Goal: Communication & Community: Participate in discussion

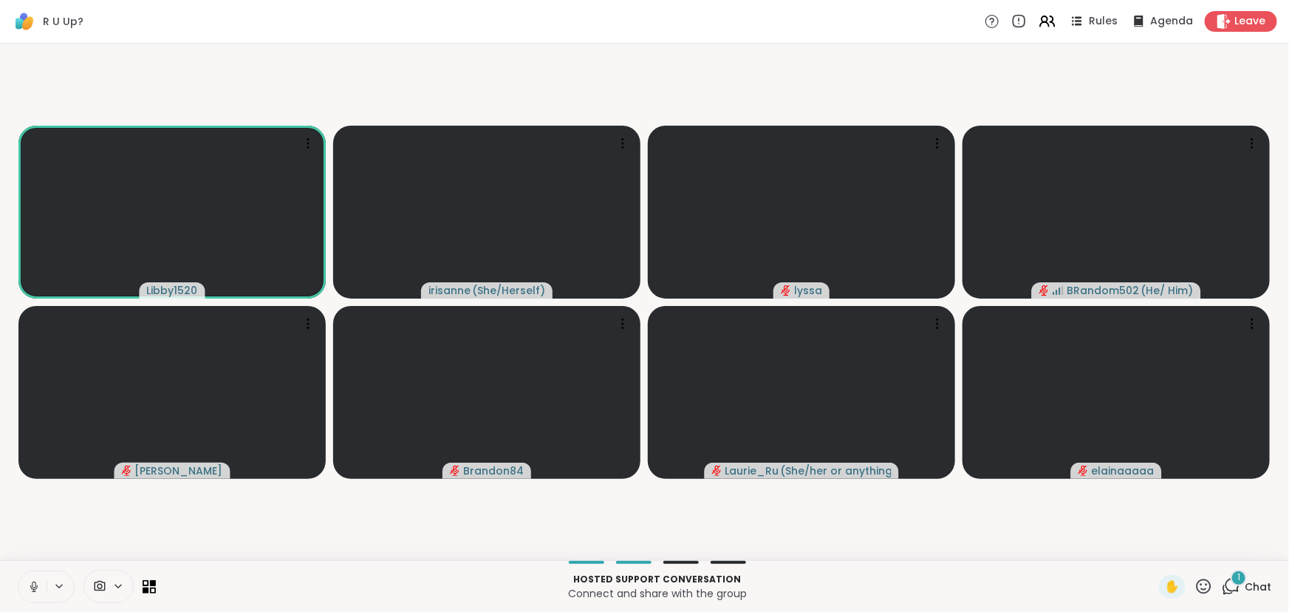
click at [36, 589] on icon at bounding box center [33, 586] width 13 height 13
drag, startPoint x: 36, startPoint y: 587, endPoint x: 29, endPoint y: 578, distance: 12.1
click at [35, 586] on icon at bounding box center [33, 586] width 13 height 13
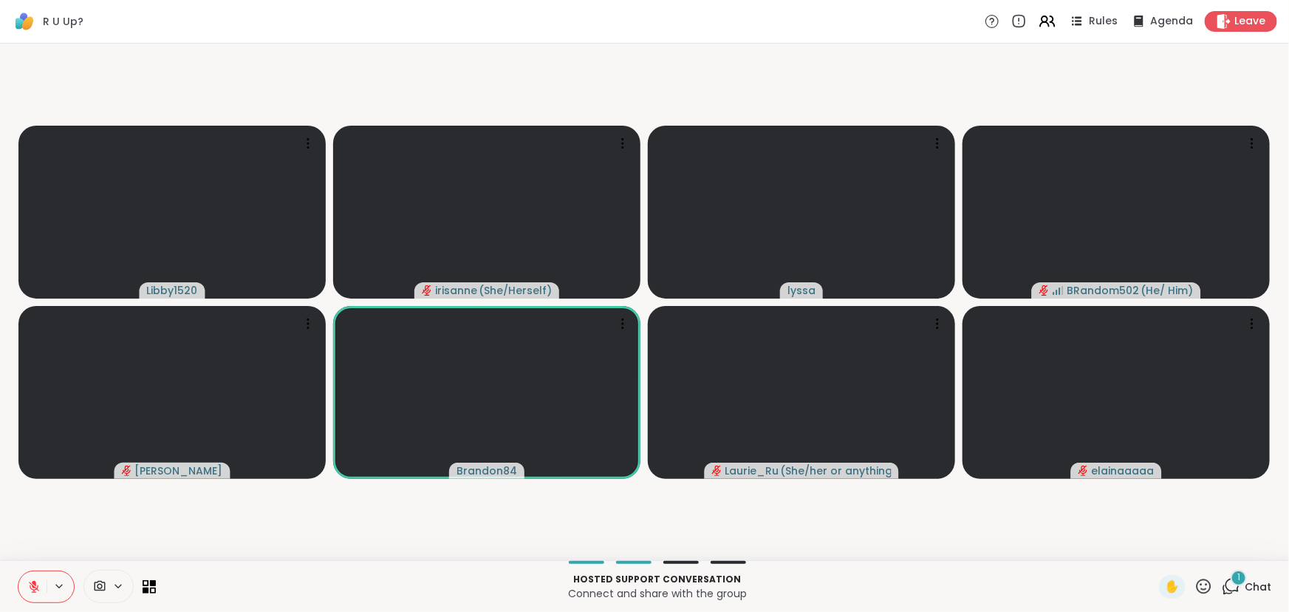
click at [1224, 595] on icon at bounding box center [1231, 586] width 18 height 18
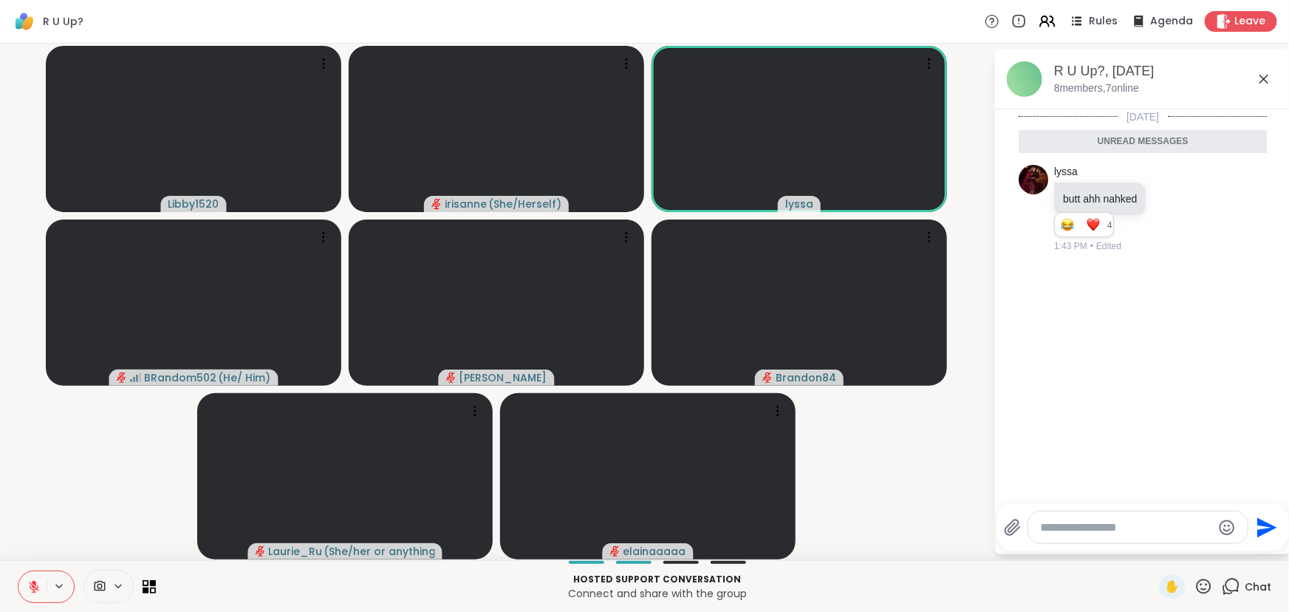
click at [1272, 81] on icon at bounding box center [1264, 79] width 18 height 18
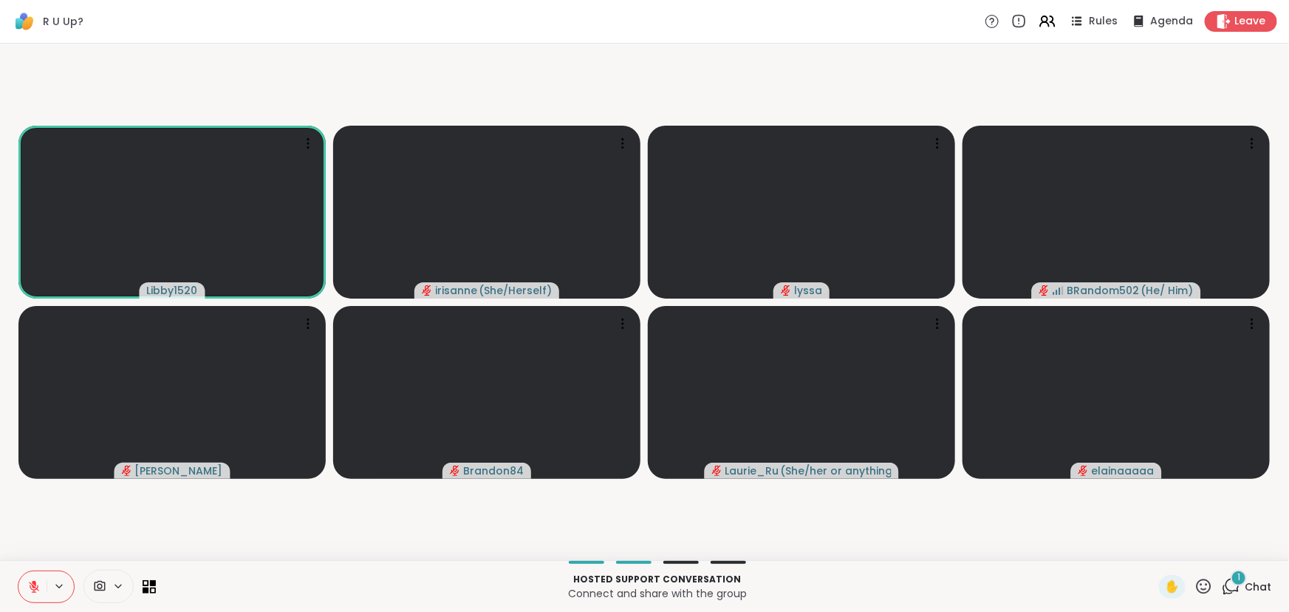
click at [1227, 592] on icon at bounding box center [1231, 586] width 18 height 18
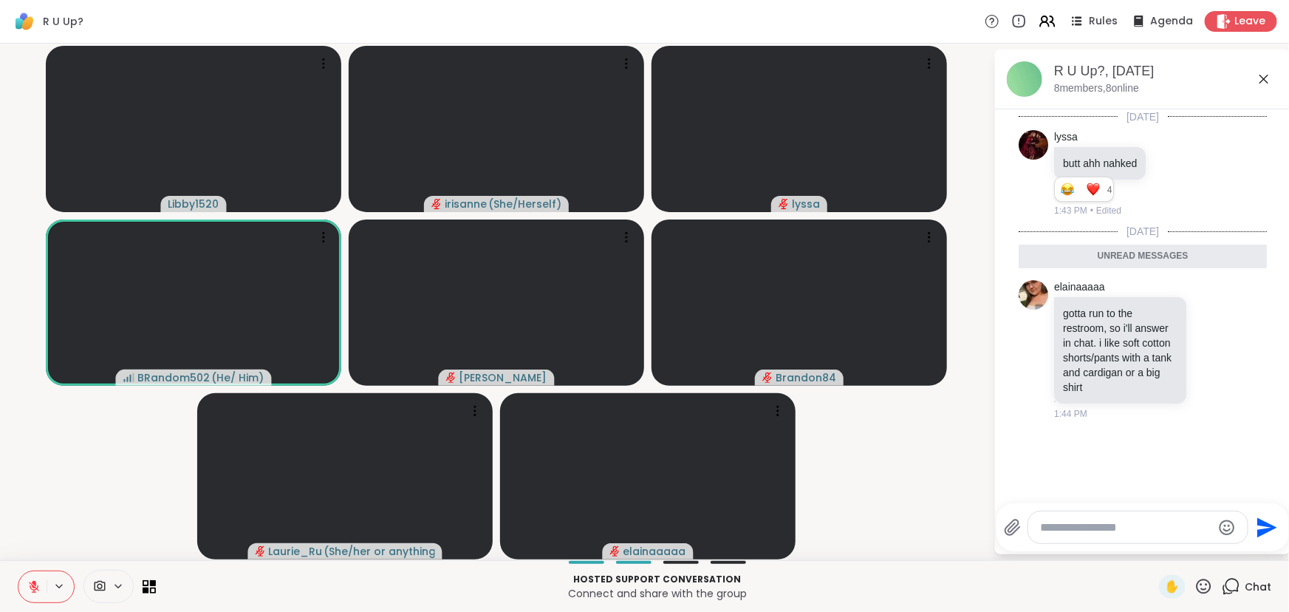
click at [1258, 78] on icon at bounding box center [1264, 79] width 18 height 18
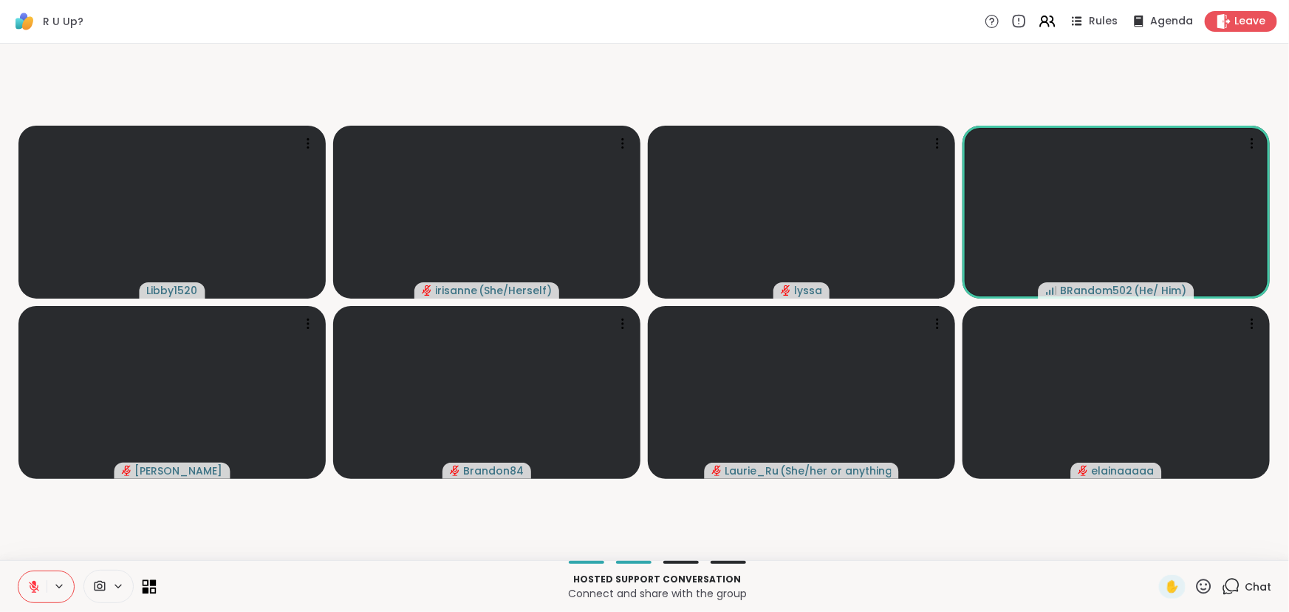
click at [150, 582] on icon at bounding box center [153, 582] width 7 height 7
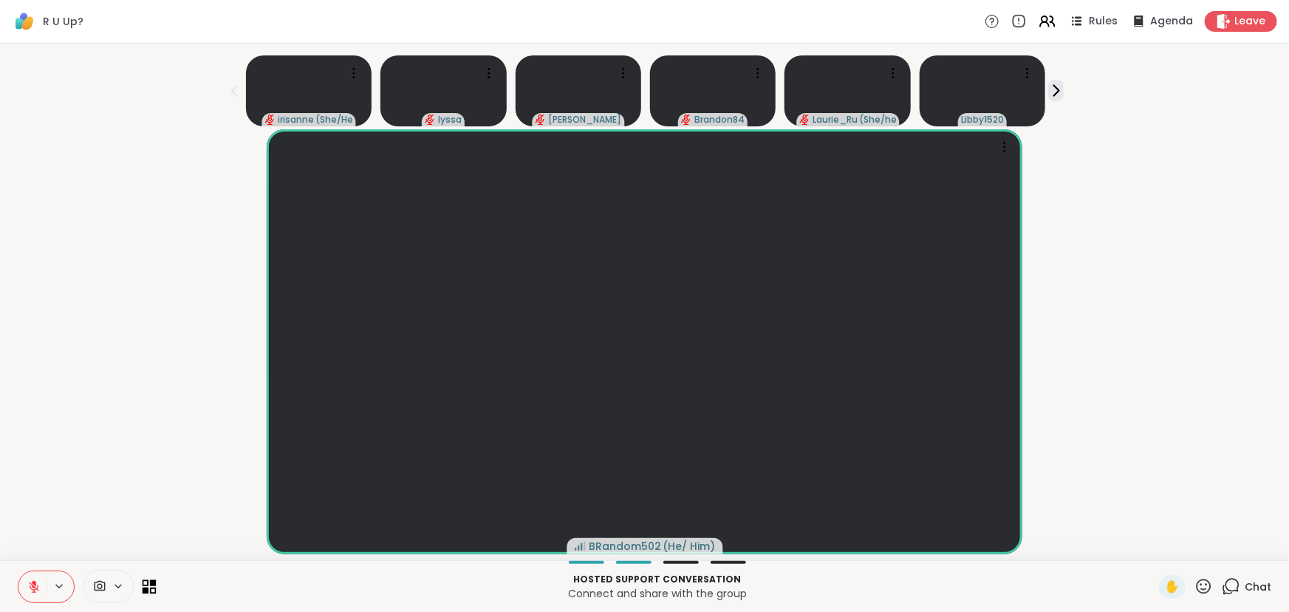
click at [148, 590] on icon at bounding box center [150, 586] width 14 height 14
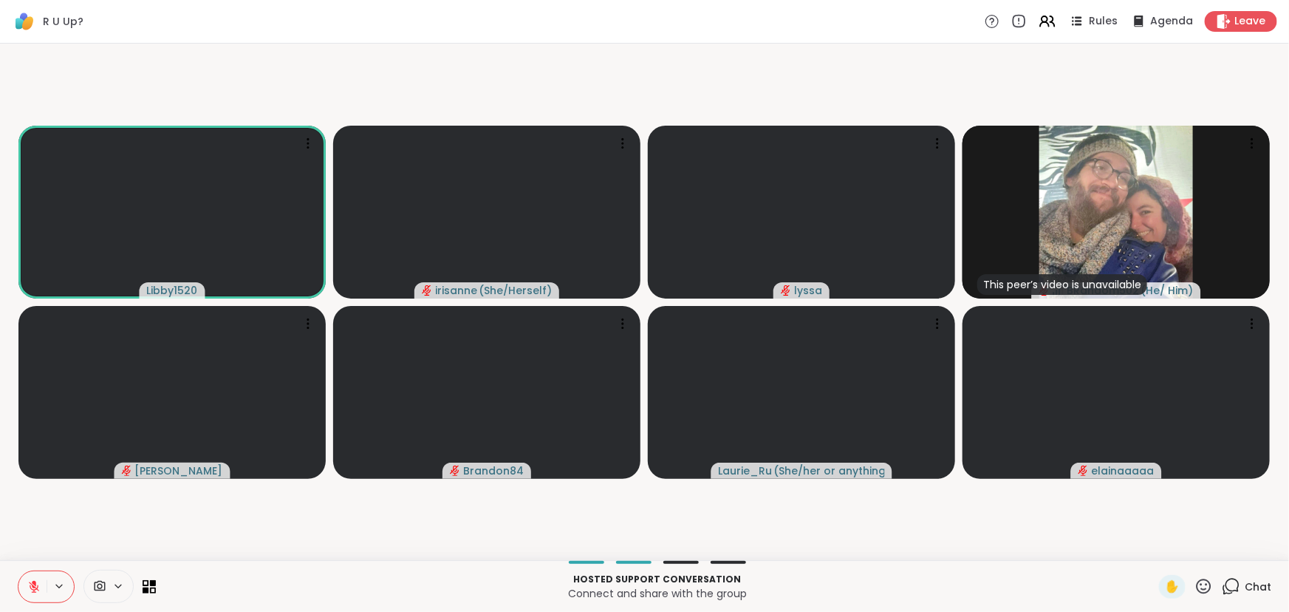
click at [39, 576] on button at bounding box center [32, 586] width 28 height 31
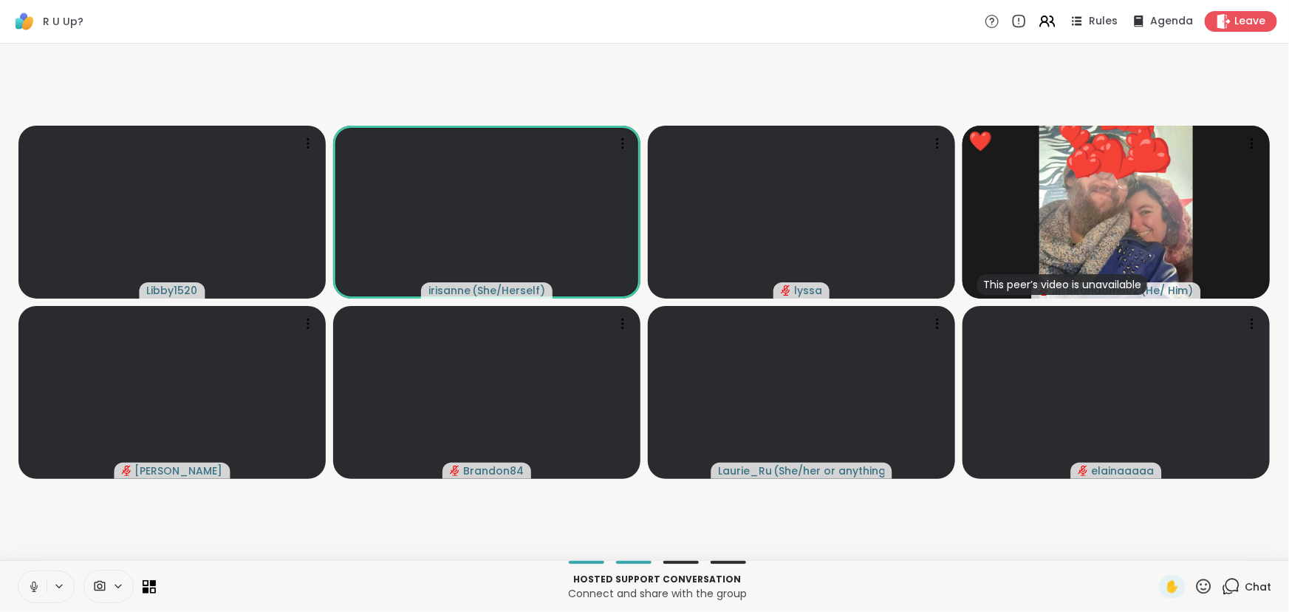
click at [22, 592] on button at bounding box center [32, 586] width 28 height 31
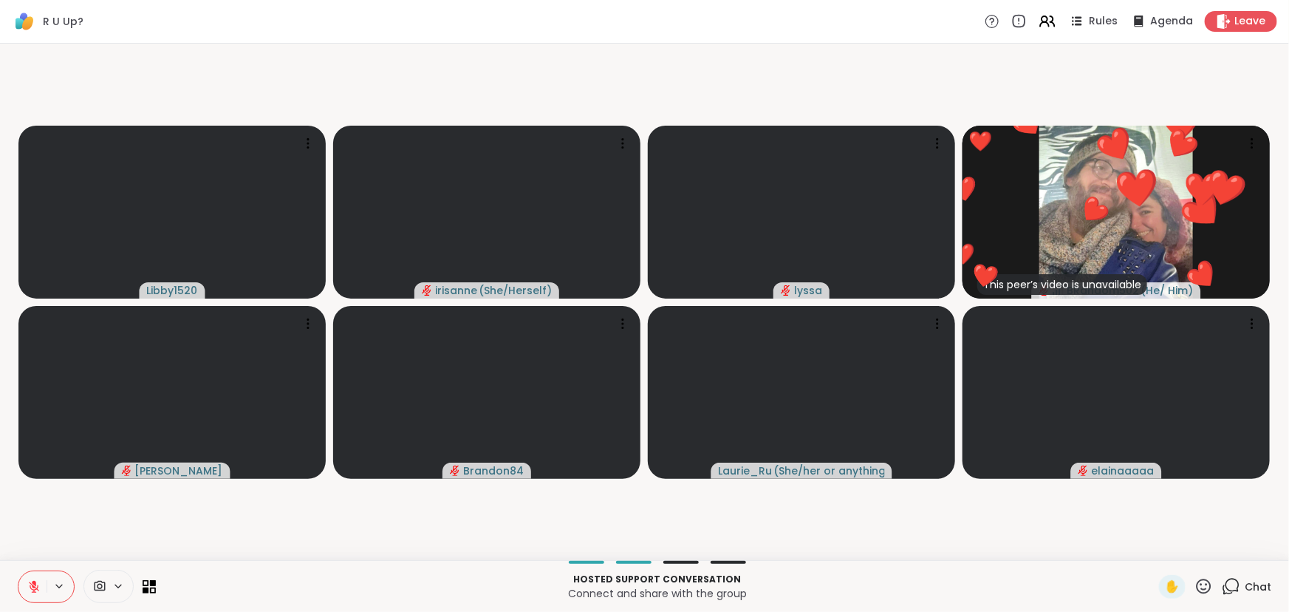
click at [29, 596] on button at bounding box center [32, 586] width 28 height 31
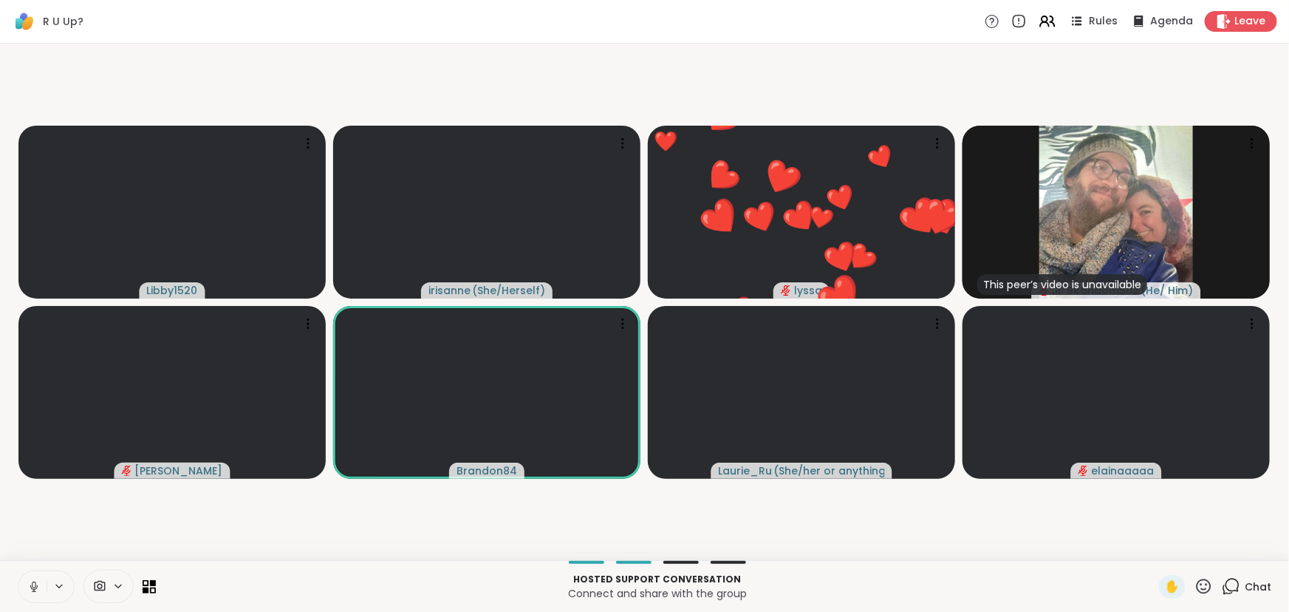
click at [36, 586] on icon at bounding box center [33, 586] width 13 height 13
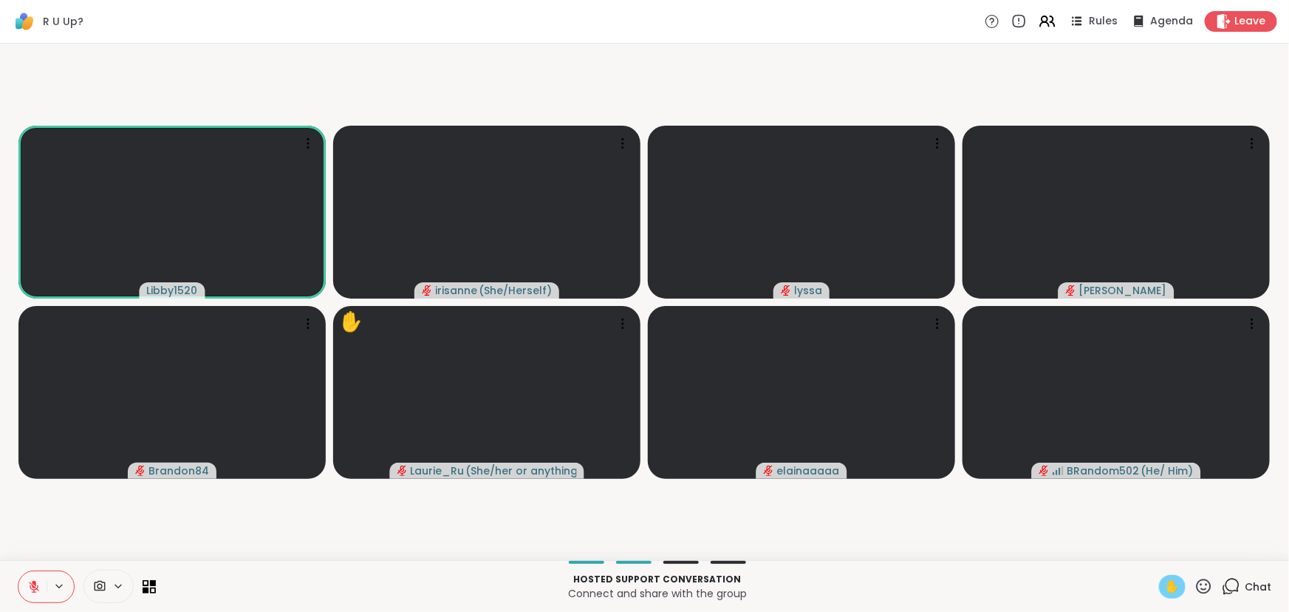
click at [1165, 588] on span "✋" at bounding box center [1172, 587] width 15 height 18
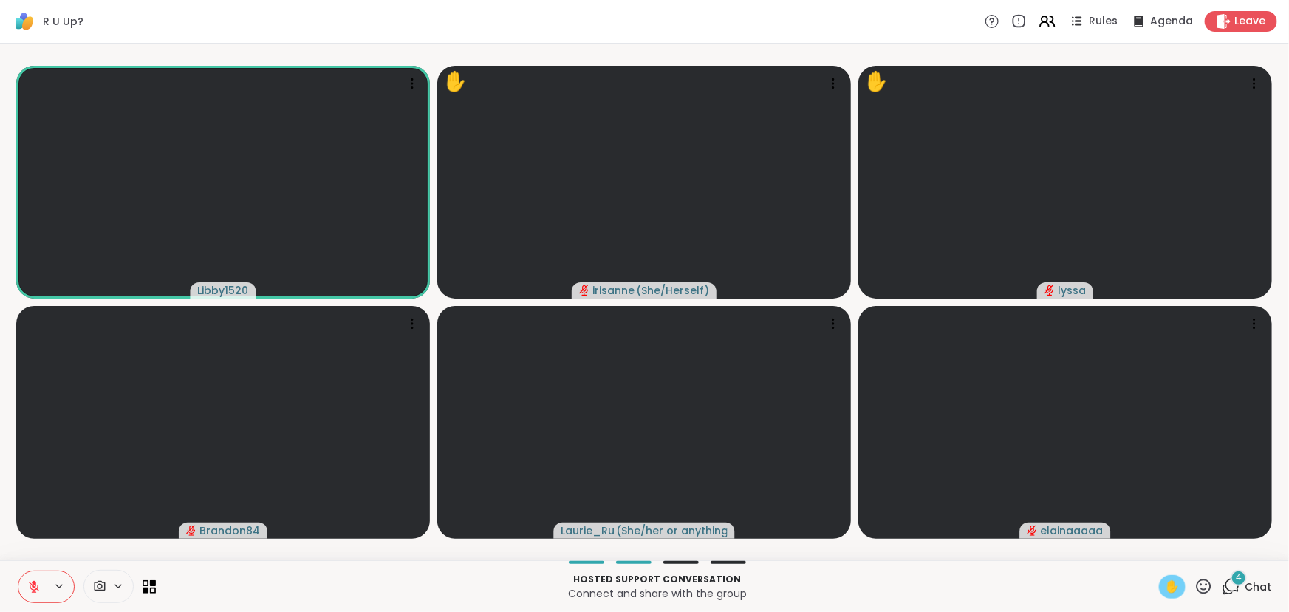
click at [33, 585] on icon at bounding box center [33, 586] width 13 height 13
click at [1222, 587] on icon at bounding box center [1231, 586] width 18 height 18
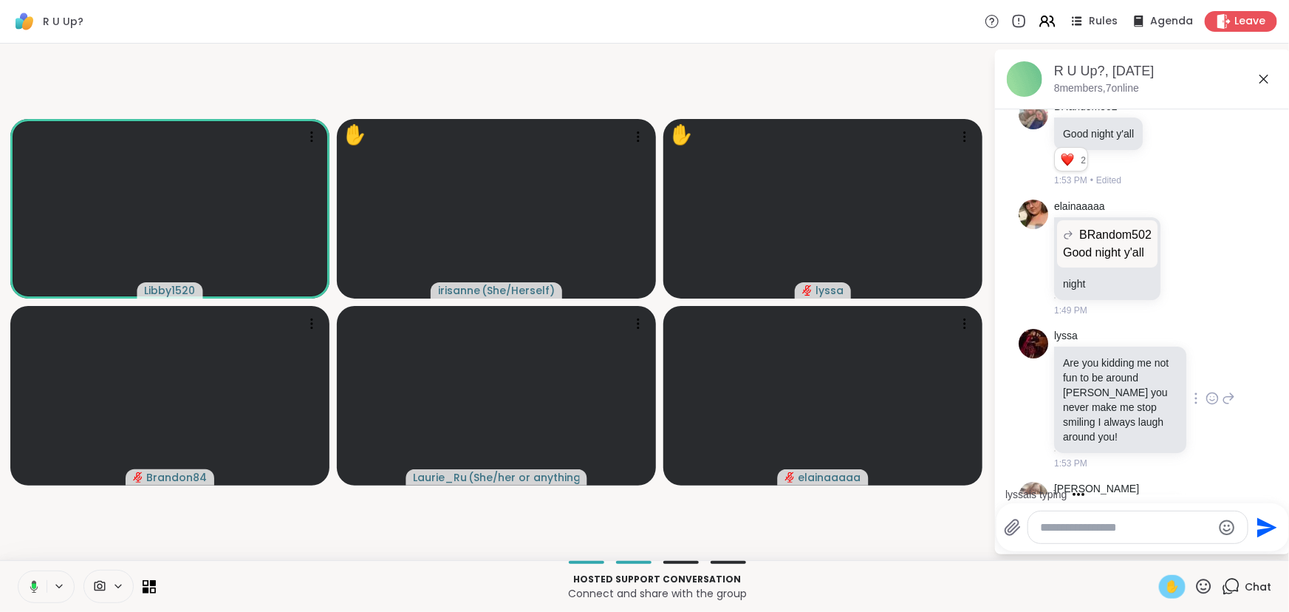
scroll to position [269, 0]
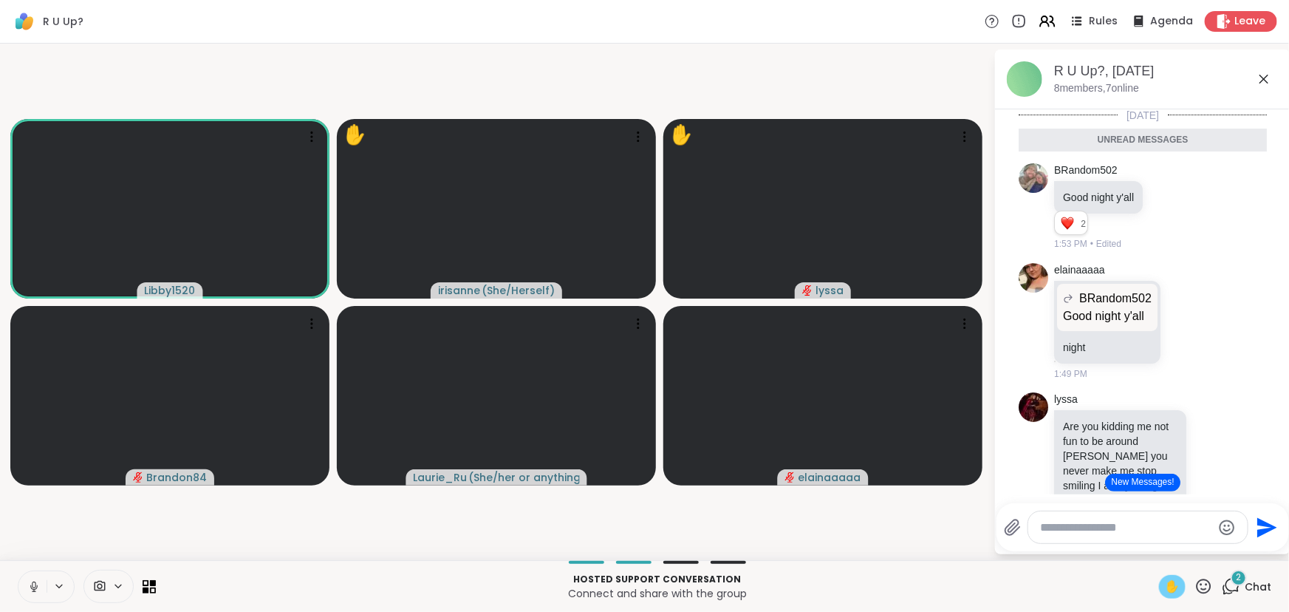
click at [26, 588] on button at bounding box center [32, 586] width 28 height 31
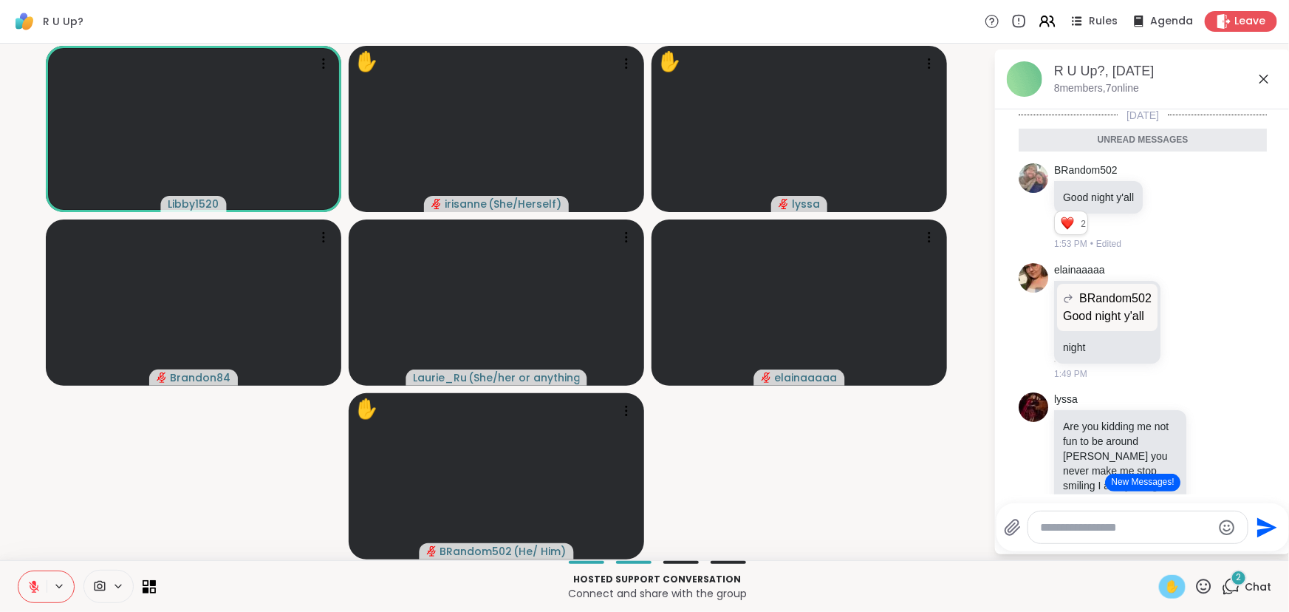
click at [139, 465] on video-player-container "Libby1520 ✋ [PERSON_NAME] ( She/Herself ) ✋ lyssa Brandon84 [PERSON_NAME] ( She…" at bounding box center [497, 301] width 976 height 504
click at [191, 499] on video-player-container "Libby1520 ✋ [PERSON_NAME] ( She/Herself ) ✋ lyssa Brandon84 [PERSON_NAME] ( She…" at bounding box center [497, 301] width 976 height 504
click at [194, 484] on video-player-container "Libby1520 ✋ [PERSON_NAME] ( She/Herself ) ✋ lyssa Brandon84 [PERSON_NAME] ( She…" at bounding box center [497, 301] width 976 height 504
click at [204, 420] on video-player-container "Libby1520 ✋ [PERSON_NAME] ( She/Herself ) ✋ lyssa Brandon84 [PERSON_NAME] ( She…" at bounding box center [497, 301] width 976 height 504
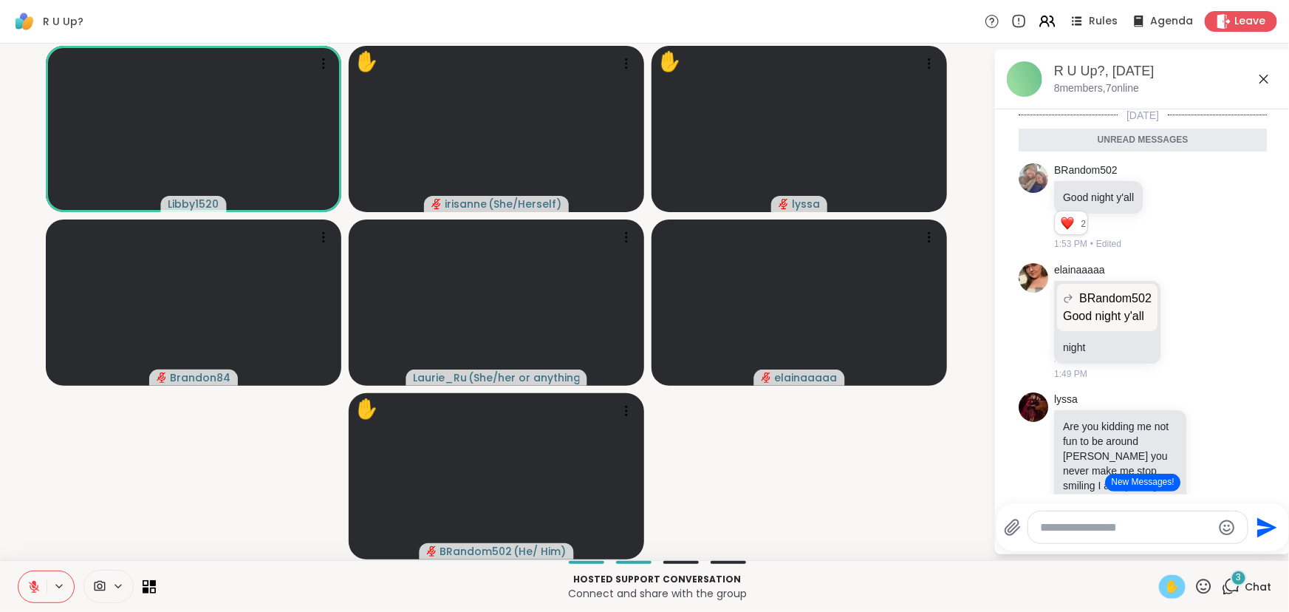
click at [205, 431] on video-player-container "Libby1520 ✋ [PERSON_NAME] ( She/Herself ) ✋ lyssa Brandon84 [PERSON_NAME] ( She…" at bounding box center [497, 301] width 976 height 504
click at [34, 587] on icon at bounding box center [34, 586] width 10 height 10
click at [52, 528] on video-player-container "Libby1520 ✋ [PERSON_NAME] ( She/Herself ) ✋ lyssa Brandon84 [PERSON_NAME] ( She…" at bounding box center [497, 301] width 976 height 504
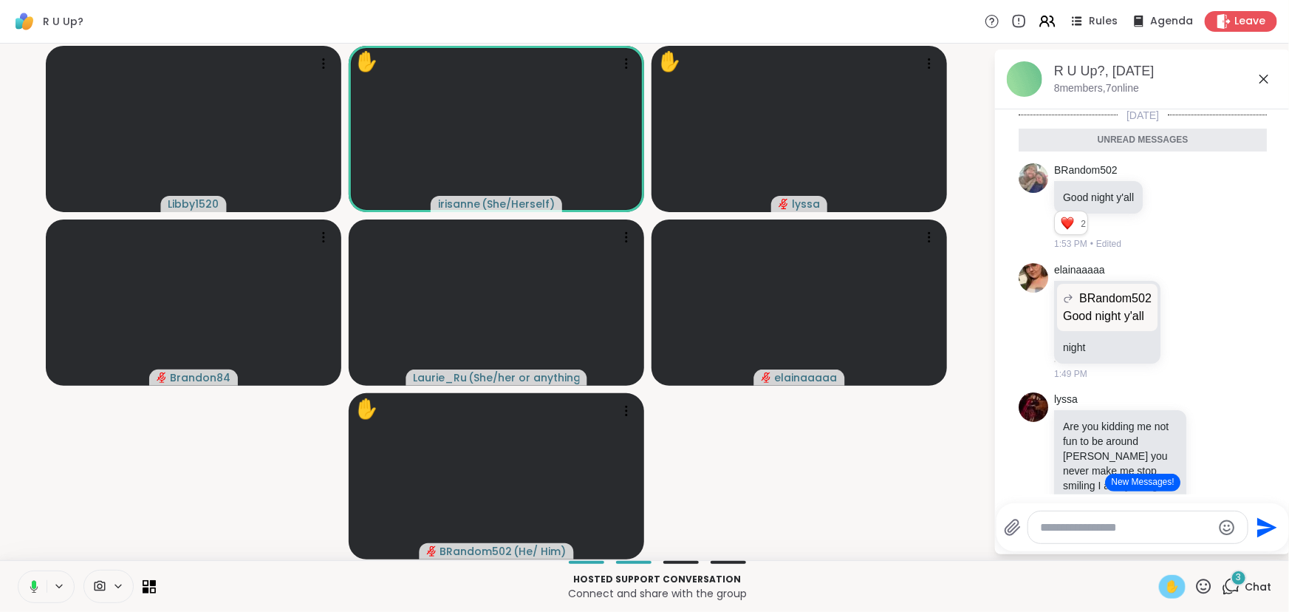
click at [59, 538] on video-player-container "Libby1520 ✋ [PERSON_NAME] ( She/Herself ) ✋ lyssa Brandon84 [PERSON_NAME] ( She…" at bounding box center [497, 301] width 976 height 504
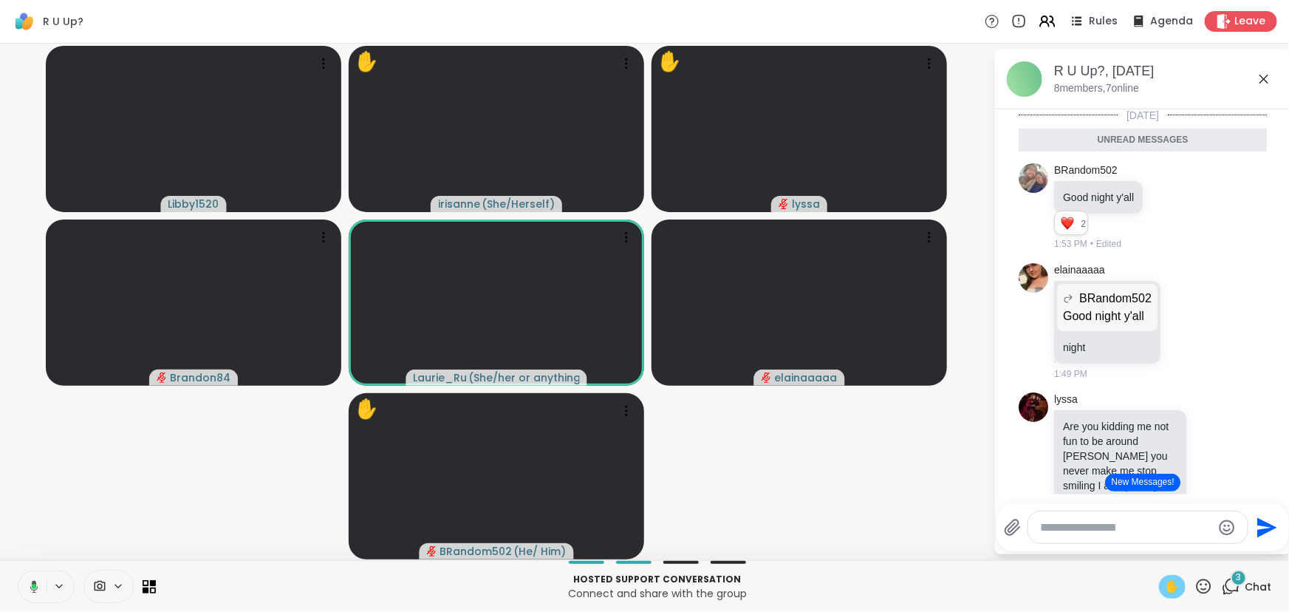
click at [144, 501] on video-player-container "Libby1520 ✋ [PERSON_NAME] ( She/Herself ) ✋ lyssa Brandon84 [PERSON_NAME] ( She…" at bounding box center [497, 301] width 976 height 504
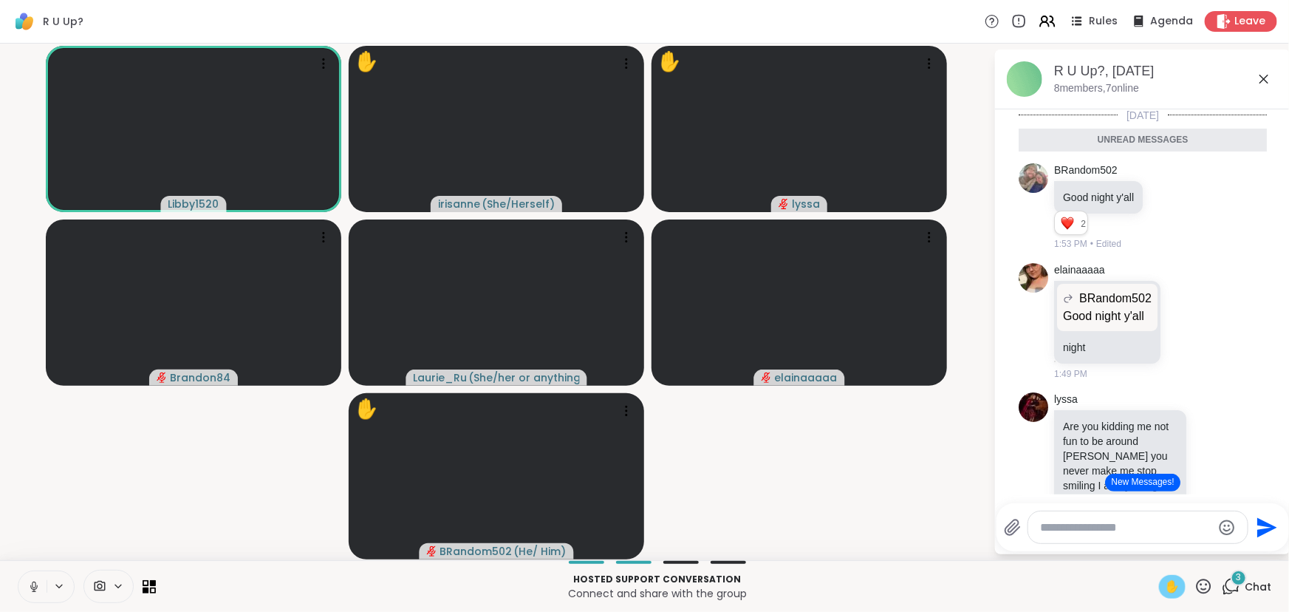
click at [1262, 81] on icon at bounding box center [1264, 79] width 18 height 18
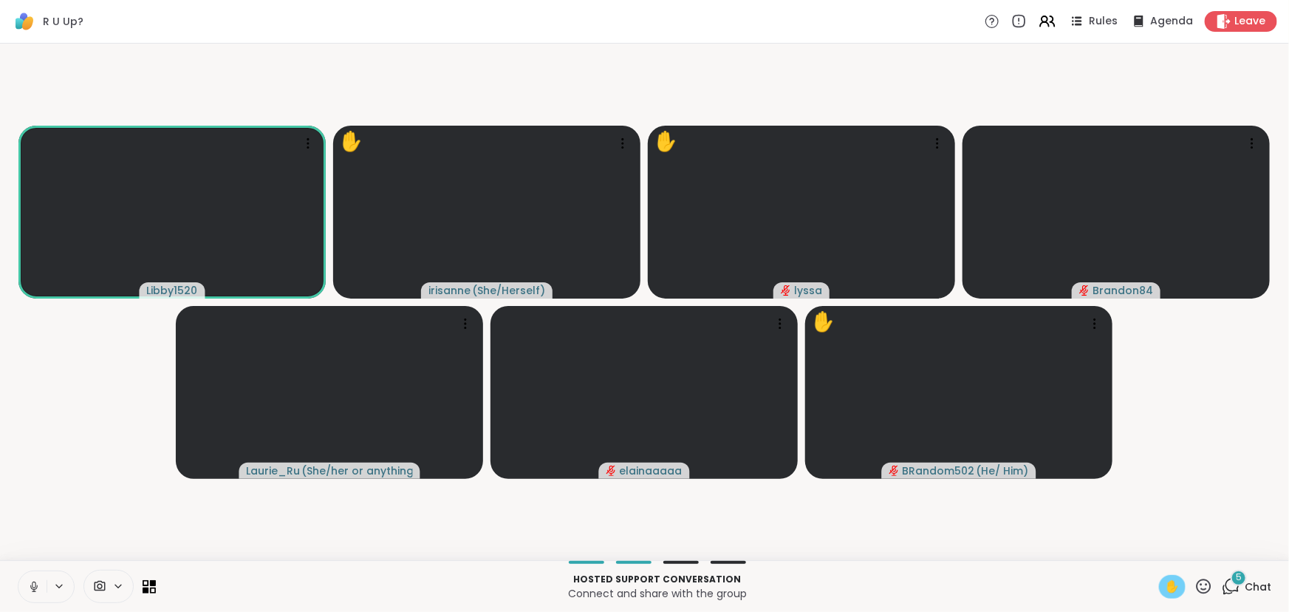
click at [69, 453] on video-player-container "Libby1520 ✋ [PERSON_NAME] ( She/Herself ) ✋ lyssa Brandon84 [PERSON_NAME] ( She…" at bounding box center [644, 301] width 1271 height 504
click at [38, 591] on icon at bounding box center [33, 586] width 13 height 13
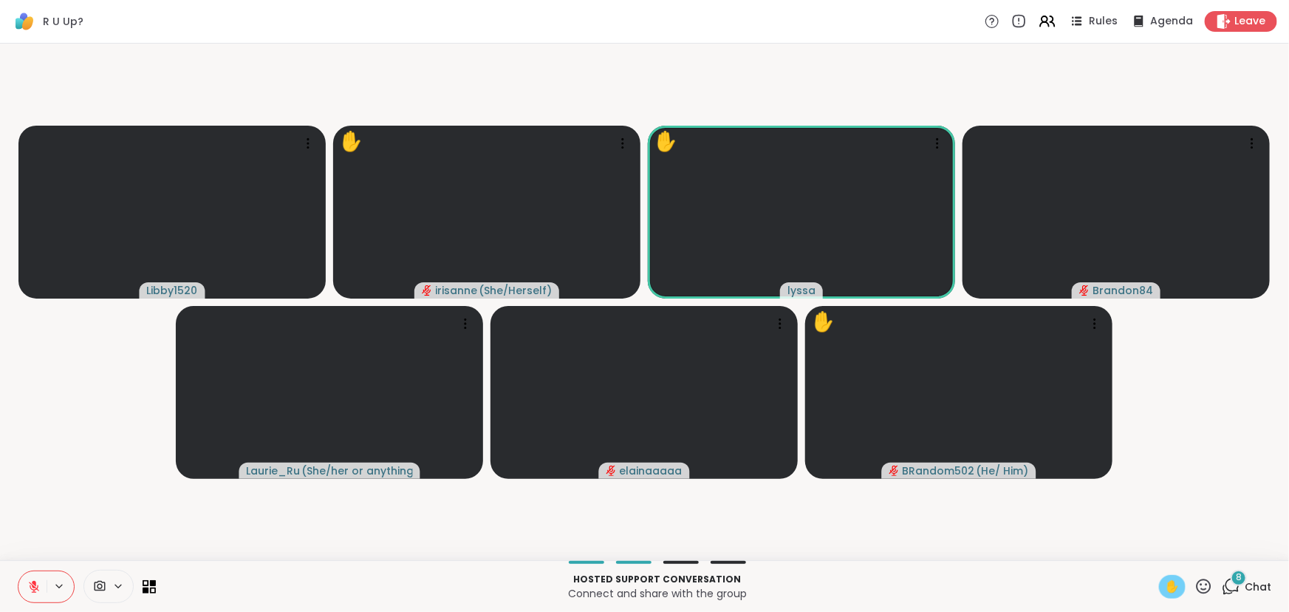
click at [1167, 583] on span "✋" at bounding box center [1172, 587] width 15 height 18
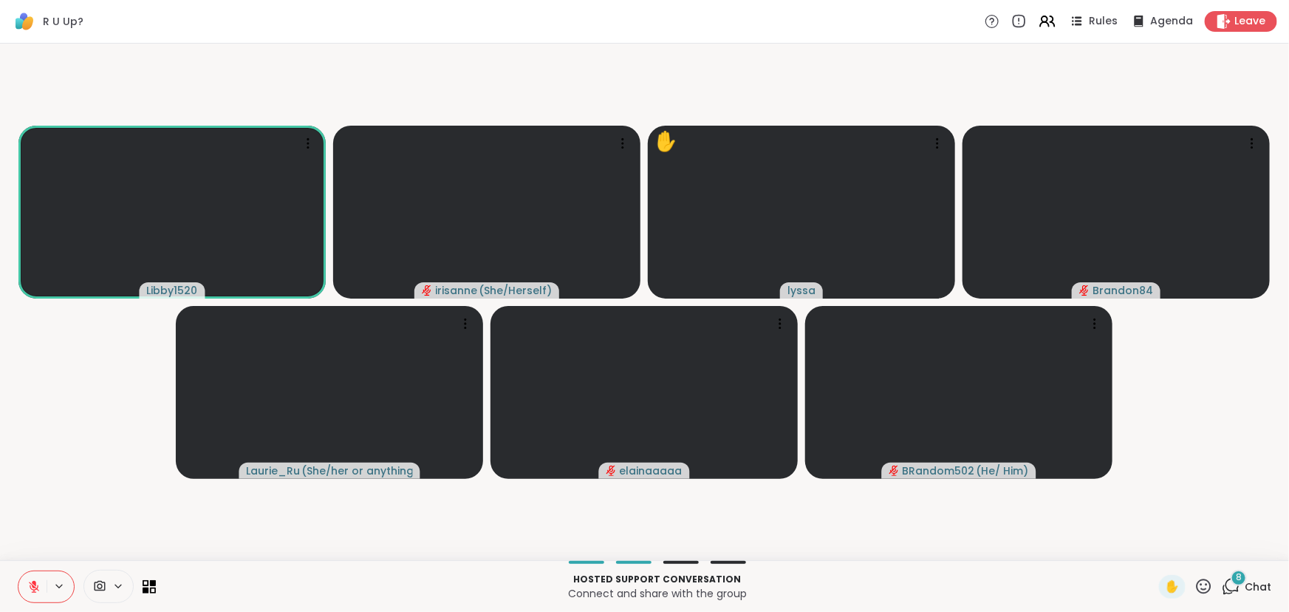
click at [1230, 583] on div "8" at bounding box center [1238, 577] width 16 height 16
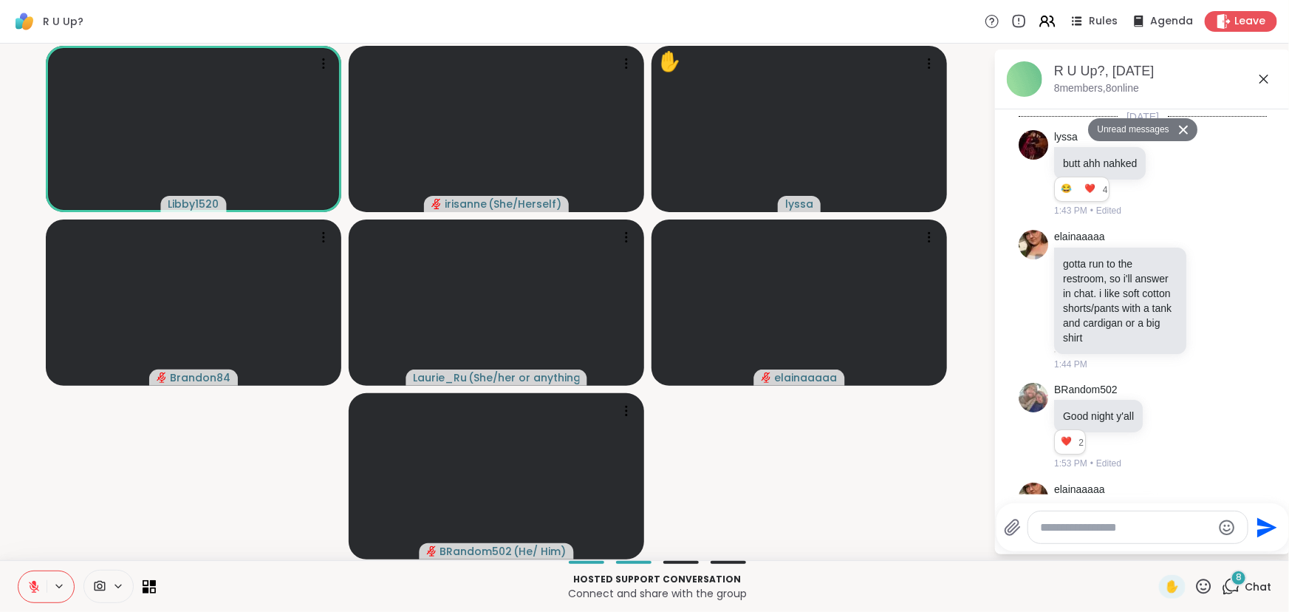
scroll to position [1479, 0]
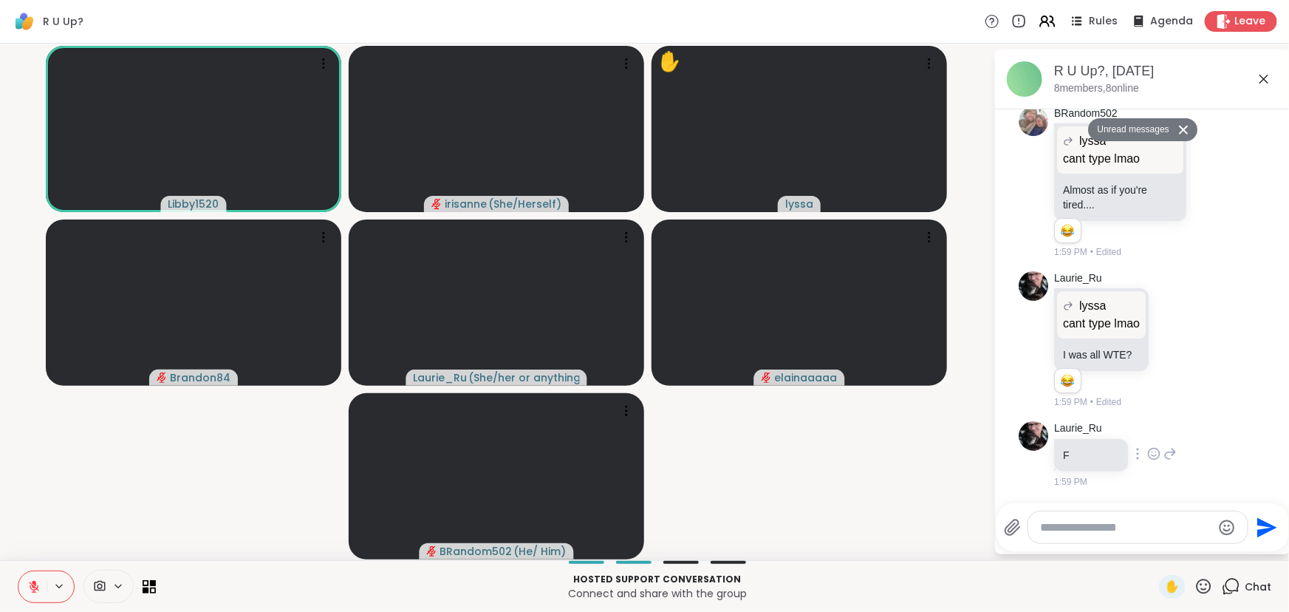
click at [1189, 415] on div "[PERSON_NAME] F 1:59 PM" at bounding box center [1142, 454] width 248 height 79
click at [1188, 414] on div "Laurie_Ru lyssa cant type lmao cant type lmao I was all WTE? 1 1 1:59 PM • Edit…" at bounding box center [1142, 340] width 248 height 150
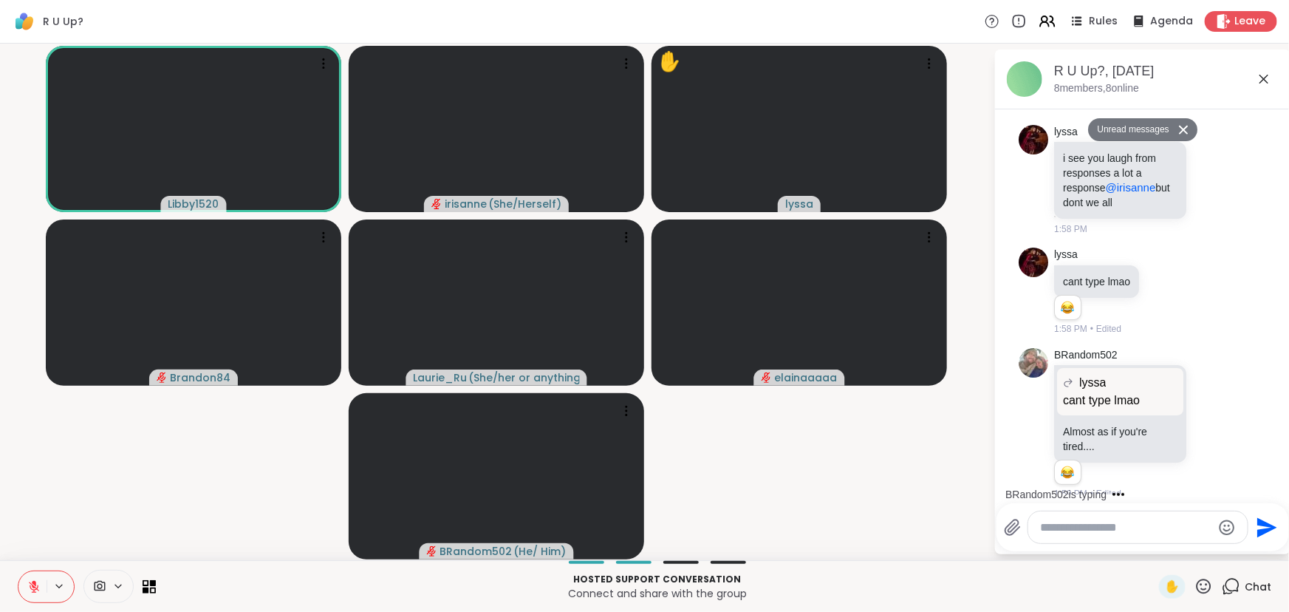
scroll to position [1211, 0]
click at [1205, 188] on icon at bounding box center [1211, 180] width 13 height 15
click at [1173, 163] on div "Select Reaction: Thumbs up" at bounding box center [1179, 156] width 13 height 13
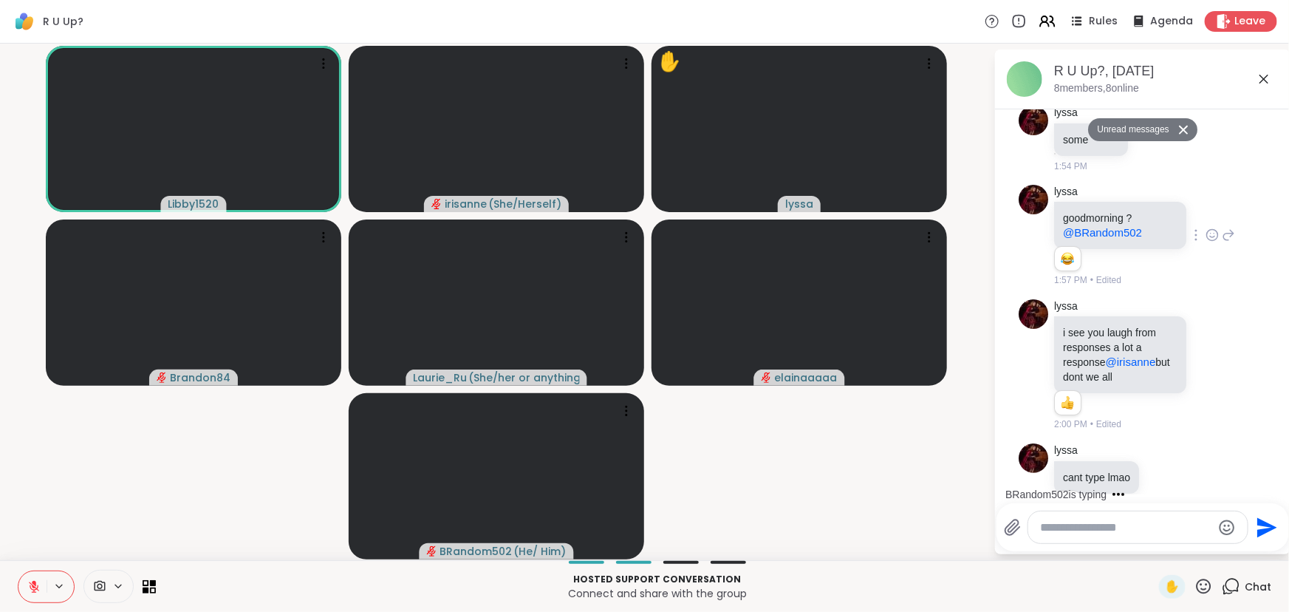
scroll to position [942, 0]
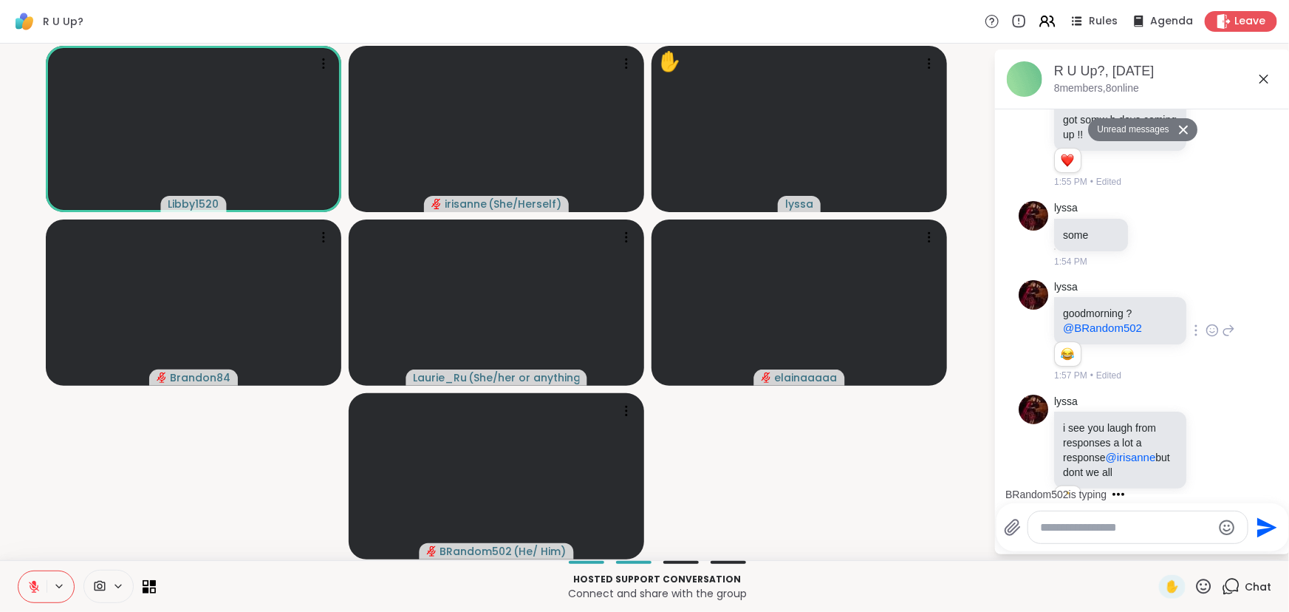
click at [1205, 338] on icon at bounding box center [1211, 330] width 13 height 15
click at [1140, 313] on div "Select Reaction: Joy" at bounding box center [1146, 306] width 13 height 13
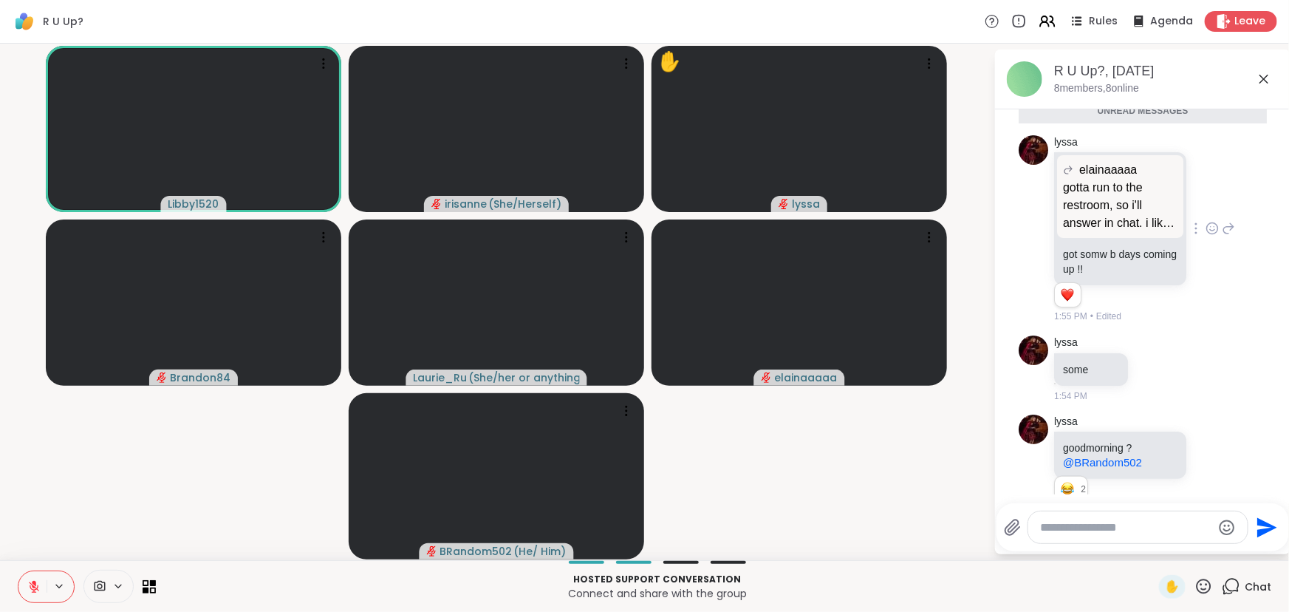
click at [1205, 237] on div at bounding box center [1212, 228] width 46 height 18
click at [1205, 236] on icon at bounding box center [1211, 228] width 13 height 15
click at [1205, 211] on div "Select Reaction: Heart" at bounding box center [1211, 204] width 13 height 13
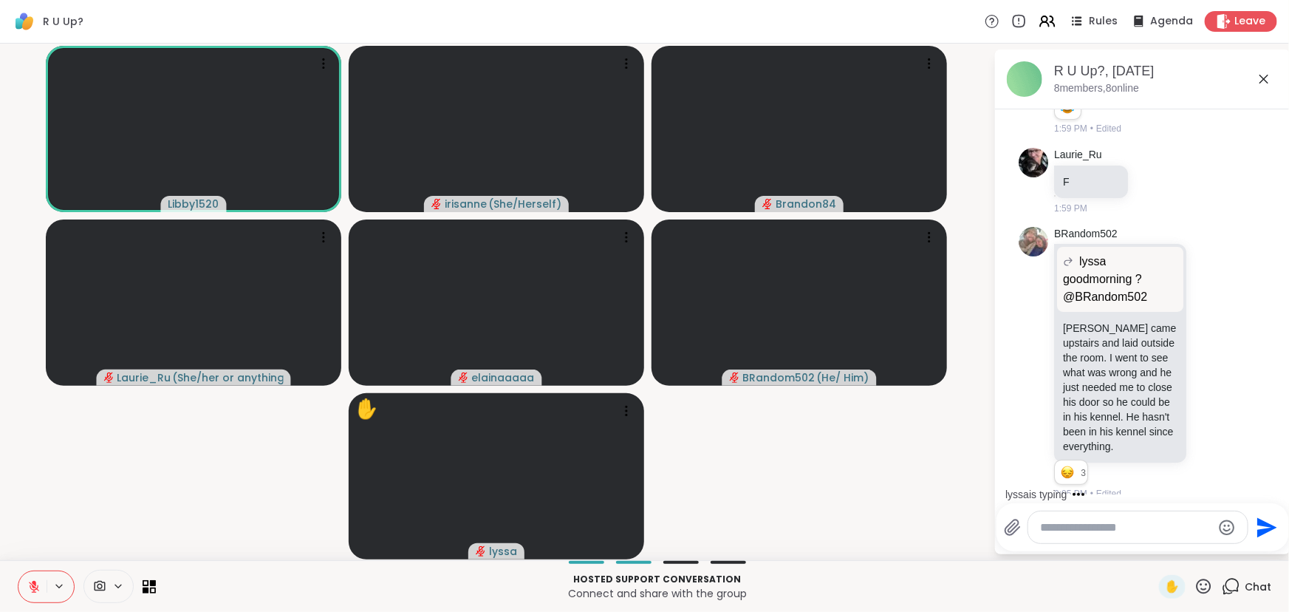
scroll to position [1743, 0]
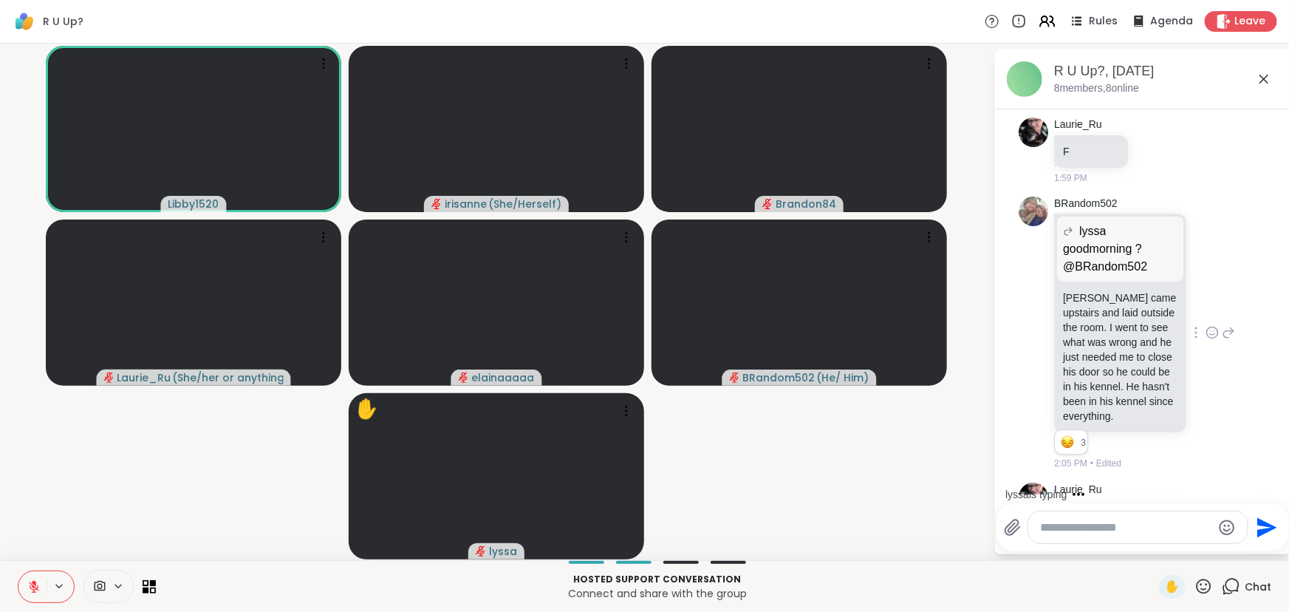
click at [1205, 340] on icon at bounding box center [1211, 332] width 13 height 15
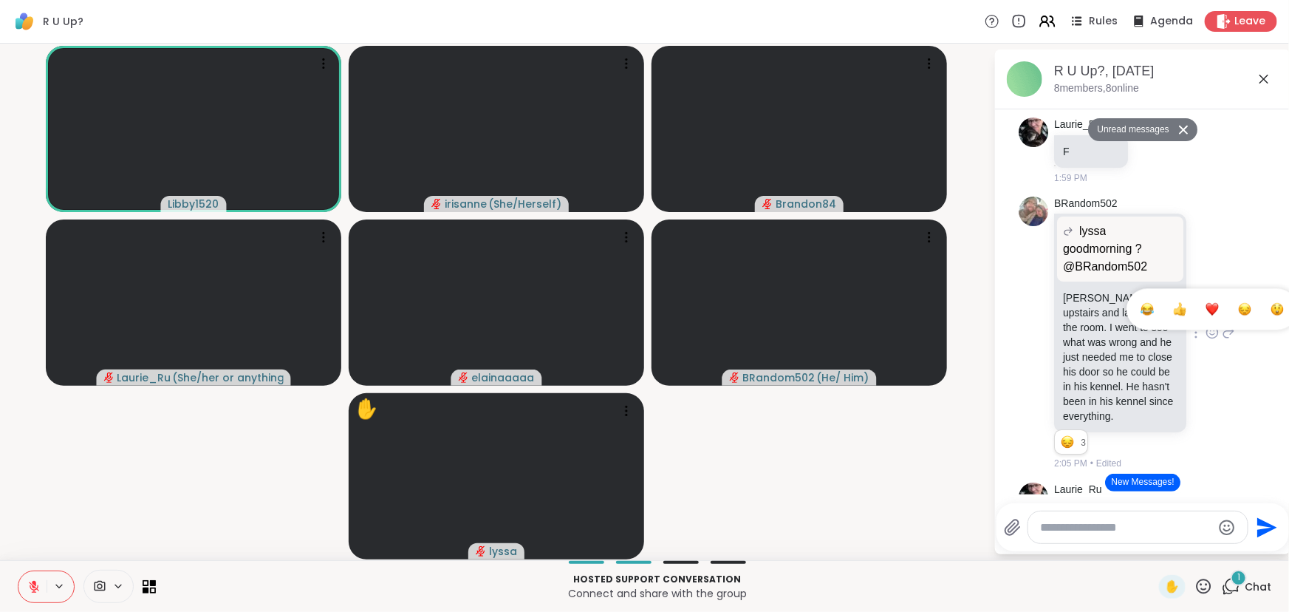
click at [1205, 315] on div "Select Reaction: Heart" at bounding box center [1211, 308] width 13 height 13
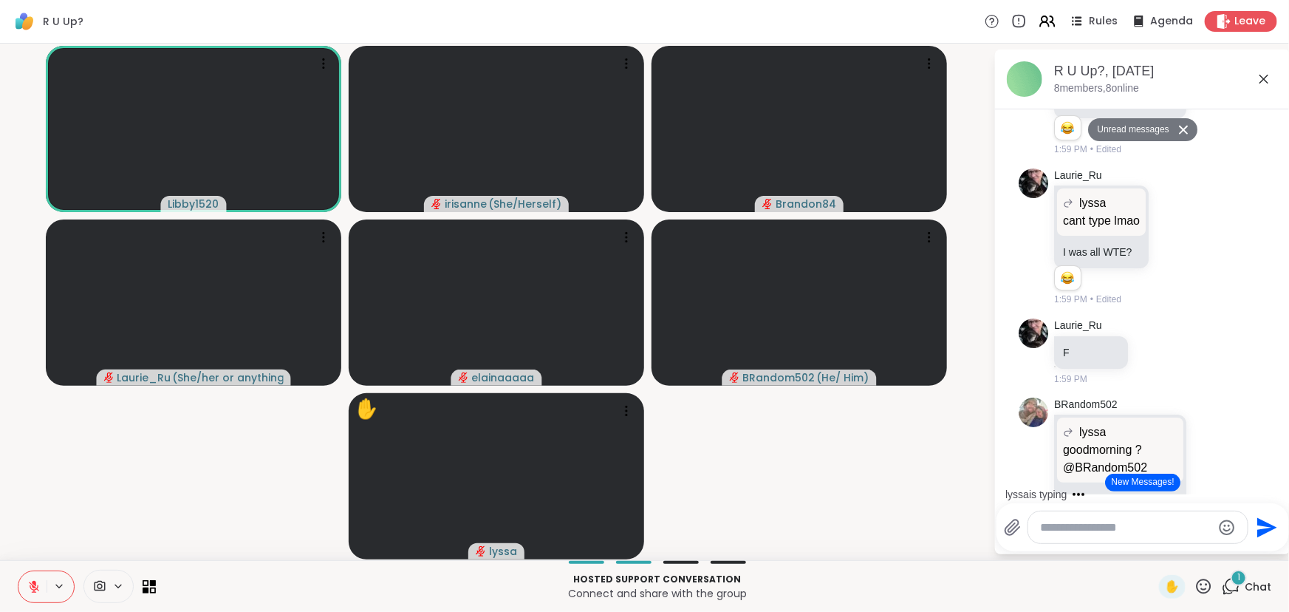
scroll to position [1408, 0]
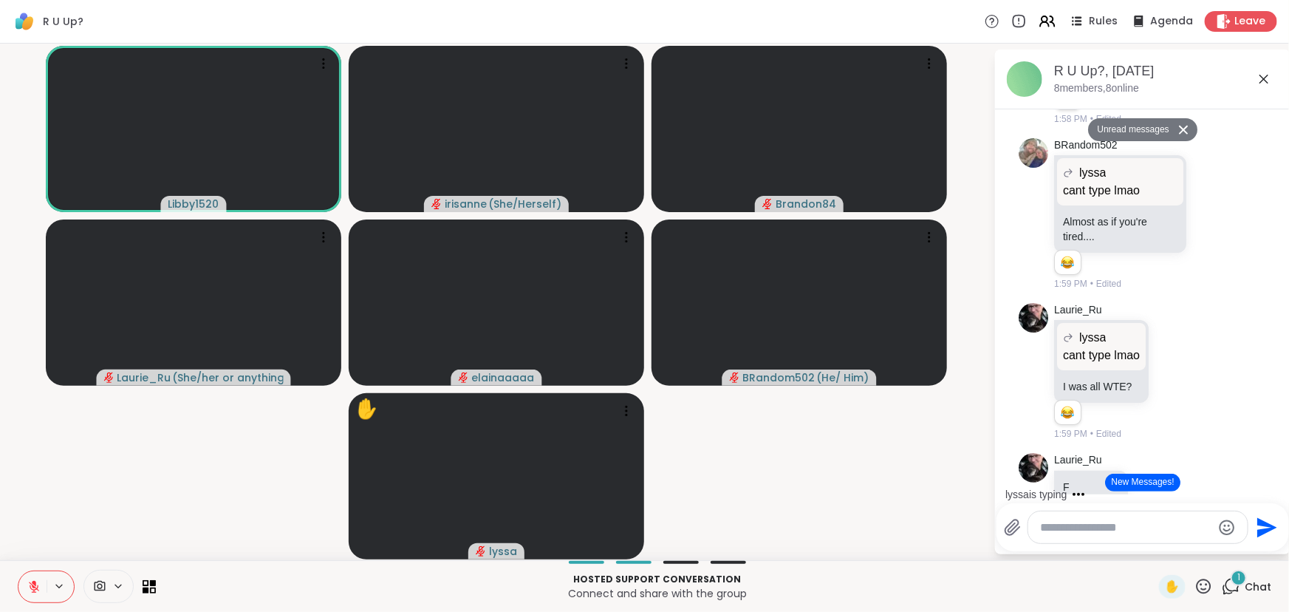
click at [1254, 77] on div "R U Up?, [DATE]" at bounding box center [1166, 71] width 225 height 18
click at [1258, 72] on icon at bounding box center [1264, 79] width 18 height 18
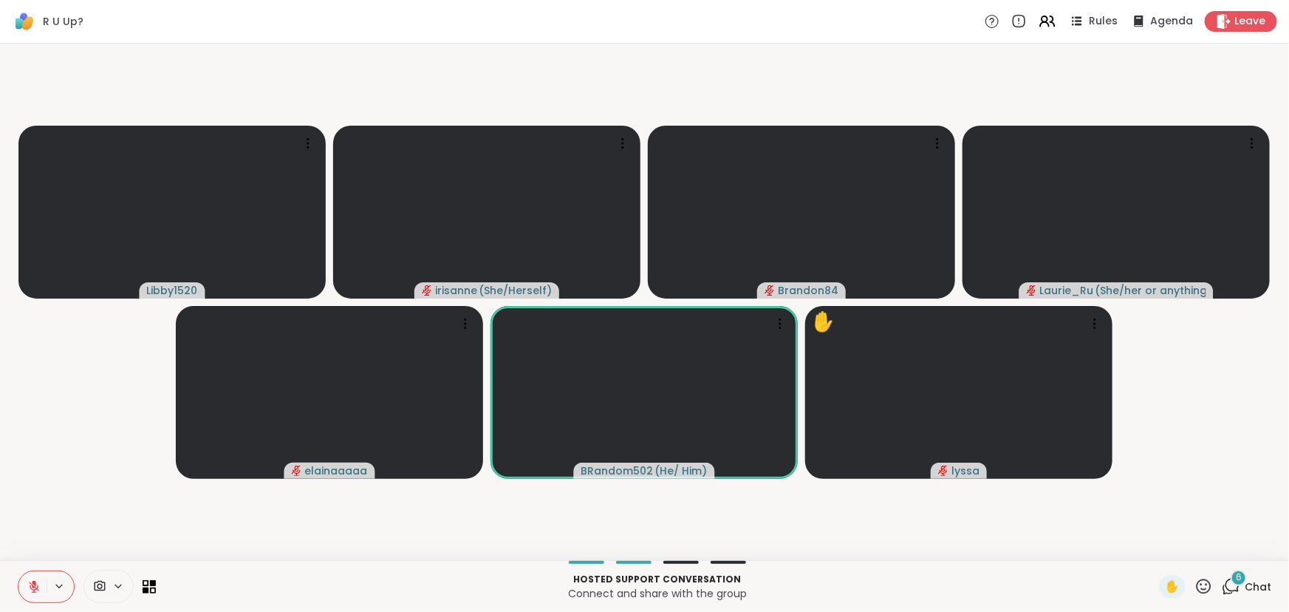
click at [1225, 582] on icon at bounding box center [1232, 584] width 14 height 13
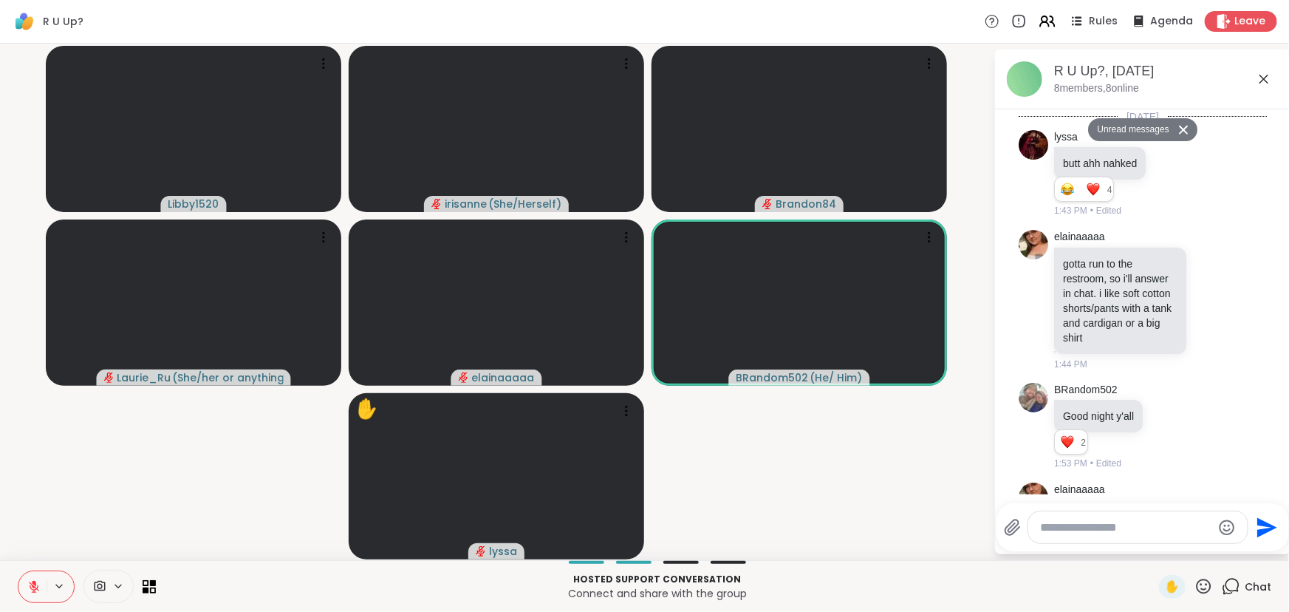
scroll to position [3166, 0]
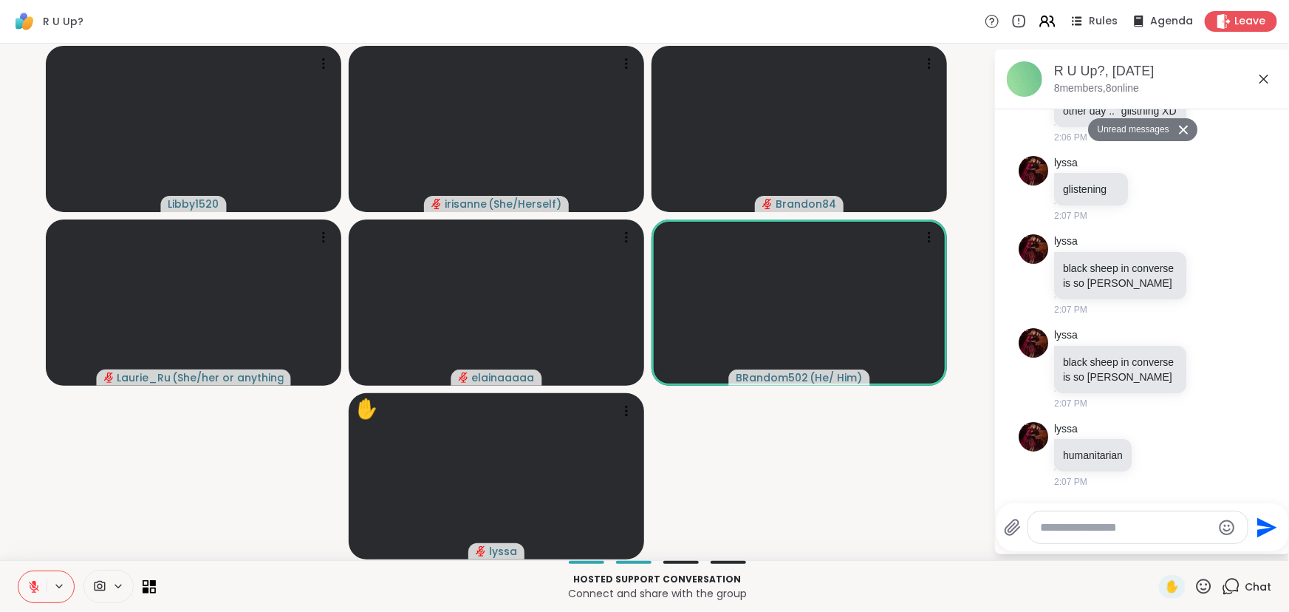
click at [1117, 531] on textarea "Type your message" at bounding box center [1126, 527] width 172 height 15
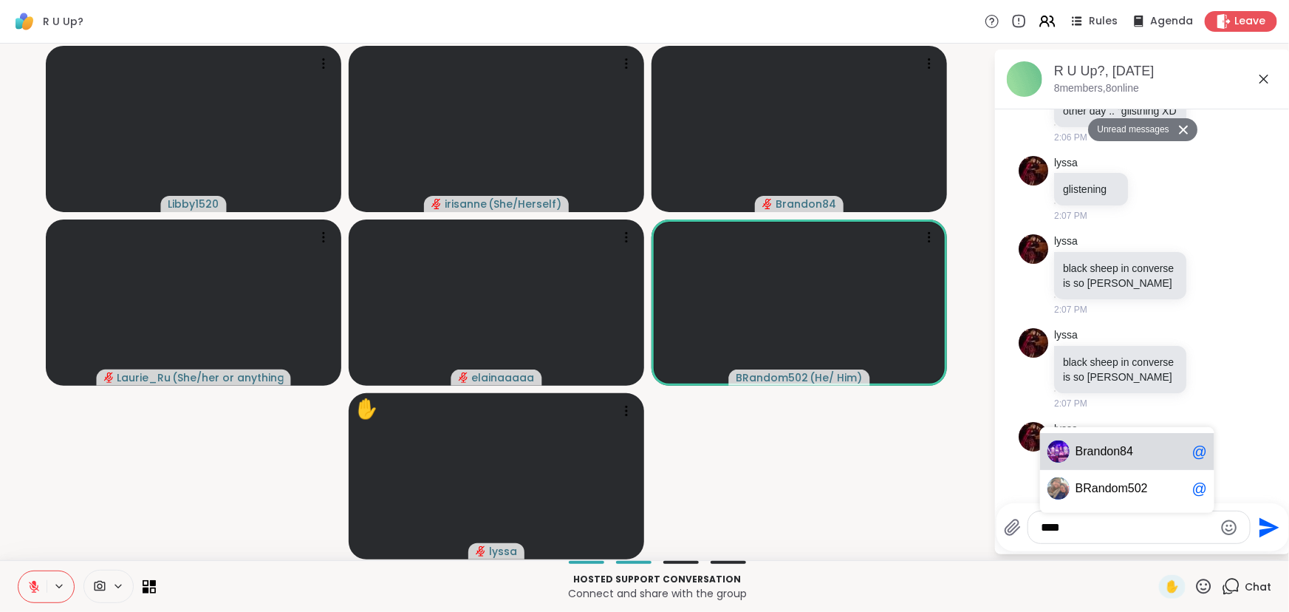
type textarea "*****"
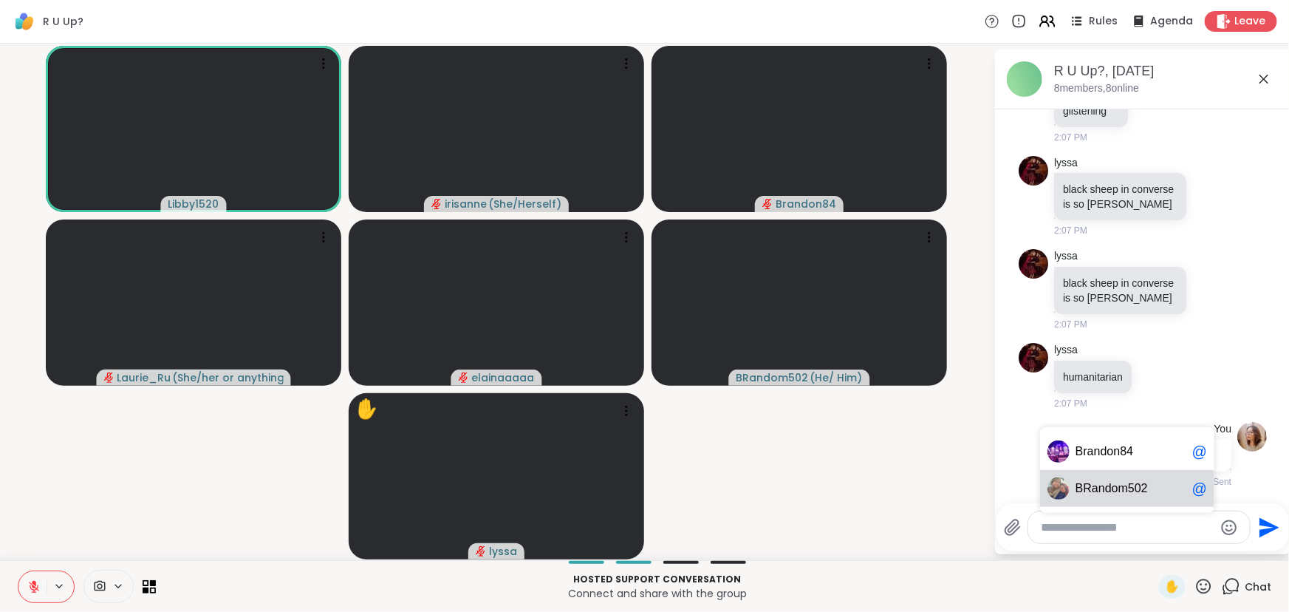
scroll to position [3210, 0]
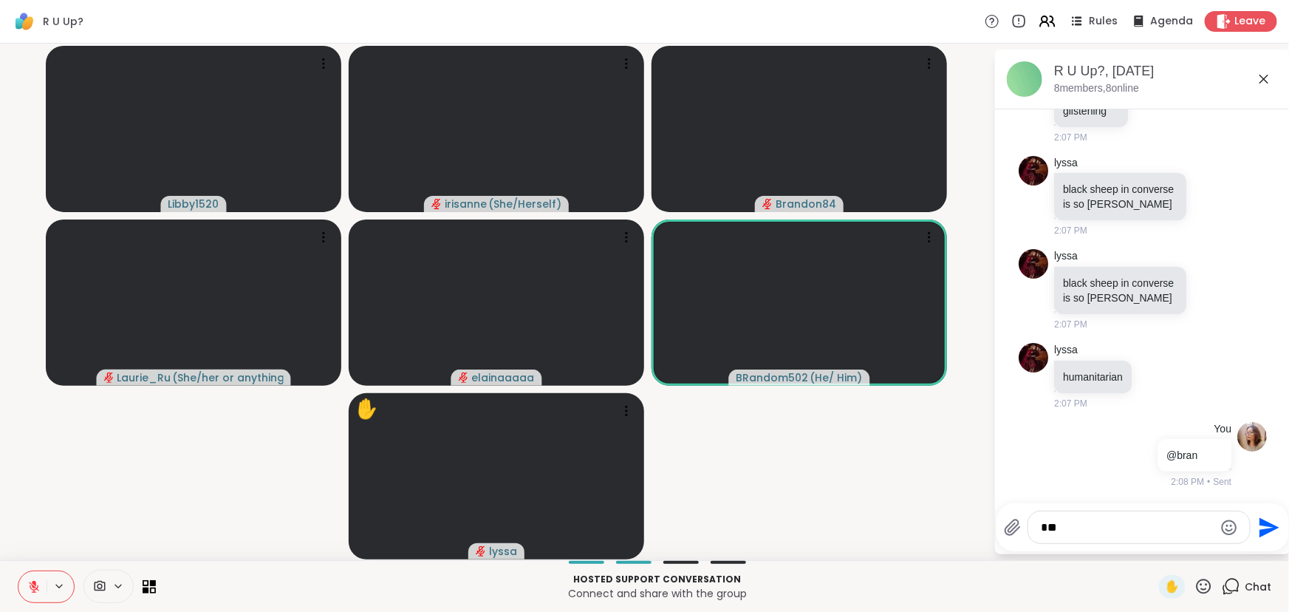
type textarea "*"
click at [1141, 459] on div at bounding box center [1147, 454] width 13 height 18
click at [1158, 469] on icon at bounding box center [1165, 475] width 15 height 15
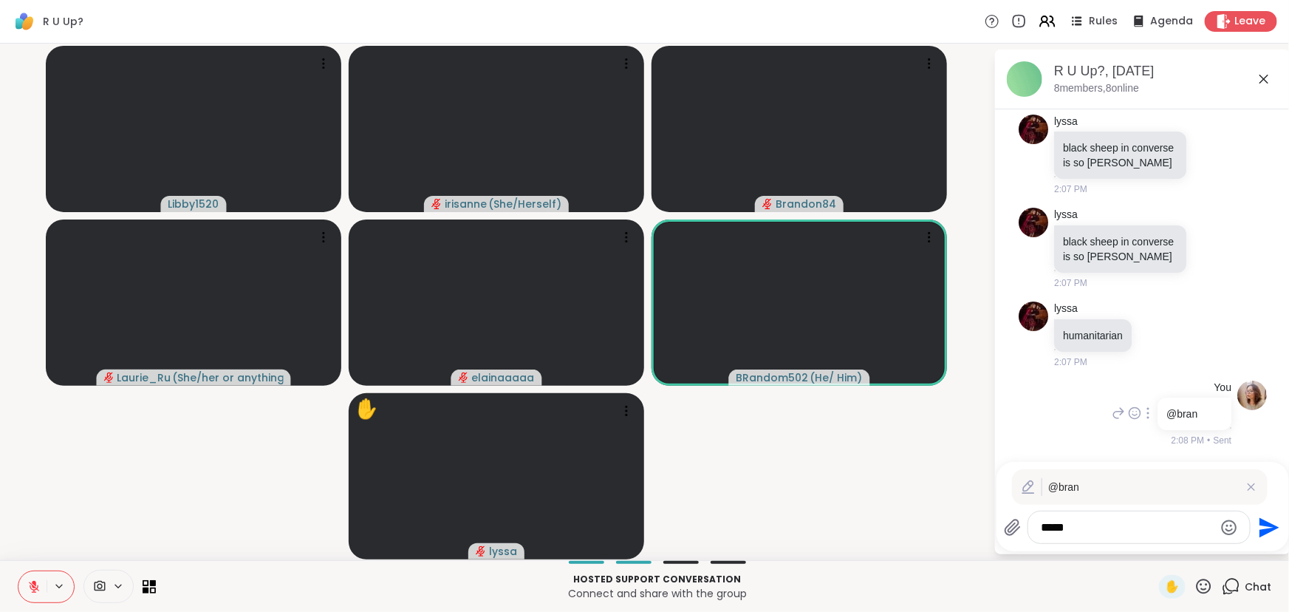
click at [1103, 481] on p "@bran" at bounding box center [1143, 487] width 190 height 16
click at [1086, 525] on textarea "*****" at bounding box center [1127, 527] width 172 height 15
click at [1106, 501] on div "BRand om502 @" at bounding box center [1127, 488] width 174 height 37
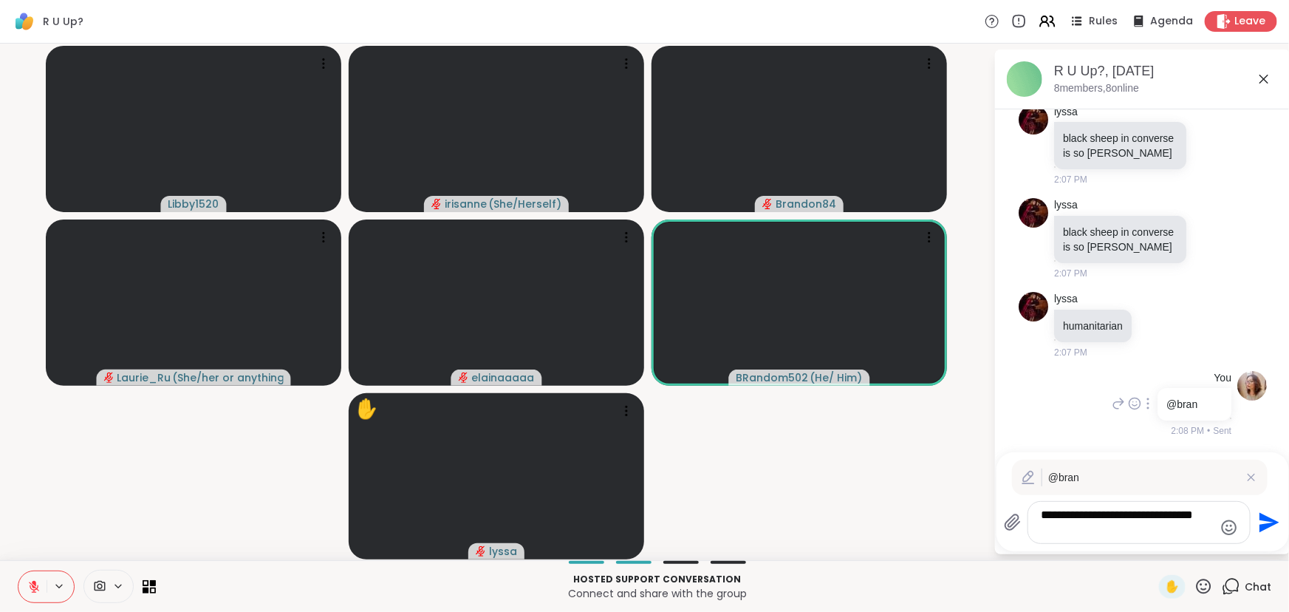
type textarea "**********"
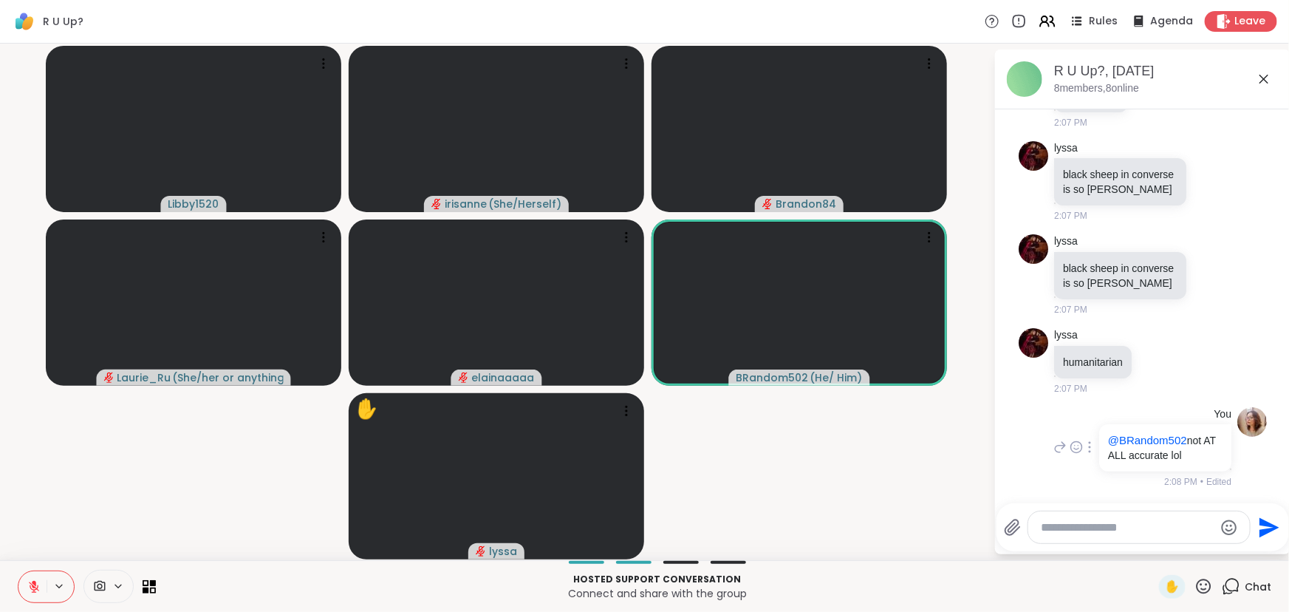
click at [1258, 79] on icon at bounding box center [1264, 79] width 18 height 18
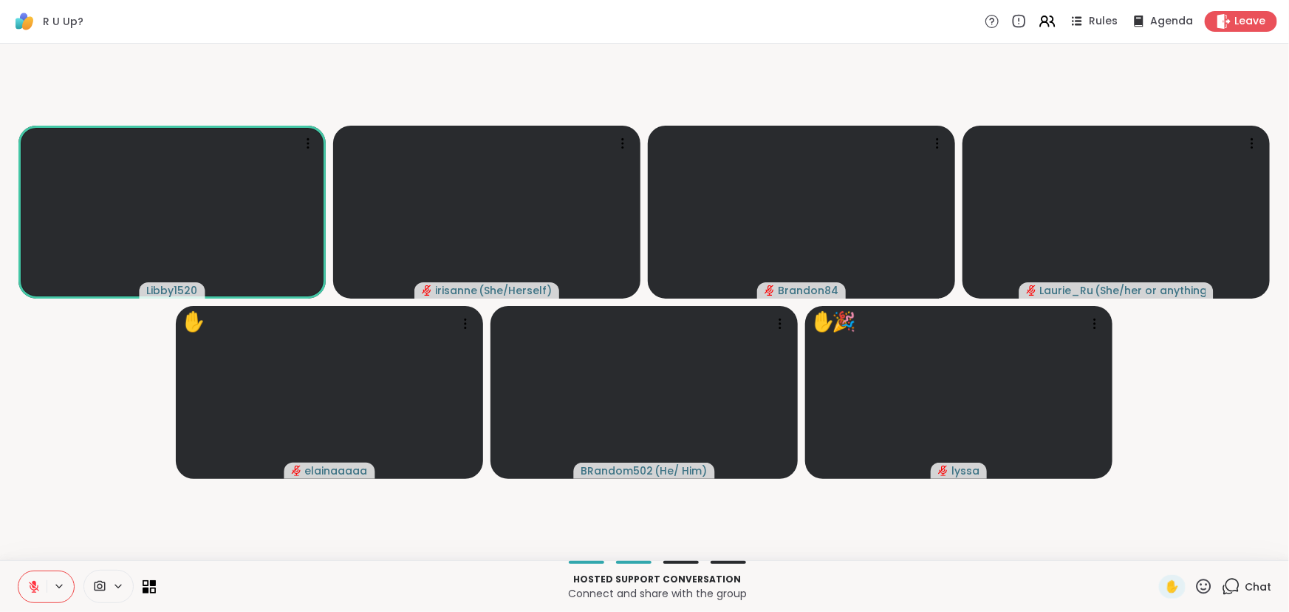
click at [41, 584] on button at bounding box center [32, 586] width 28 height 31
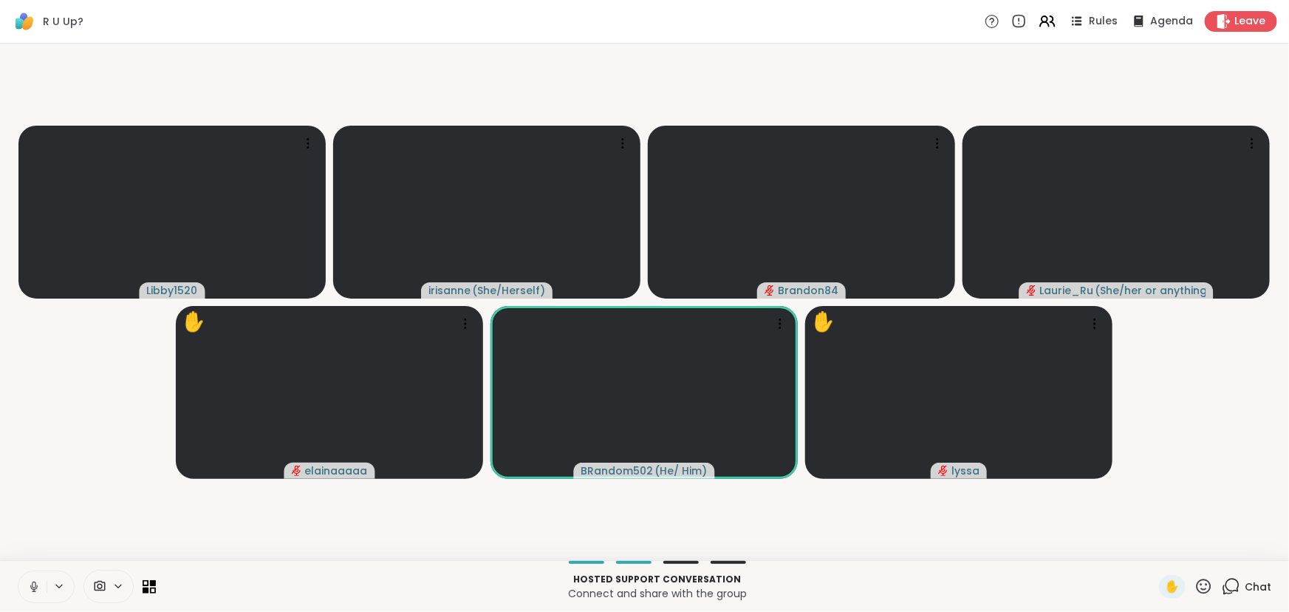
click at [25, 589] on button at bounding box center [32, 586] width 28 height 31
click at [66, 498] on video-player-container "Libby1520 [PERSON_NAME] ( She/Herself ) Brandon84 [PERSON_NAME] ( She/her or an…" at bounding box center [644, 301] width 1271 height 504
click at [65, 442] on video-player-container "Libby1520 [PERSON_NAME] ( She/Herself ) Brandon84 [PERSON_NAME] ( She/her or an…" at bounding box center [644, 301] width 1271 height 504
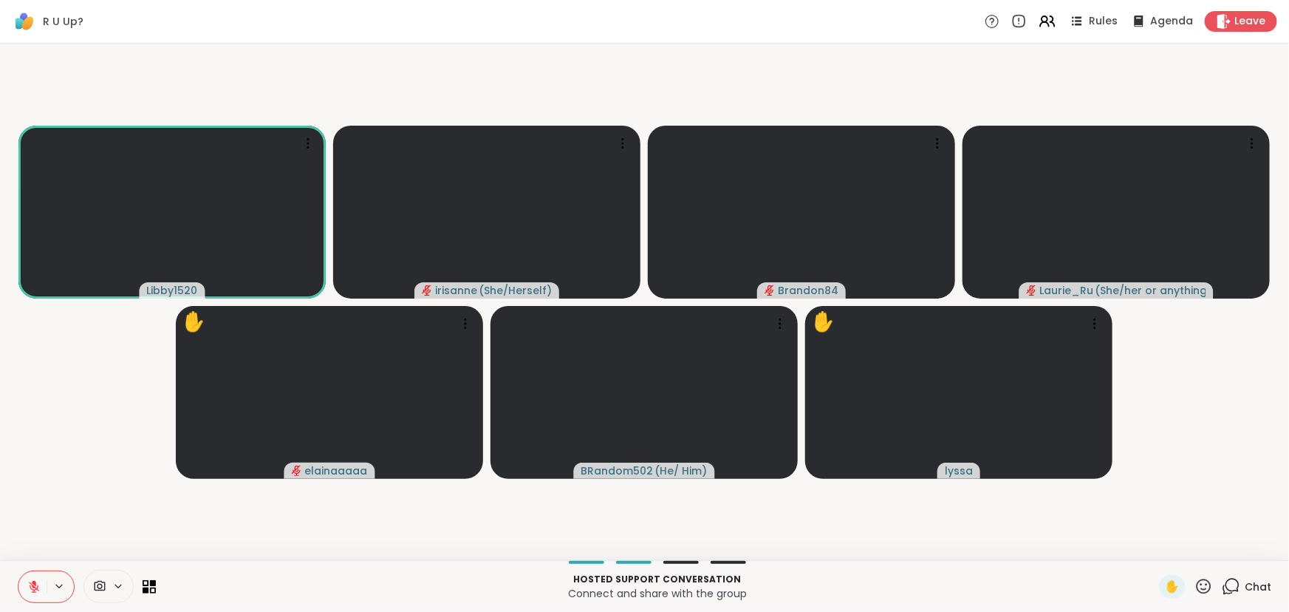
click at [1171, 502] on video-player-container "Libby1520 [PERSON_NAME] ( She/Herself ) Brandon84 [PERSON_NAME] ( She/her or an…" at bounding box center [644, 301] width 1271 height 504
click at [1171, 501] on video-player-container "Libby1520 [PERSON_NAME] ( She/Herself ) Brandon84 [PERSON_NAME] ( She/her or an…" at bounding box center [644, 301] width 1271 height 504
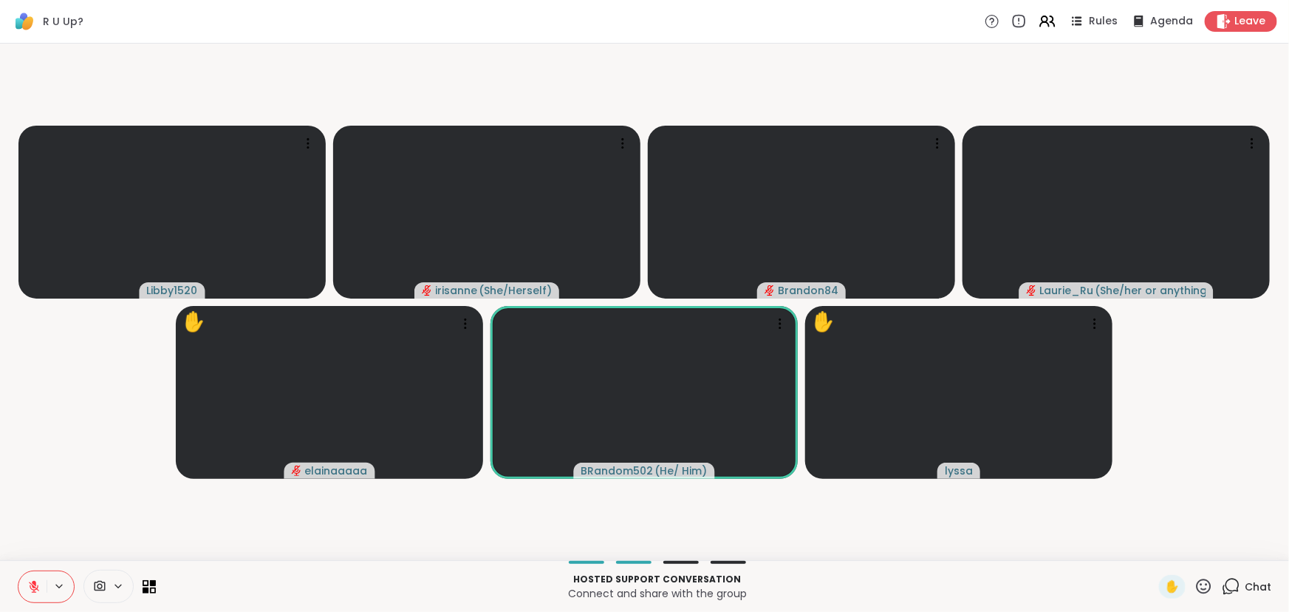
click at [1171, 501] on video-player-container "Libby1520 [PERSON_NAME] ( She/Herself ) Brandon84 [PERSON_NAME] ( She/her or an…" at bounding box center [644, 301] width 1271 height 504
click at [1225, 586] on icon at bounding box center [1231, 586] width 18 height 18
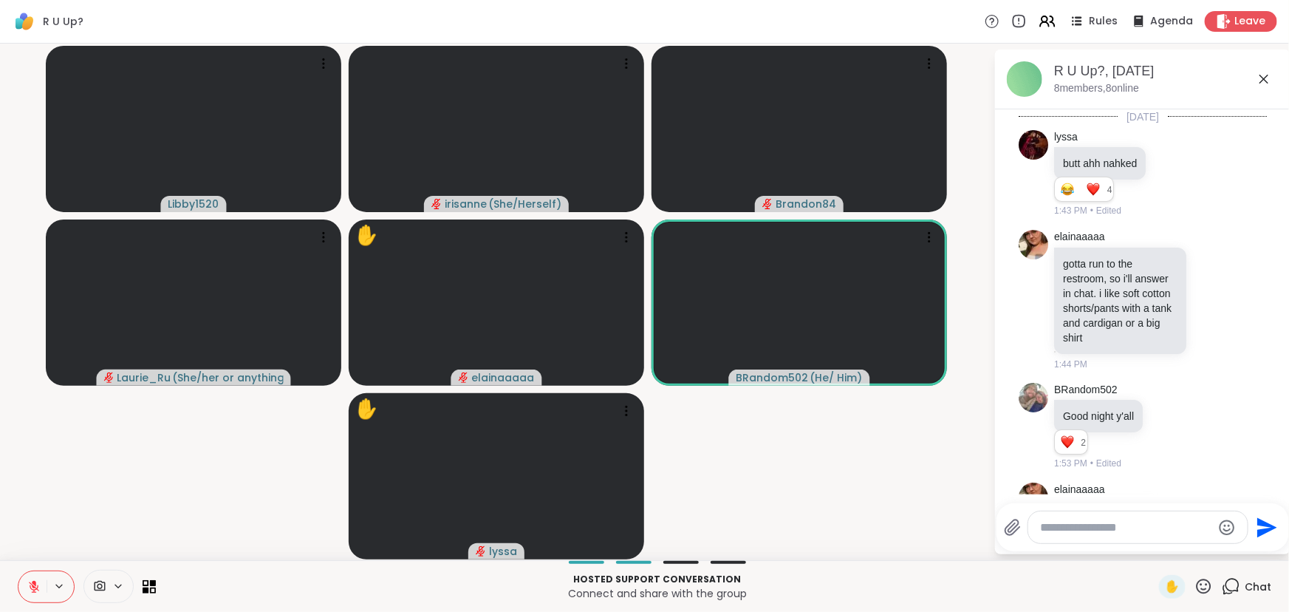
click at [1140, 534] on textarea "Type your message" at bounding box center [1126, 527] width 172 height 15
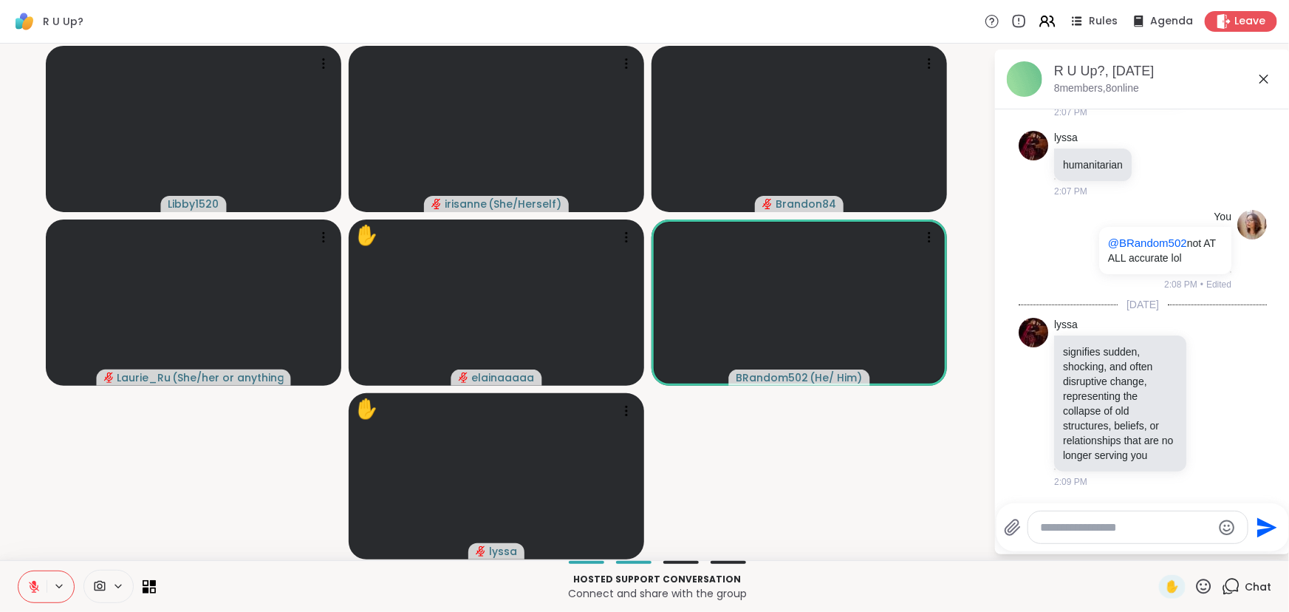
type textarea "*"
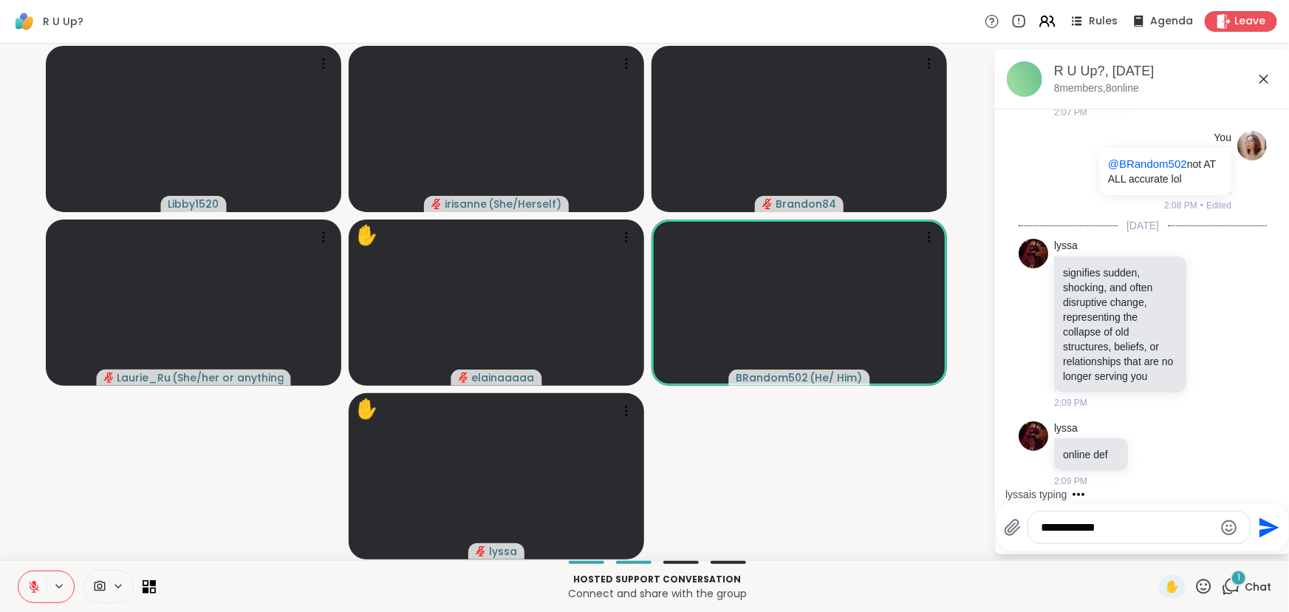
scroll to position [3485, 0]
type textarea "*"
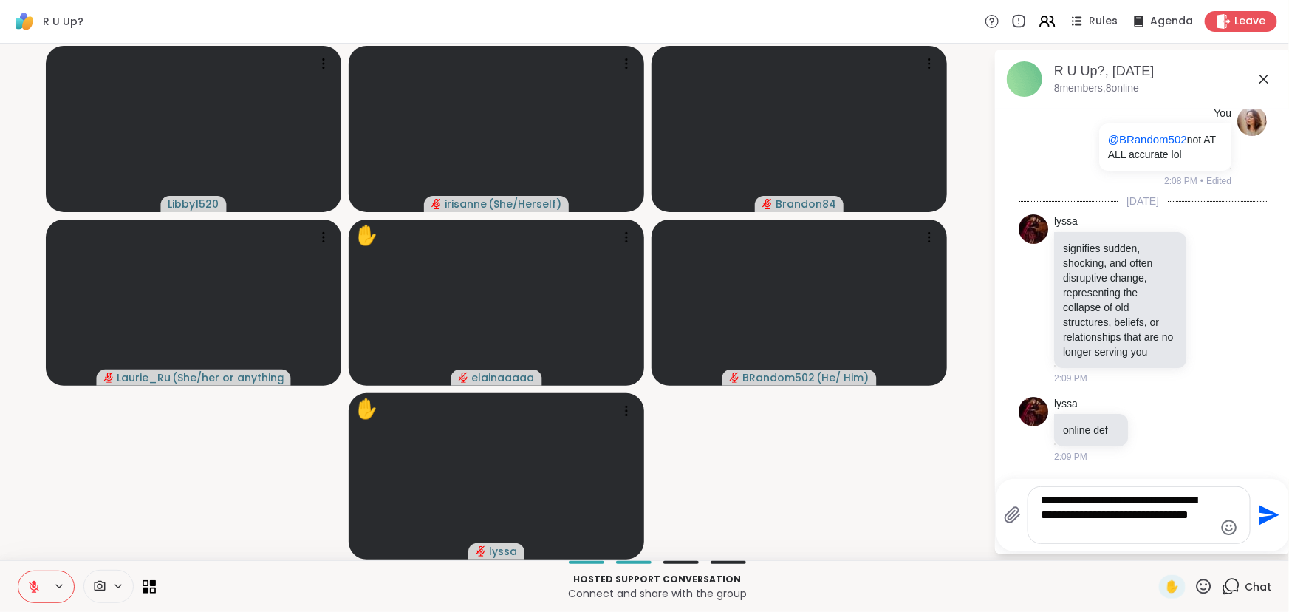
type textarea "**********"
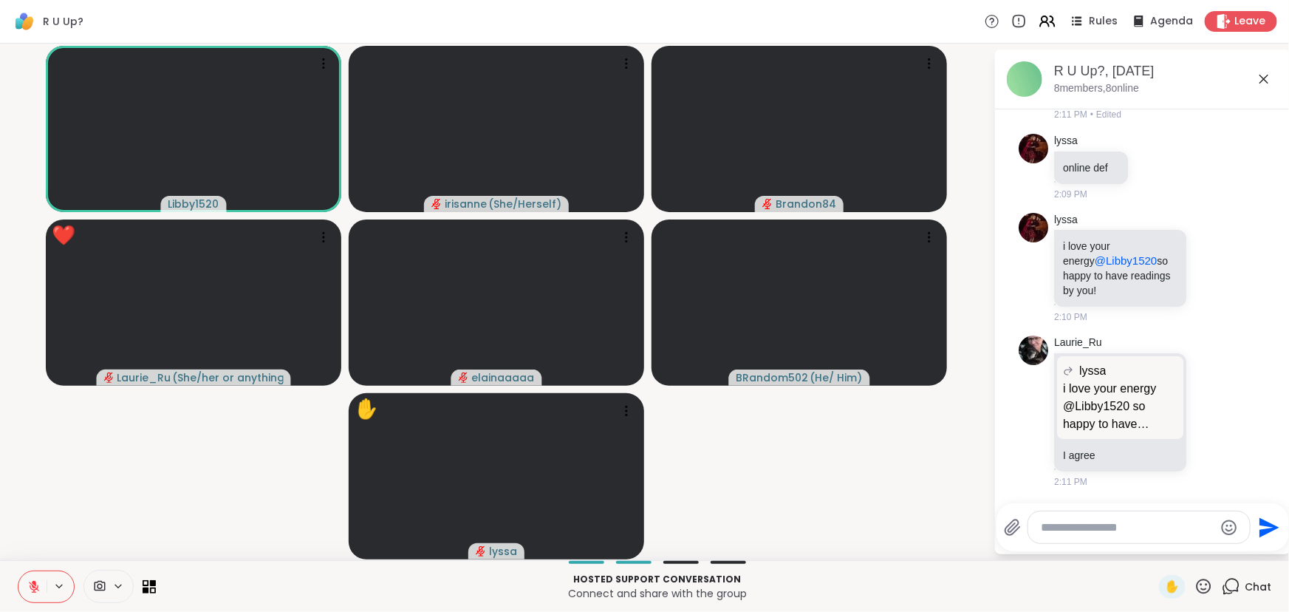
scroll to position [3835, 0]
click at [174, 455] on video-player-container "Libby1520 [PERSON_NAME] ( She/Herself ) Brandon84 [PERSON_NAME] ( She/her or an…" at bounding box center [497, 301] width 976 height 504
click at [162, 431] on video-player-container "Libby1520 [PERSON_NAME] ( She/Herself ) Brandon84 [PERSON_NAME] ( She/her or an…" at bounding box center [497, 301] width 976 height 504
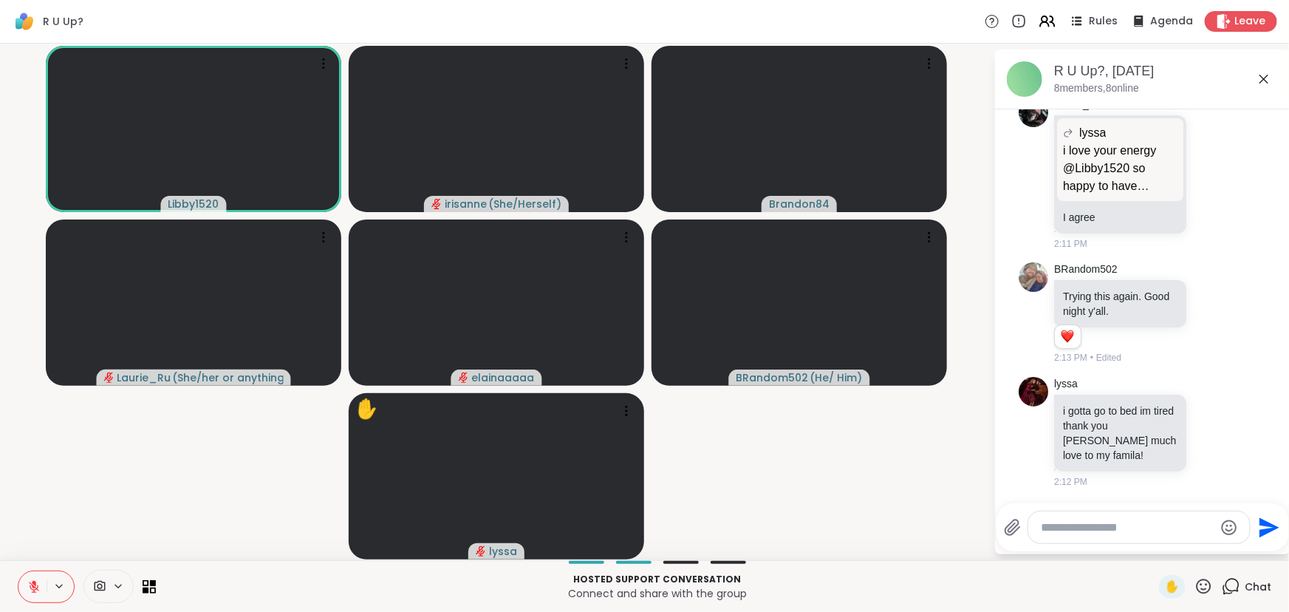
scroll to position [4114, 0]
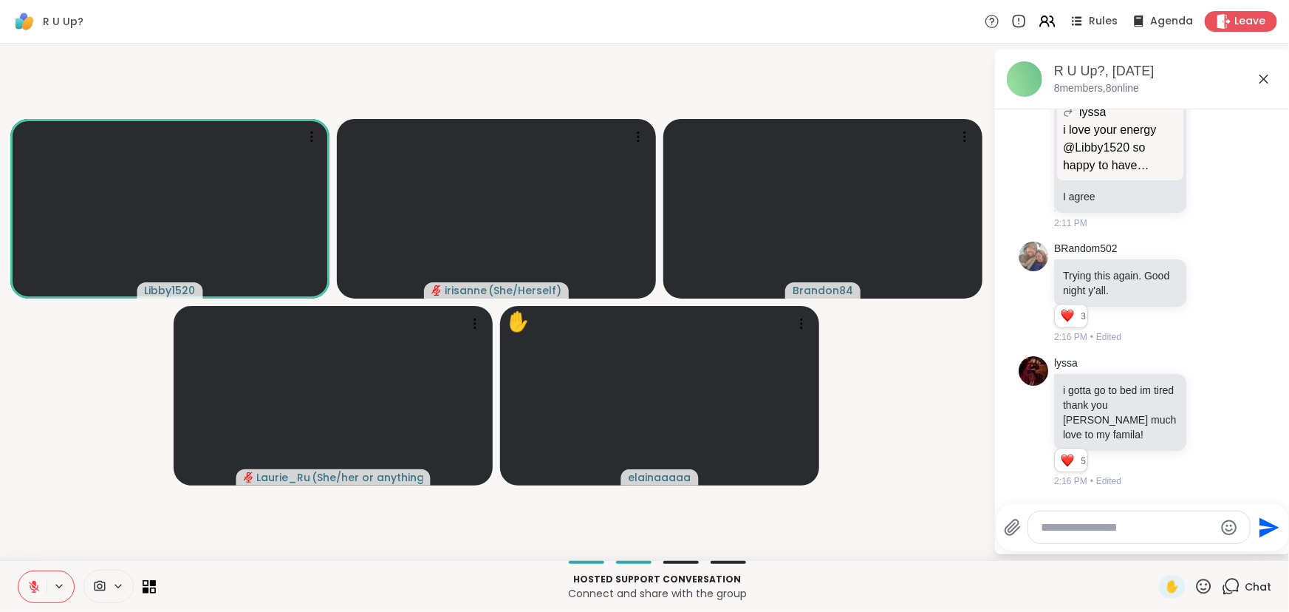
click at [19, 584] on button at bounding box center [32, 586] width 28 height 31
click at [21, 585] on button at bounding box center [31, 586] width 30 height 31
click at [1125, 536] on div at bounding box center [1139, 527] width 222 height 32
click at [1126, 534] on textarea "Type your message" at bounding box center [1127, 527] width 172 height 15
paste textarea "**********"
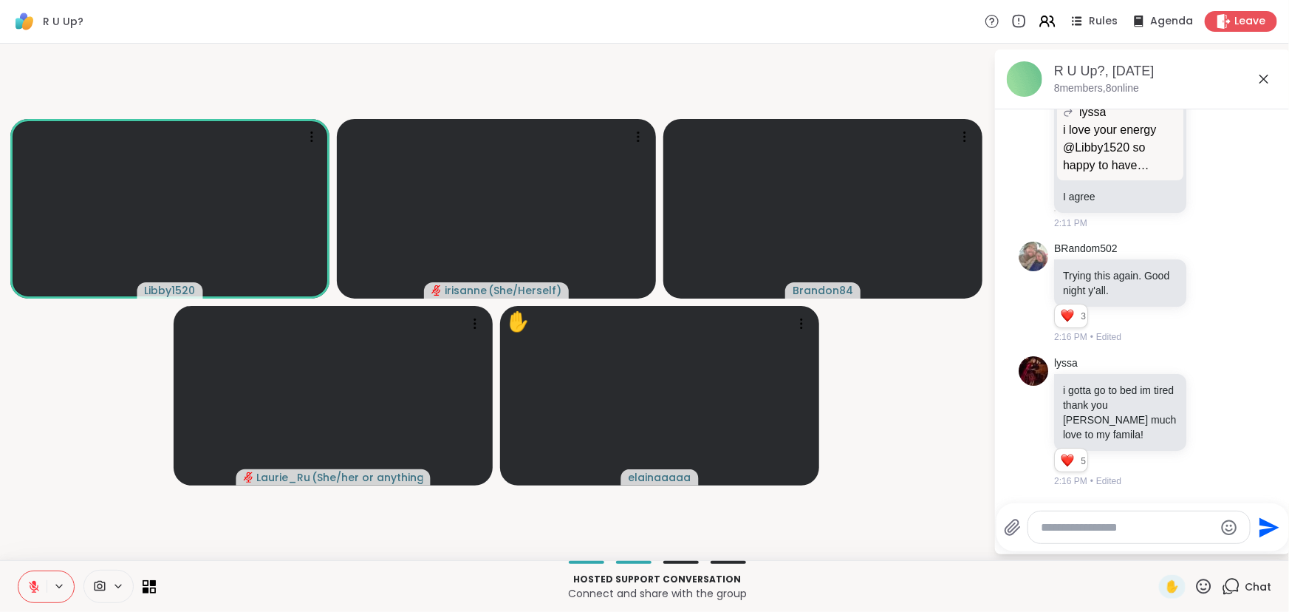
type textarea "**********"
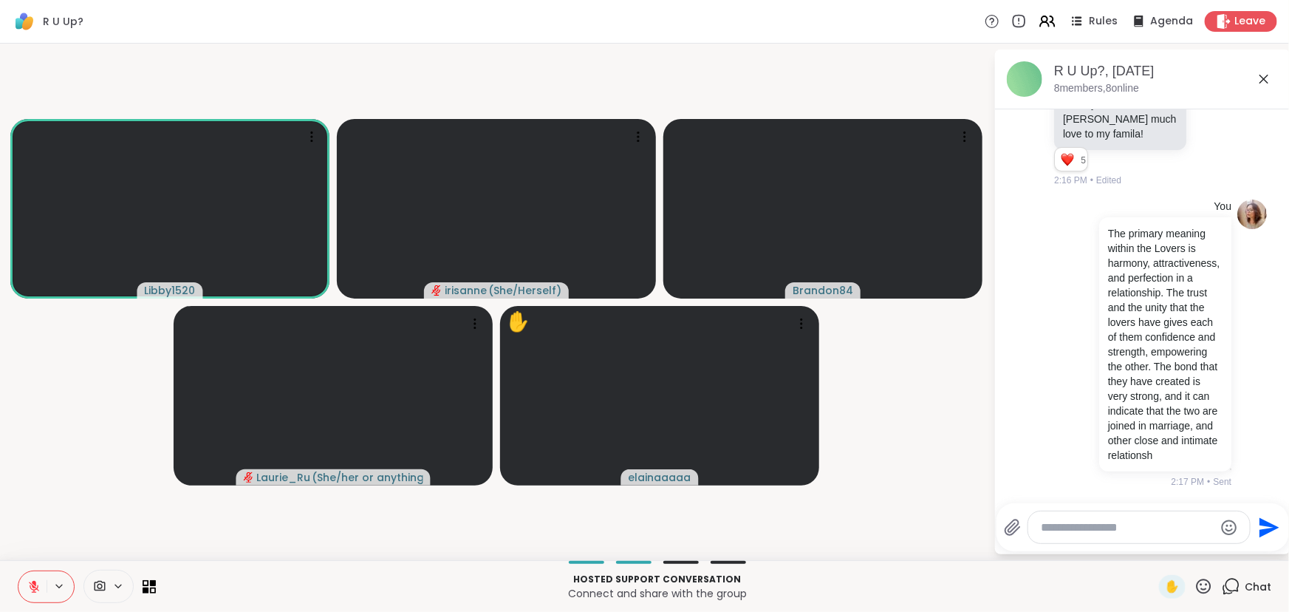
click at [35, 594] on button at bounding box center [32, 586] width 28 height 31
click at [1120, 527] on textarea "Type your message" at bounding box center [1127, 527] width 172 height 15
paste textarea "**********"
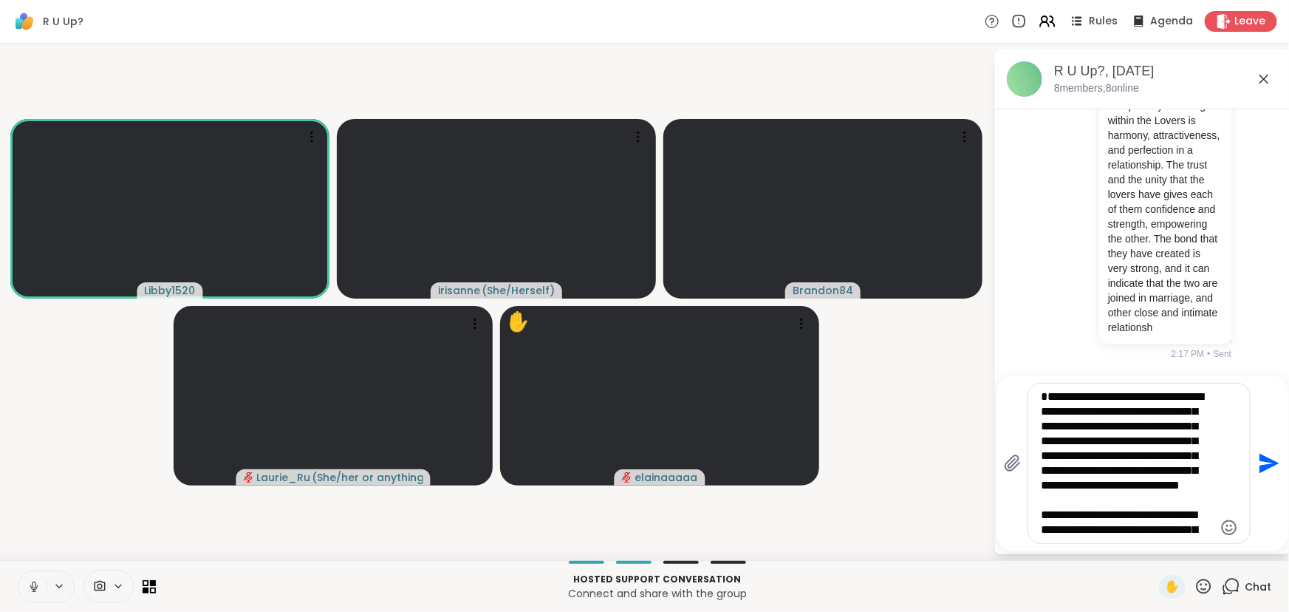
click at [1111, 425] on textarea "**********" at bounding box center [1127, 463] width 172 height 148
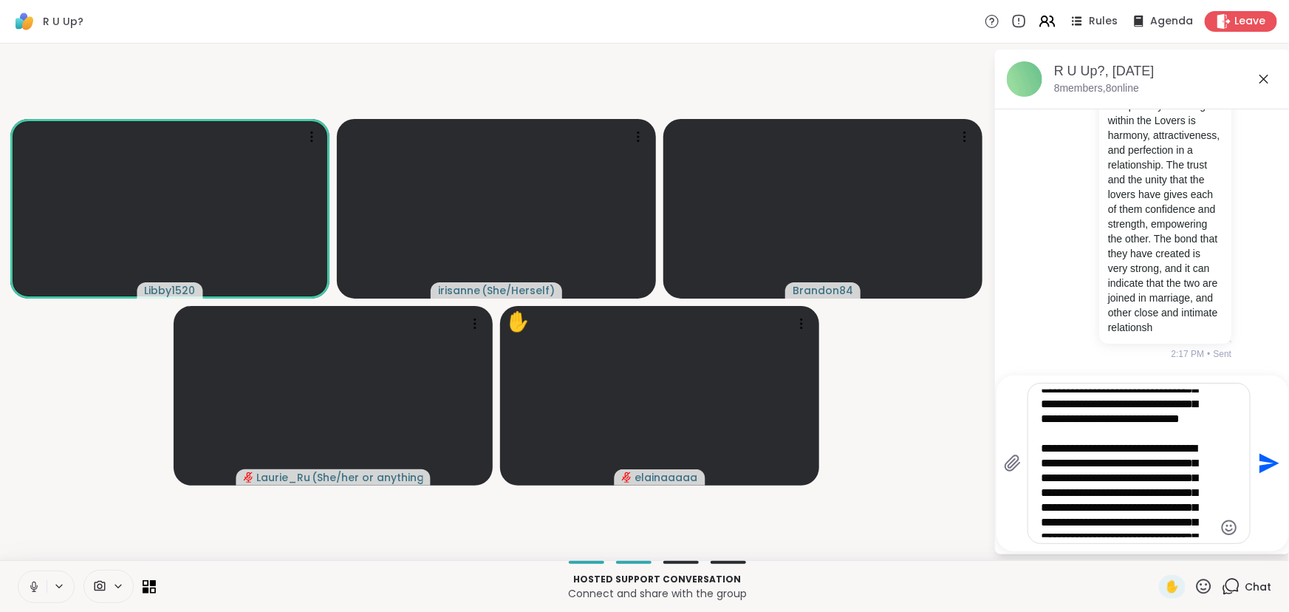
click at [1109, 423] on textarea "**********" at bounding box center [1127, 463] width 172 height 148
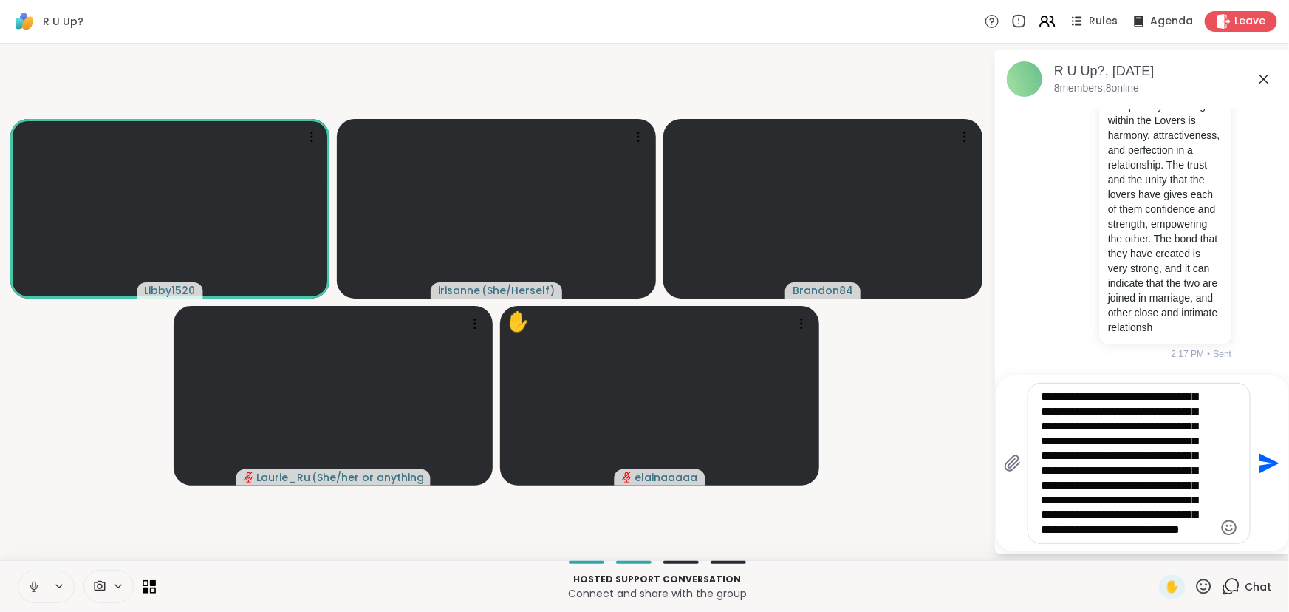
scroll to position [310, 0]
type textarea "**********"
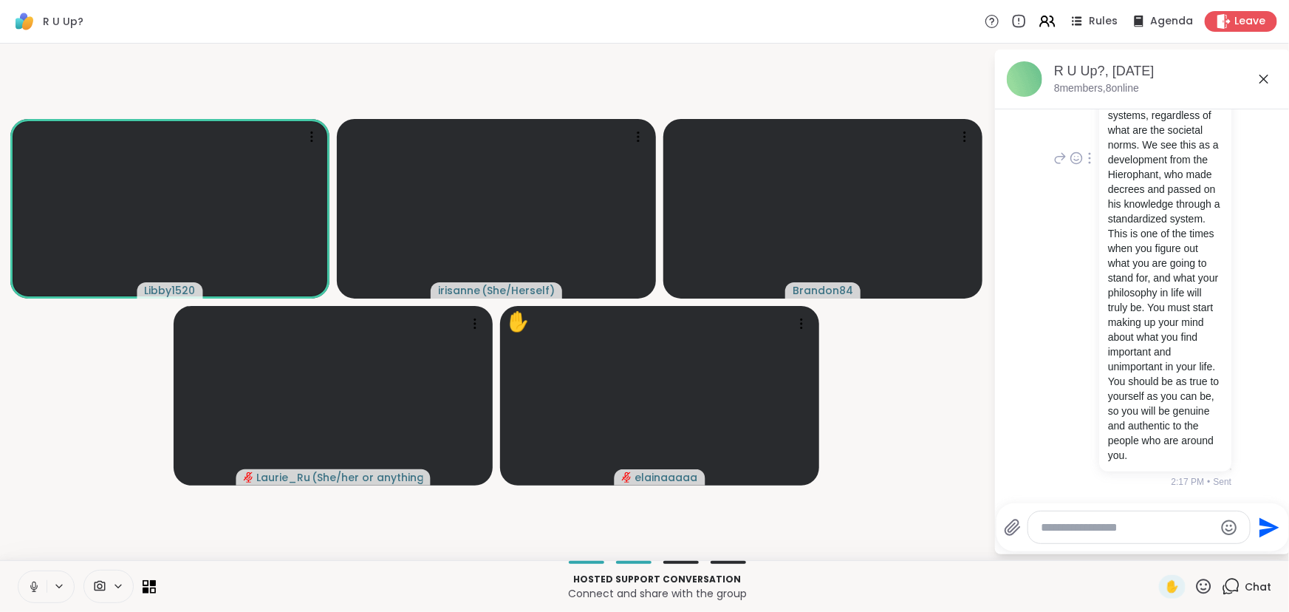
scroll to position [4815, 0]
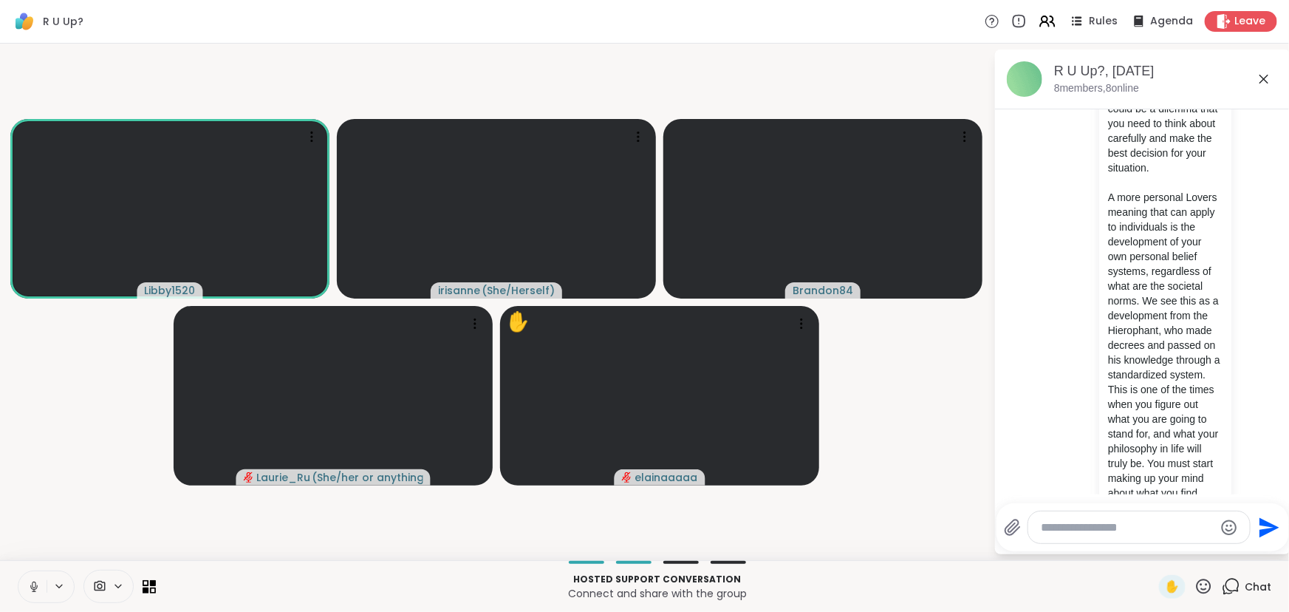
click at [26, 589] on button at bounding box center [32, 586] width 28 height 31
click at [922, 443] on video-player-container "Libby1520 [PERSON_NAME] ( She/Herself ) Brandon84 [PERSON_NAME] ( She/her or an…" at bounding box center [497, 301] width 976 height 504
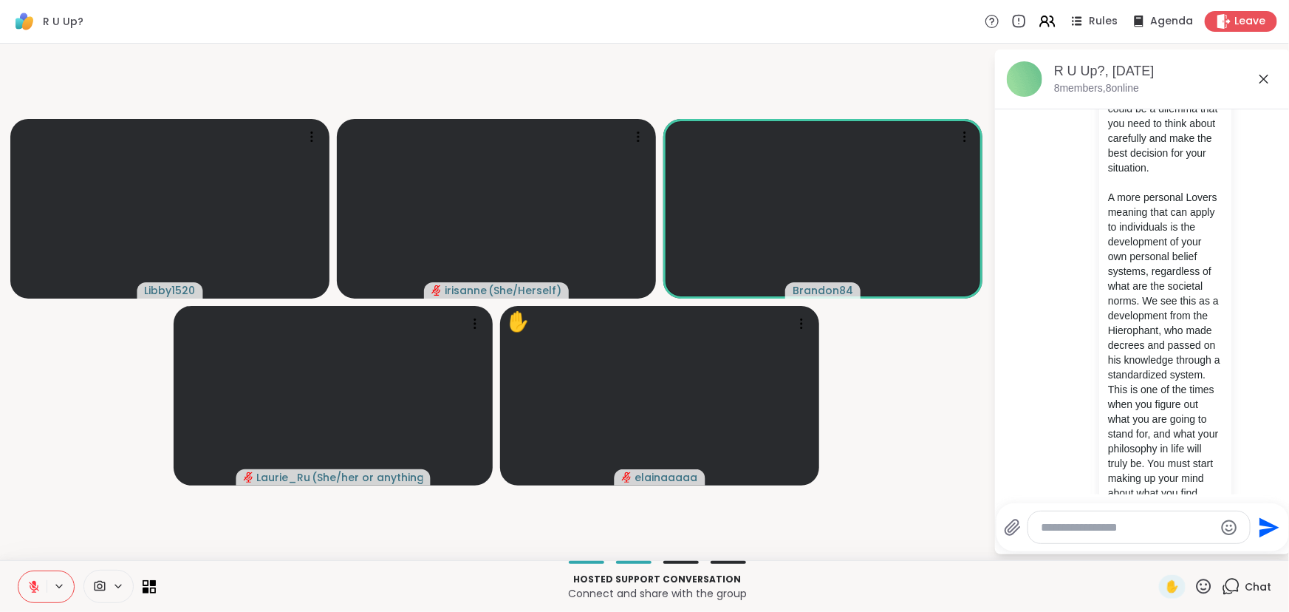
click at [34, 583] on icon at bounding box center [34, 583] width 4 height 6
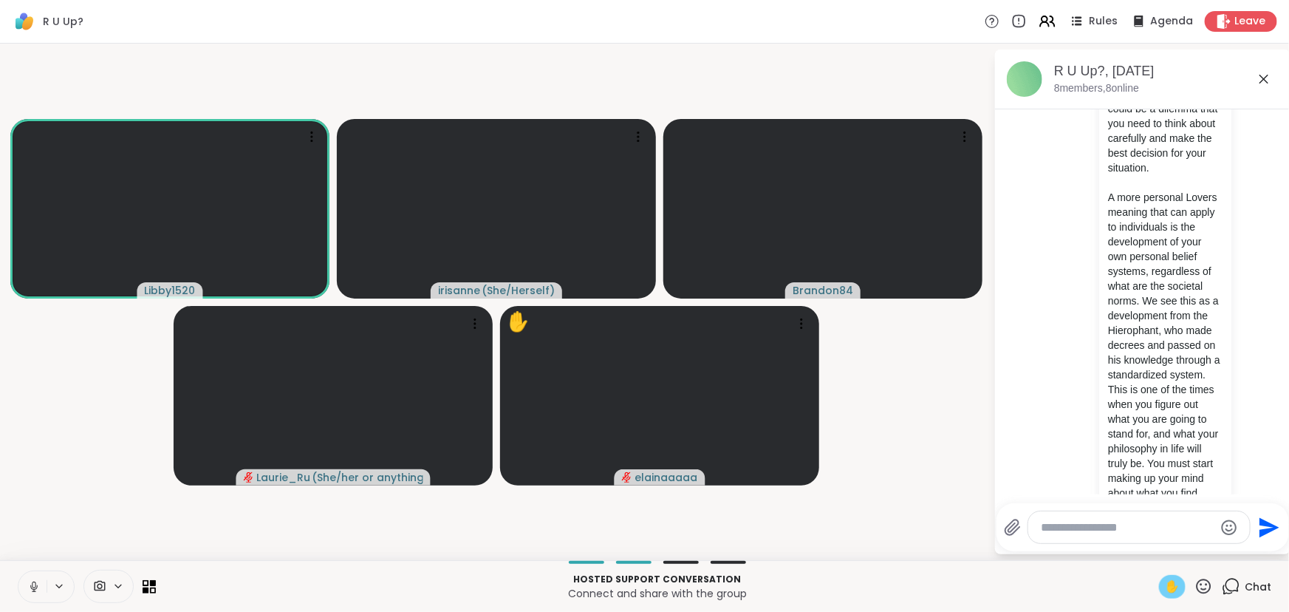
click at [1165, 589] on span "✋" at bounding box center [1172, 587] width 15 height 18
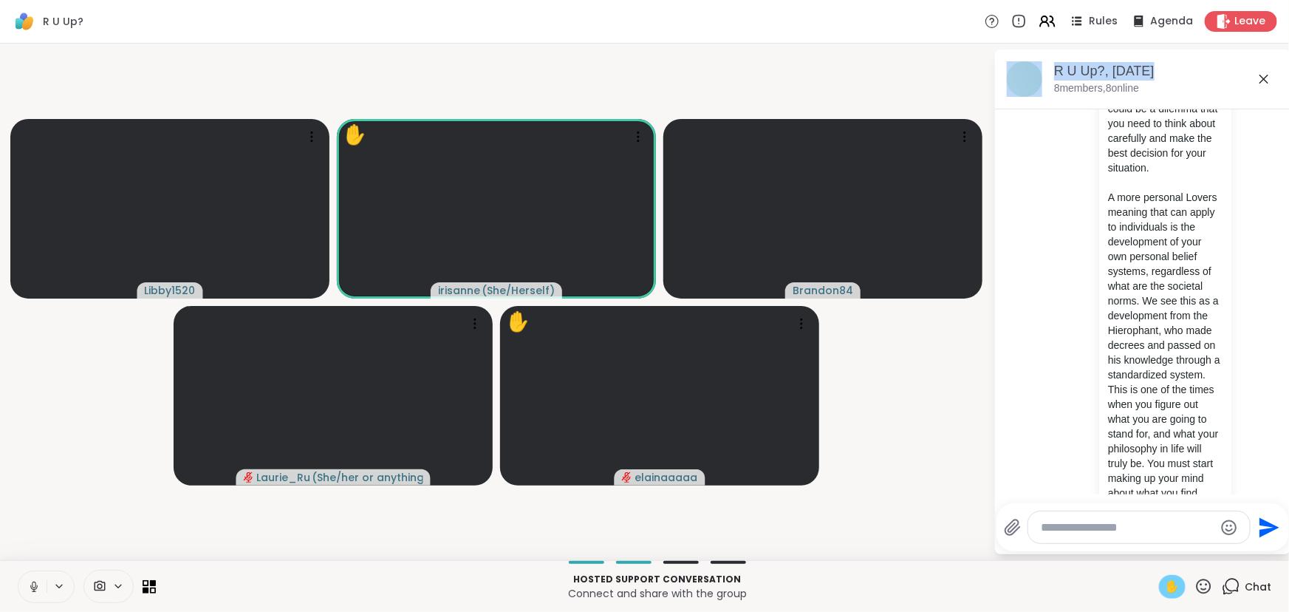
drag, startPoint x: 1267, startPoint y: 70, endPoint x: 1269, endPoint y: 84, distance: 14.2
click at [1267, 69] on div "R U Up?, [DATE] 8 members, 8 online [DATE] [PERSON_NAME] ahh nahked 2 2 4 4 1:4…" at bounding box center [1142, 301] width 295 height 504
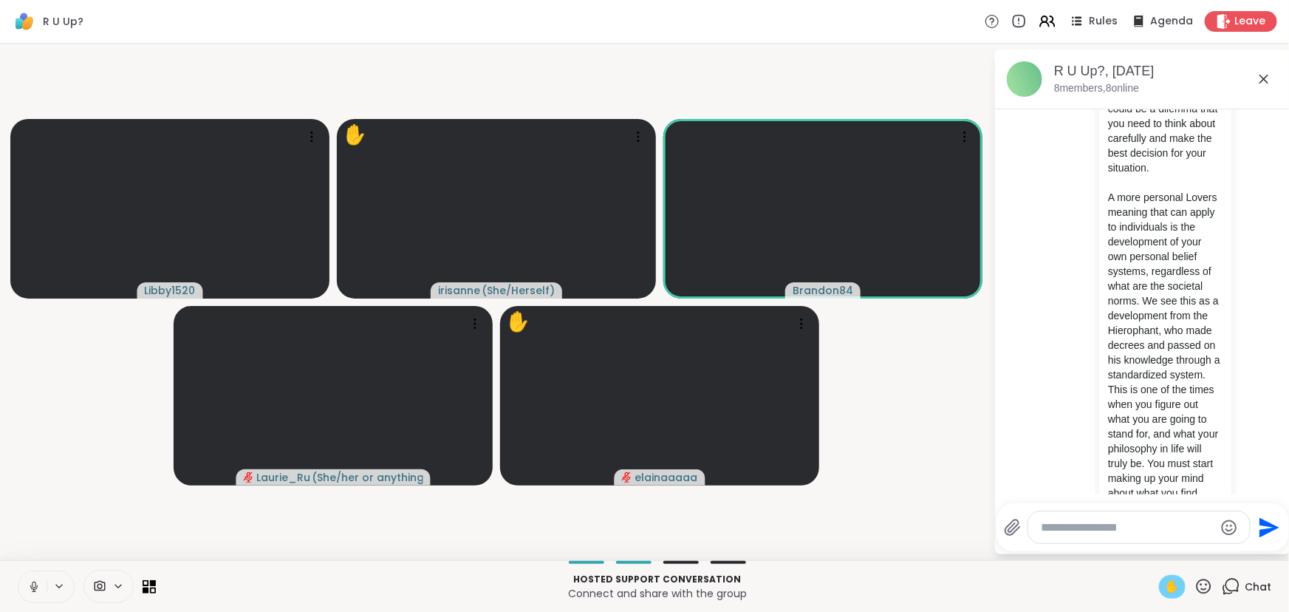
click at [1260, 75] on icon at bounding box center [1263, 79] width 9 height 9
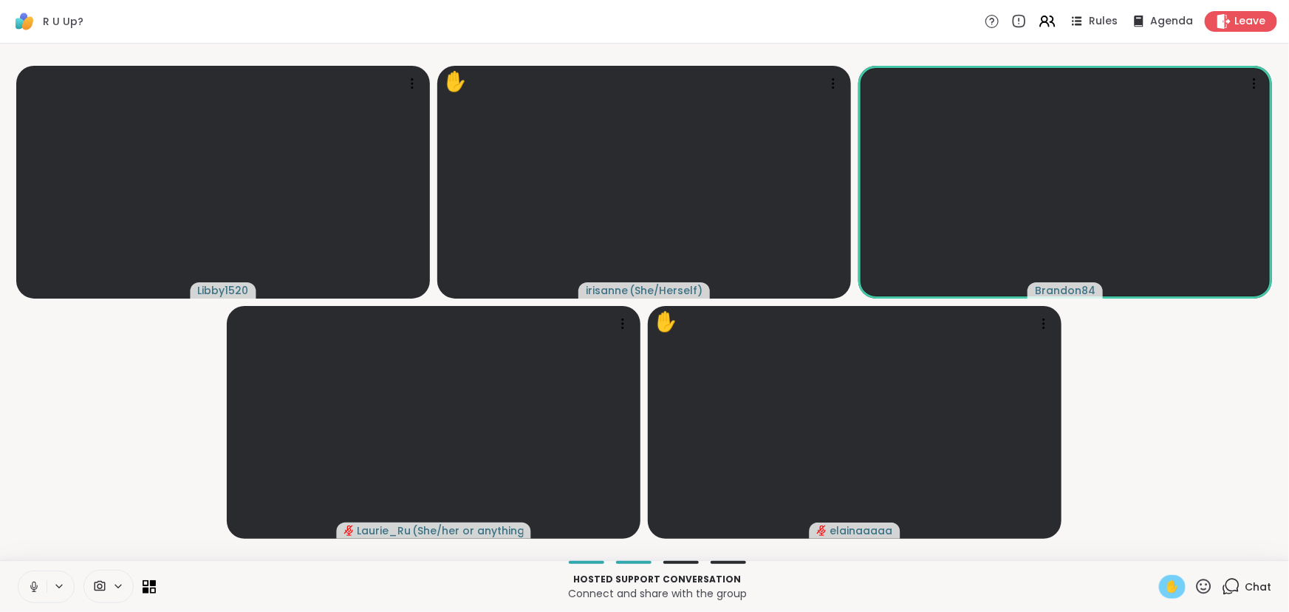
click at [1165, 584] on span "✋" at bounding box center [1172, 587] width 15 height 18
click at [1165, 453] on video-player-container "Libby1520 [PERSON_NAME] ( She/Herself ) Brandon84 [PERSON_NAME] ( She/her or an…" at bounding box center [644, 301] width 1271 height 504
click at [79, 430] on video-player-container "Libby1520 [PERSON_NAME] ( She/Herself ) Brandon84 [PERSON_NAME] ( She/her or an…" at bounding box center [644, 301] width 1271 height 504
click at [1122, 374] on video-player-container "Libby1520 [PERSON_NAME] ( She/Herself ) Brandon84 [PERSON_NAME] ( She/her or an…" at bounding box center [644, 301] width 1271 height 504
click at [36, 591] on icon at bounding box center [31, 586] width 13 height 13
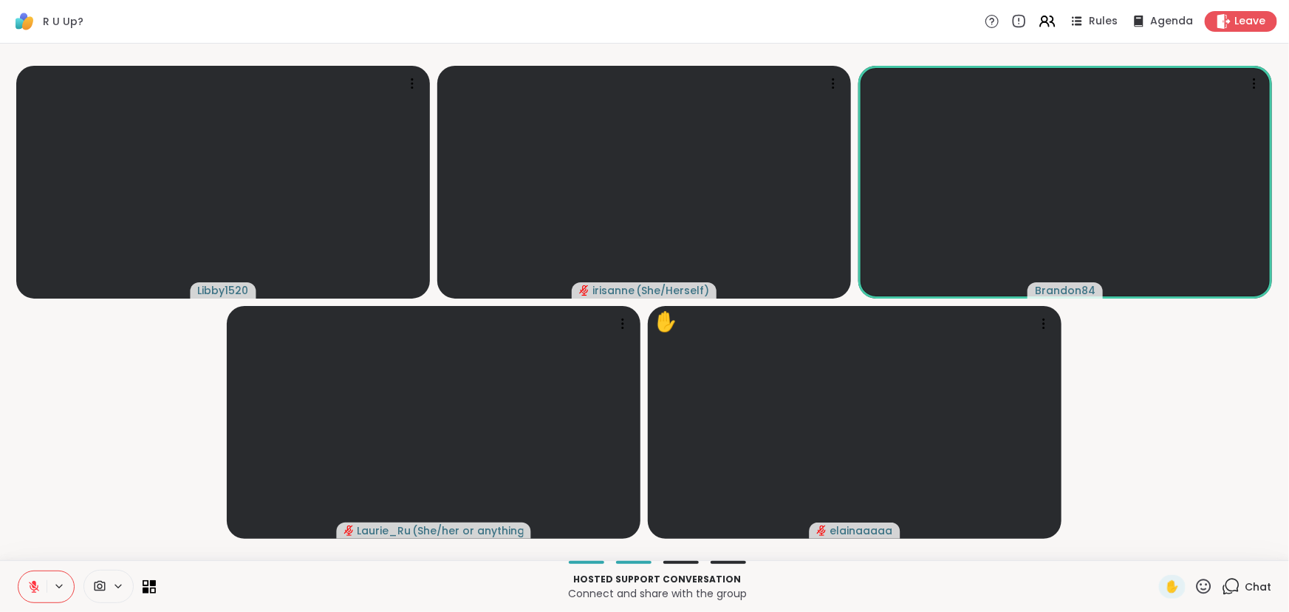
click at [1188, 376] on video-player-container "Libby1520 [PERSON_NAME] ( She/Herself ) Brandon84 [PERSON_NAME] ( She/her or an…" at bounding box center [644, 301] width 1271 height 504
click at [11, 582] on div "Hosted support conversation Connect and share with the group ✋ Chat" at bounding box center [644, 586] width 1289 height 52
click at [27, 583] on icon at bounding box center [33, 586] width 13 height 13
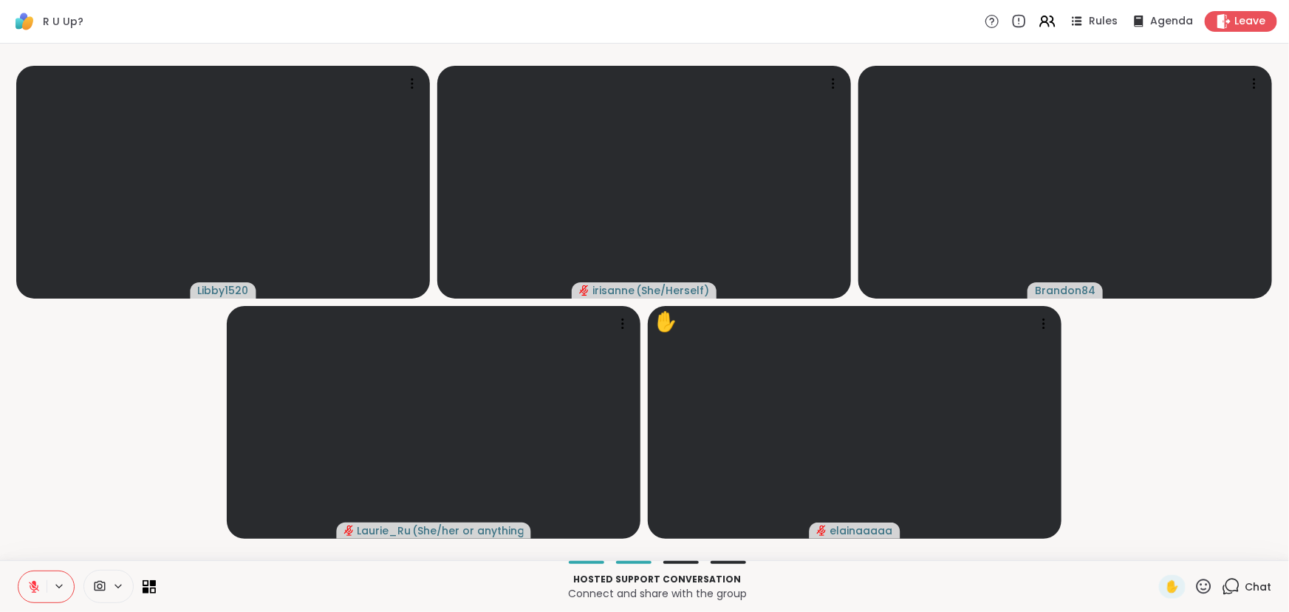
click at [78, 475] on video-player-container "Libby1520 [PERSON_NAME] ( She/Herself ) Brandon84 [PERSON_NAME] ( She/her or an…" at bounding box center [644, 301] width 1271 height 504
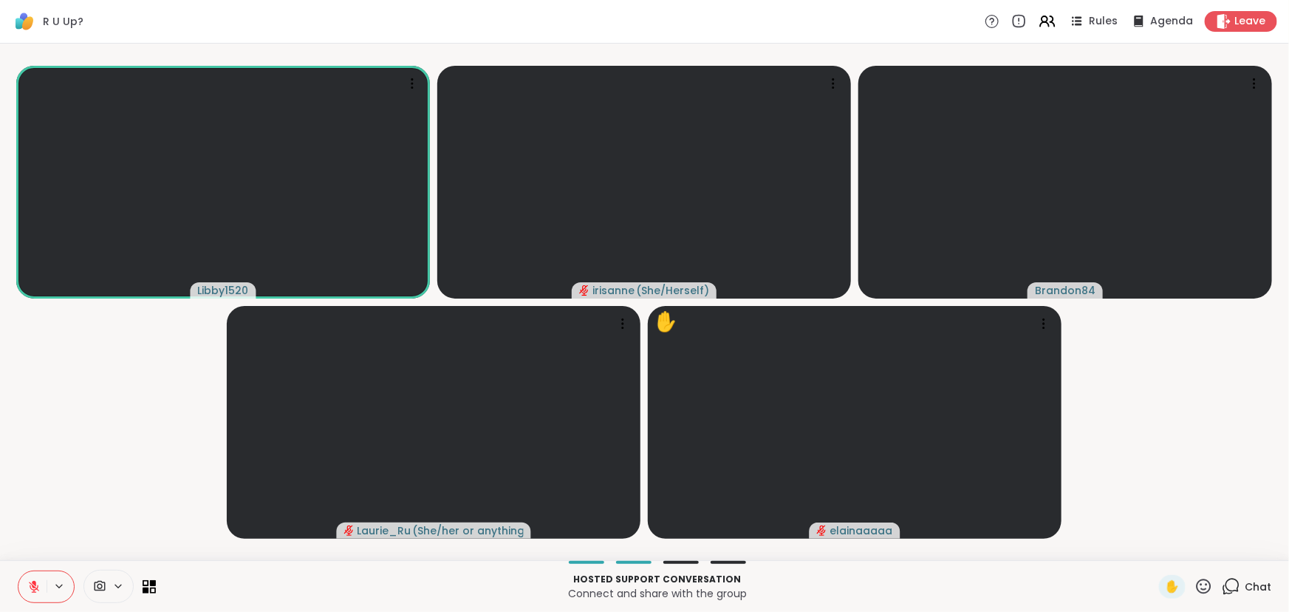
click at [63, 547] on video-player-container "Libby1520 [PERSON_NAME] ( She/Herself ) Brandon84 [PERSON_NAME] ( She/her or an…" at bounding box center [644, 301] width 1271 height 504
click at [35, 580] on icon at bounding box center [34, 583] width 4 height 6
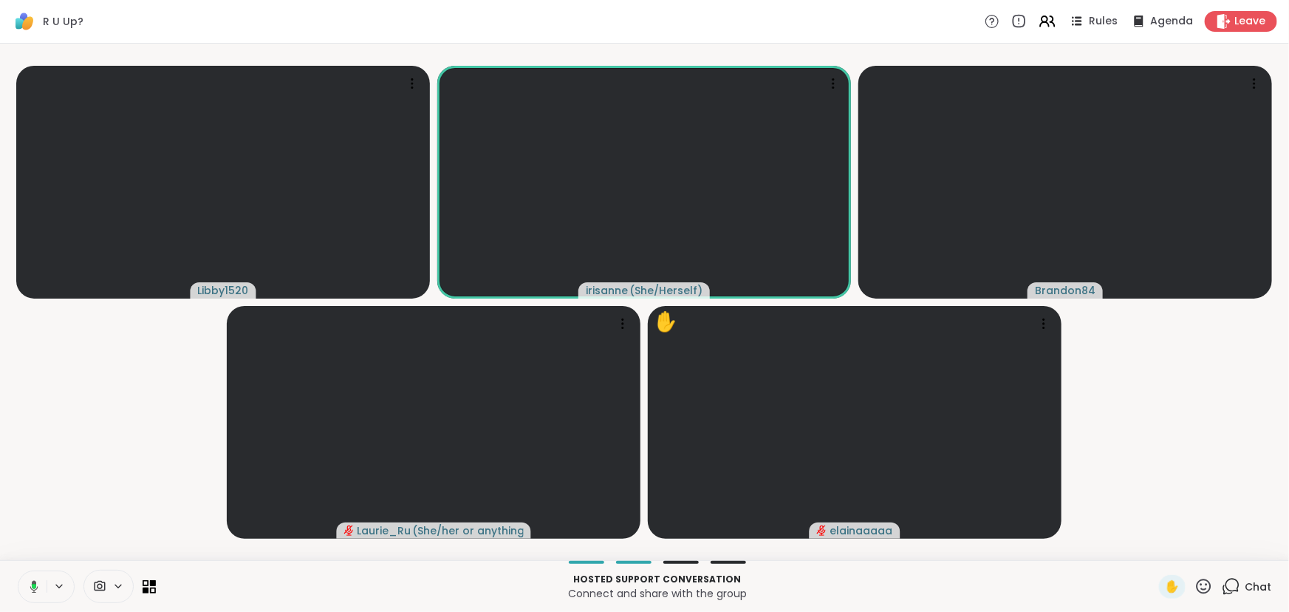
click at [143, 447] on video-player-container "Libby1520 [PERSON_NAME] ( She/Herself ) Brandon84 [PERSON_NAME] ( She/her or an…" at bounding box center [644, 301] width 1271 height 504
drag, startPoint x: 26, startPoint y: 588, endPoint x: 37, endPoint y: 572, distance: 19.7
click at [25, 588] on button at bounding box center [32, 586] width 28 height 31
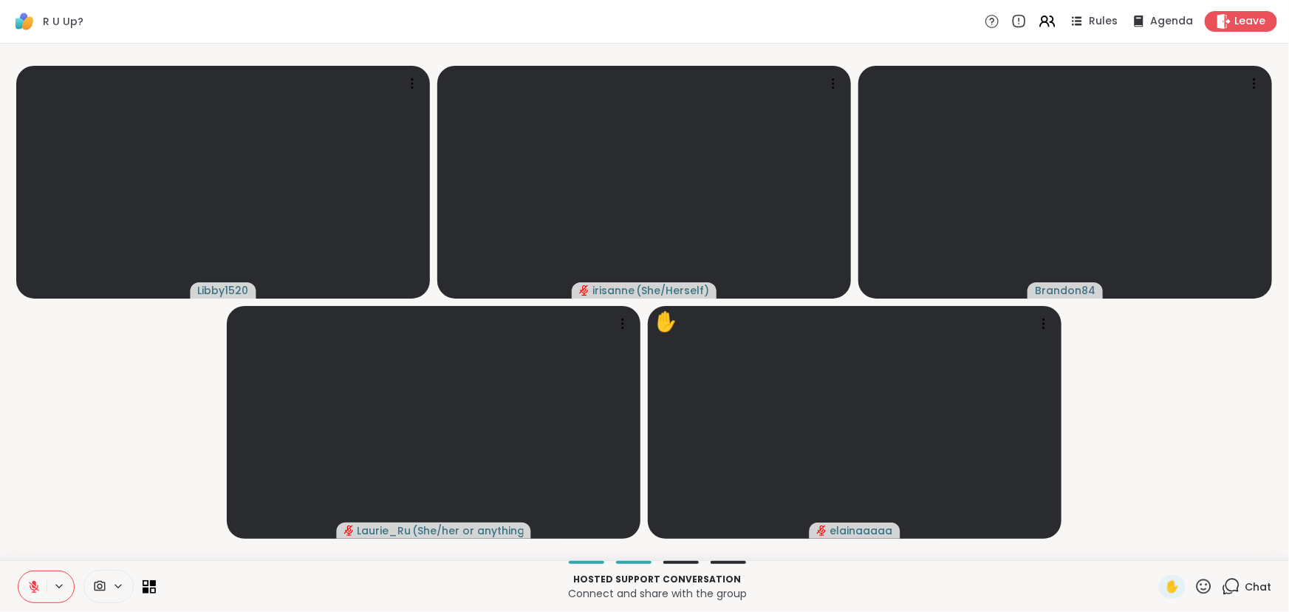
click at [91, 514] on video-player-container "Libby1520 [PERSON_NAME] ( She/Herself ) Brandon84 [PERSON_NAME] ( She/her or an…" at bounding box center [644, 301] width 1271 height 504
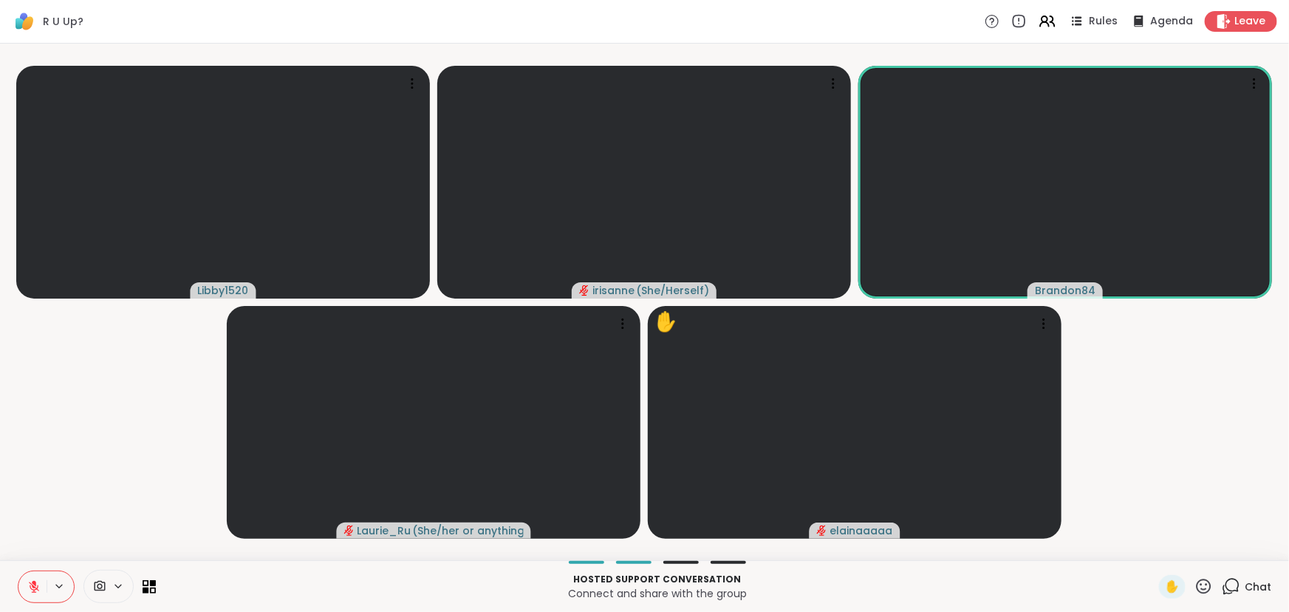
click at [32, 583] on icon at bounding box center [33, 586] width 13 height 13
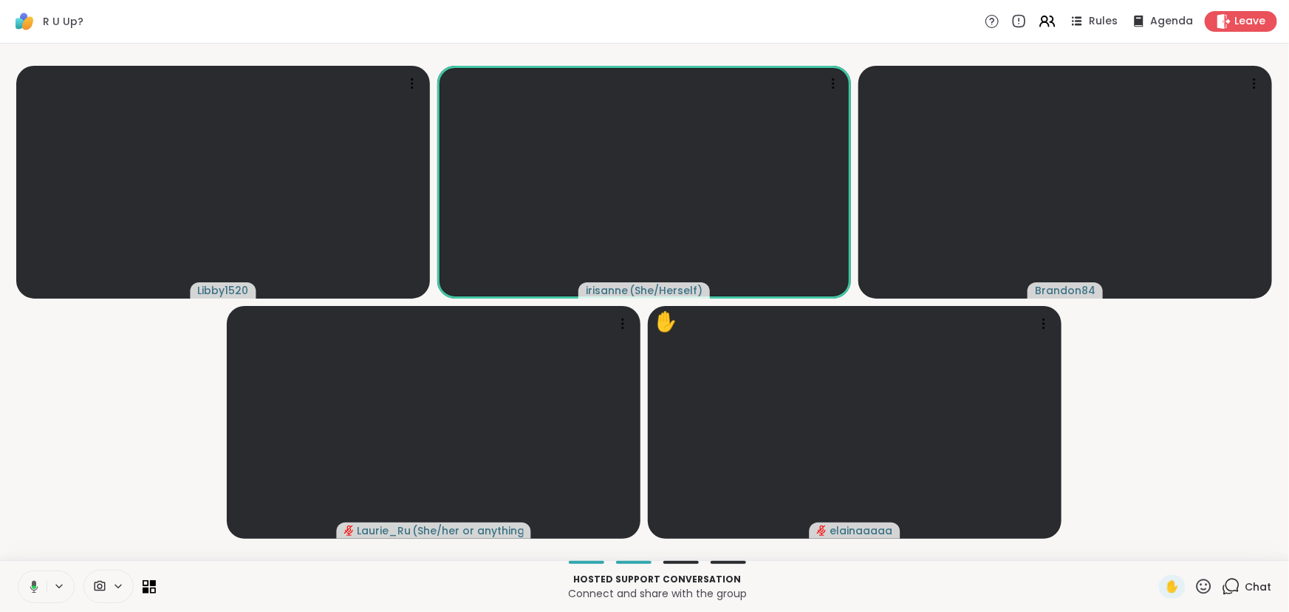
click at [27, 584] on icon at bounding box center [31, 586] width 13 height 13
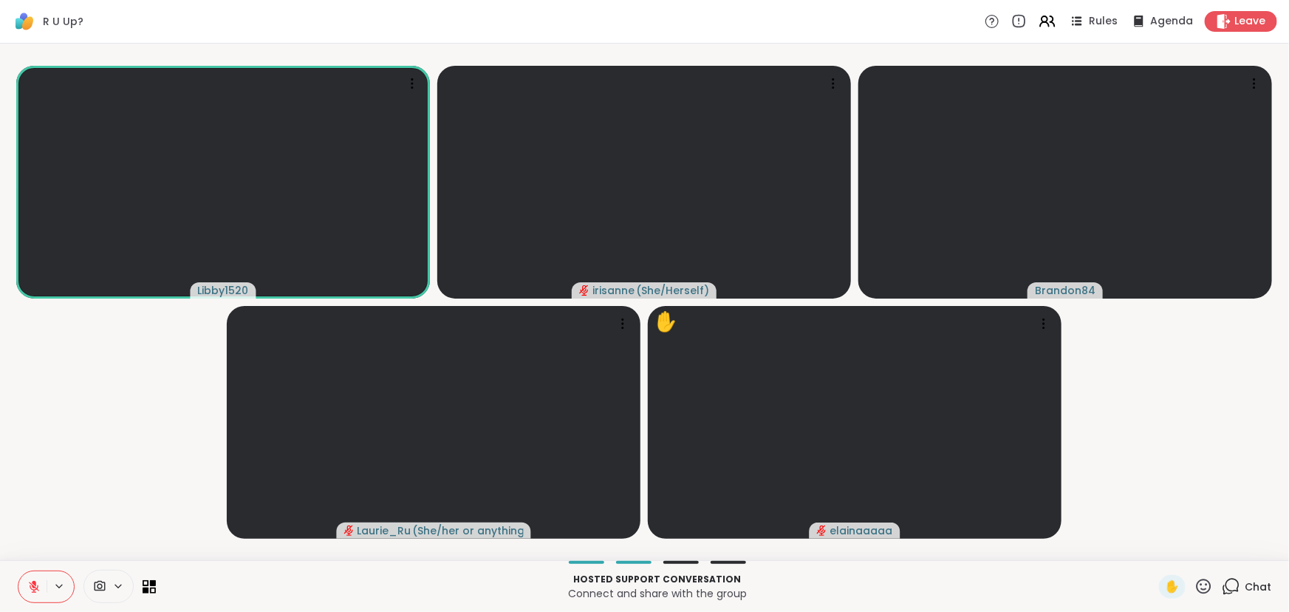
click at [69, 517] on video-player-container "Libby1520 [PERSON_NAME] ( She/Herself ) Brandon84 [PERSON_NAME] ( She/her or an…" at bounding box center [644, 301] width 1271 height 504
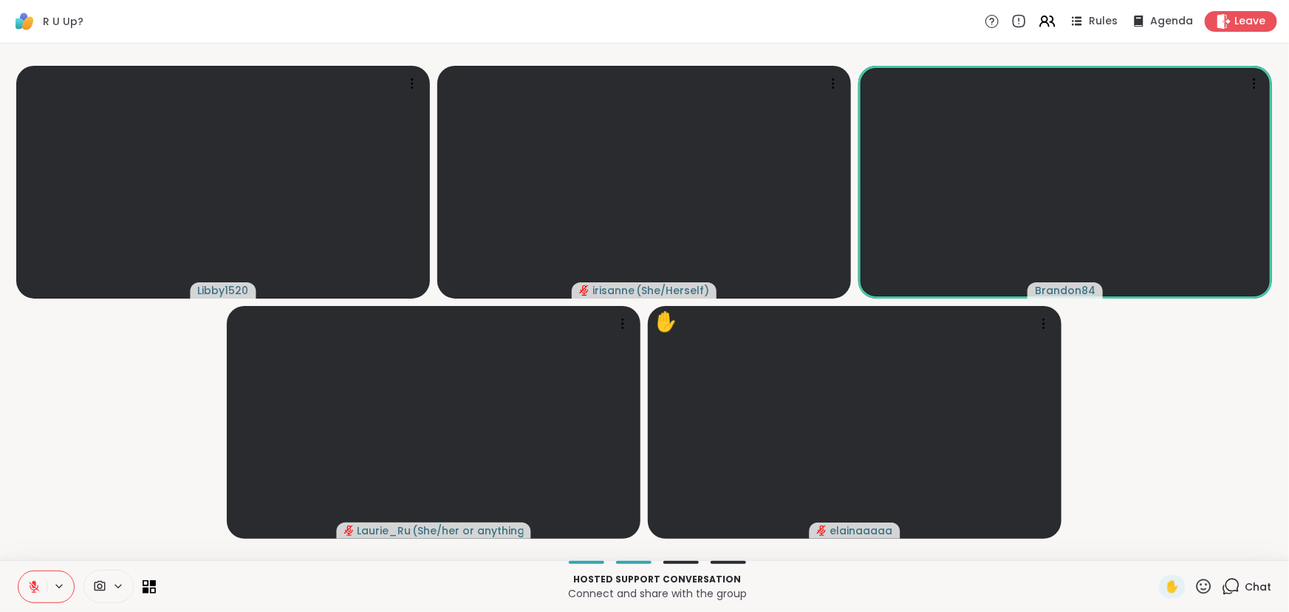
click at [55, 415] on video-player-container "Libby1520 [PERSON_NAME] ( She/Herself ) Brandon84 [PERSON_NAME] ( She/her or an…" at bounding box center [644, 301] width 1271 height 504
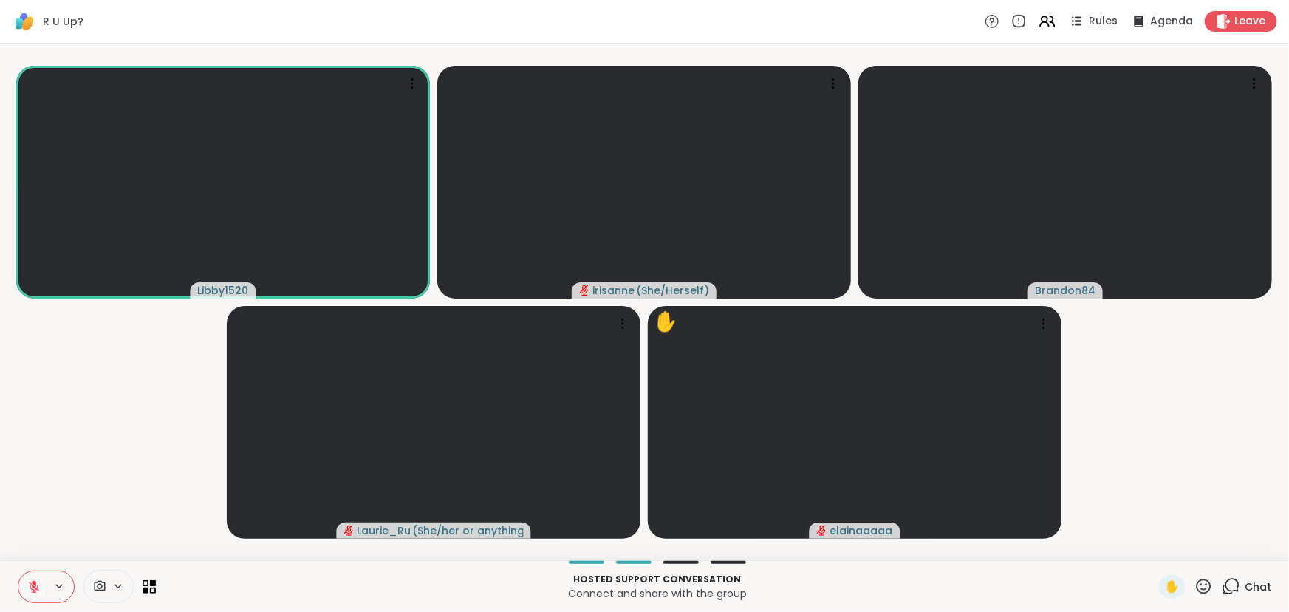
click at [69, 435] on video-player-container "Libby1520 [PERSON_NAME] ( She/Herself ) Brandon84 [PERSON_NAME] ( She/her or an…" at bounding box center [644, 301] width 1271 height 504
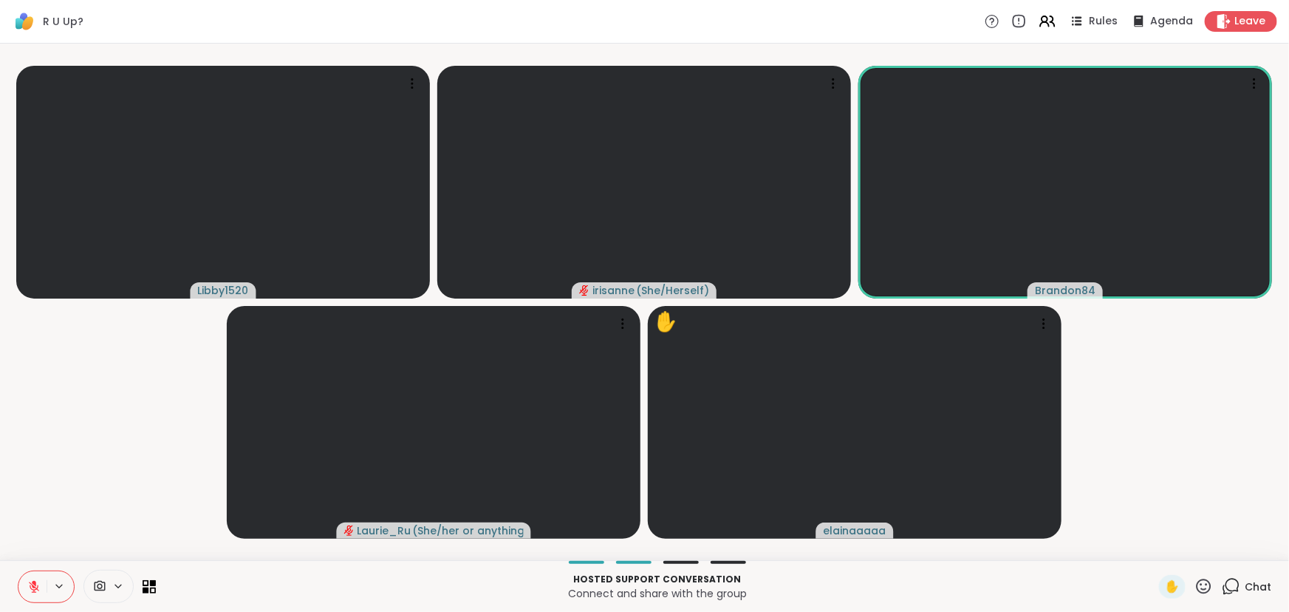
click at [1222, 586] on icon at bounding box center [1231, 586] width 18 height 18
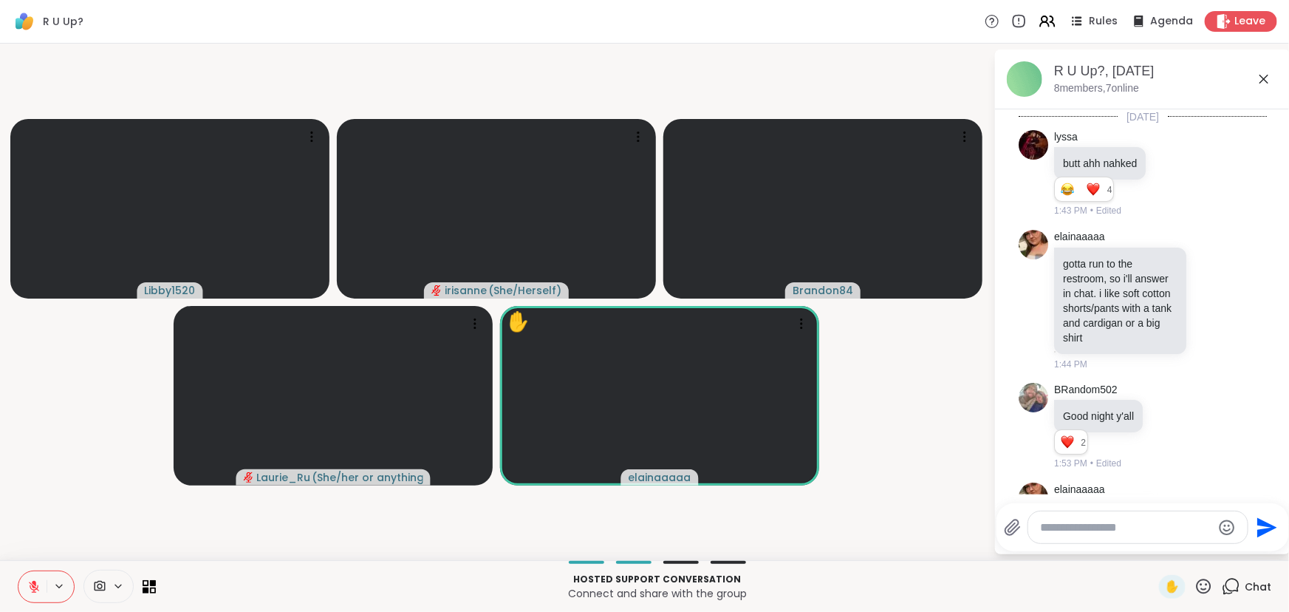
scroll to position [5134, 0]
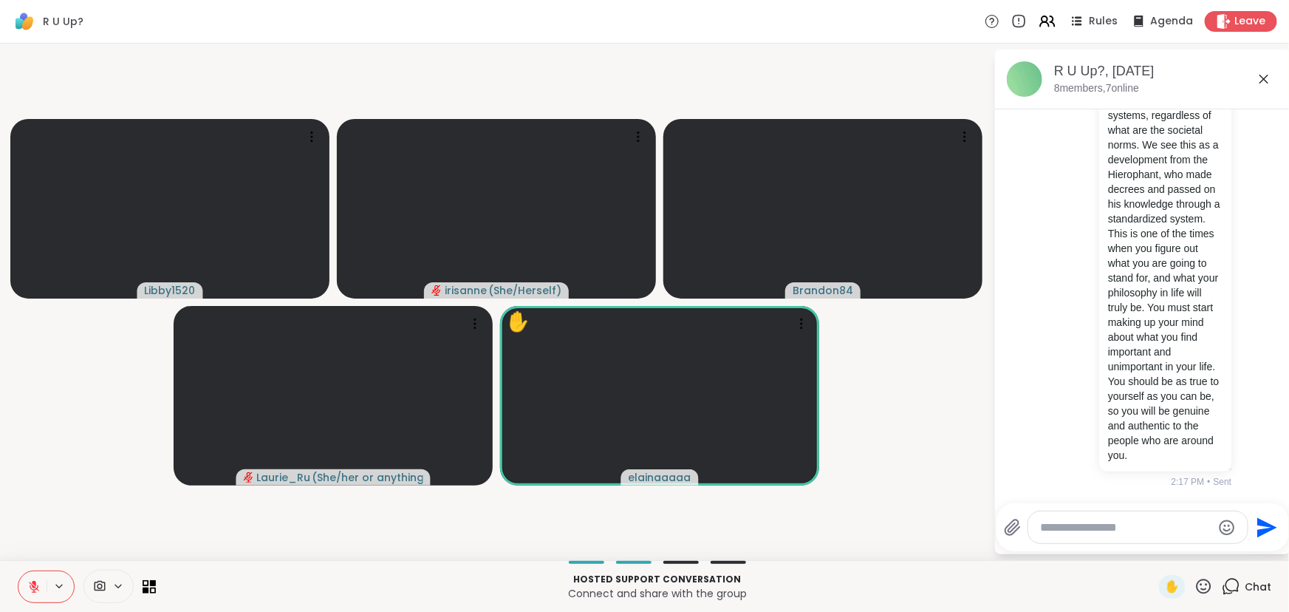
click at [1102, 526] on textarea "Type your message" at bounding box center [1126, 527] width 172 height 15
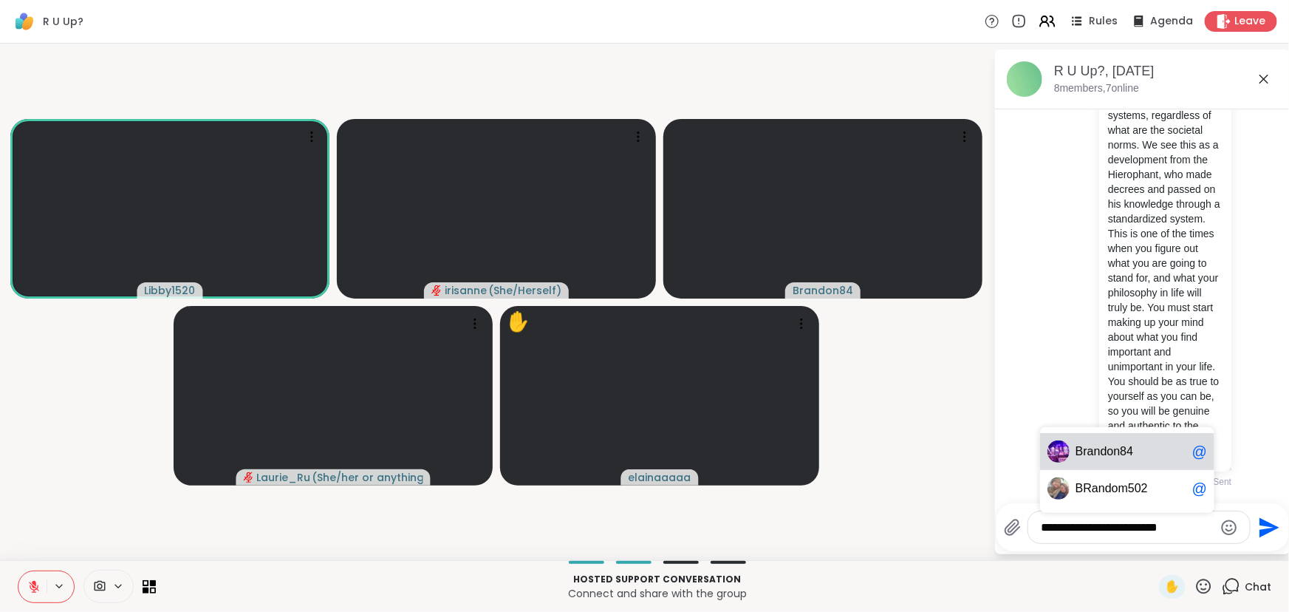
click at [1159, 455] on span "Bra ndon84" at bounding box center [1130, 451] width 111 height 15
type textarea "**********"
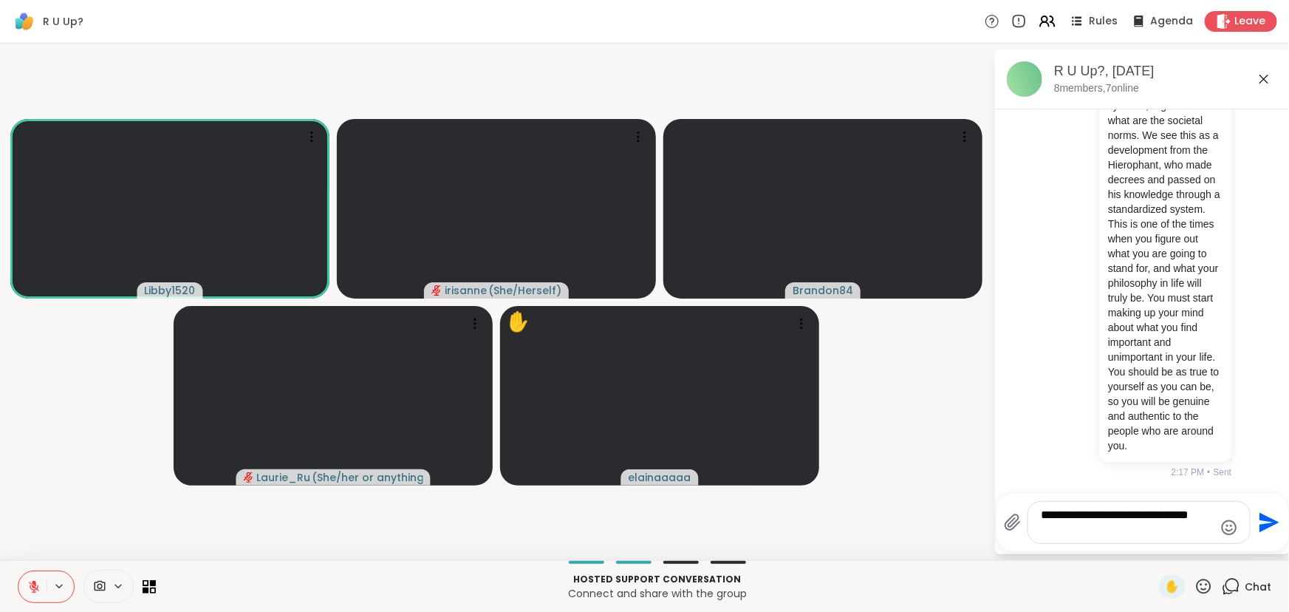
click at [1273, 527] on icon "Send" at bounding box center [1268, 522] width 24 height 24
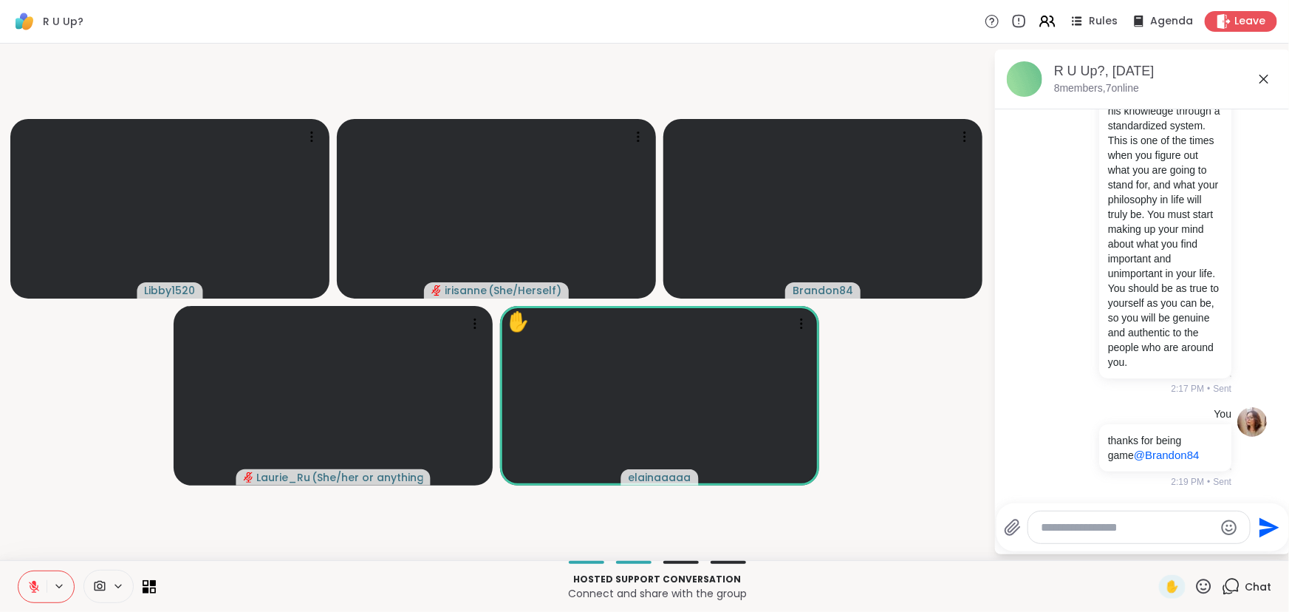
scroll to position [5228, 0]
click at [844, 441] on video-player-container "Libby1520 [PERSON_NAME] ( She/Herself ) Brandon84 [PERSON_NAME] ( She/her or an…" at bounding box center [497, 301] width 976 height 504
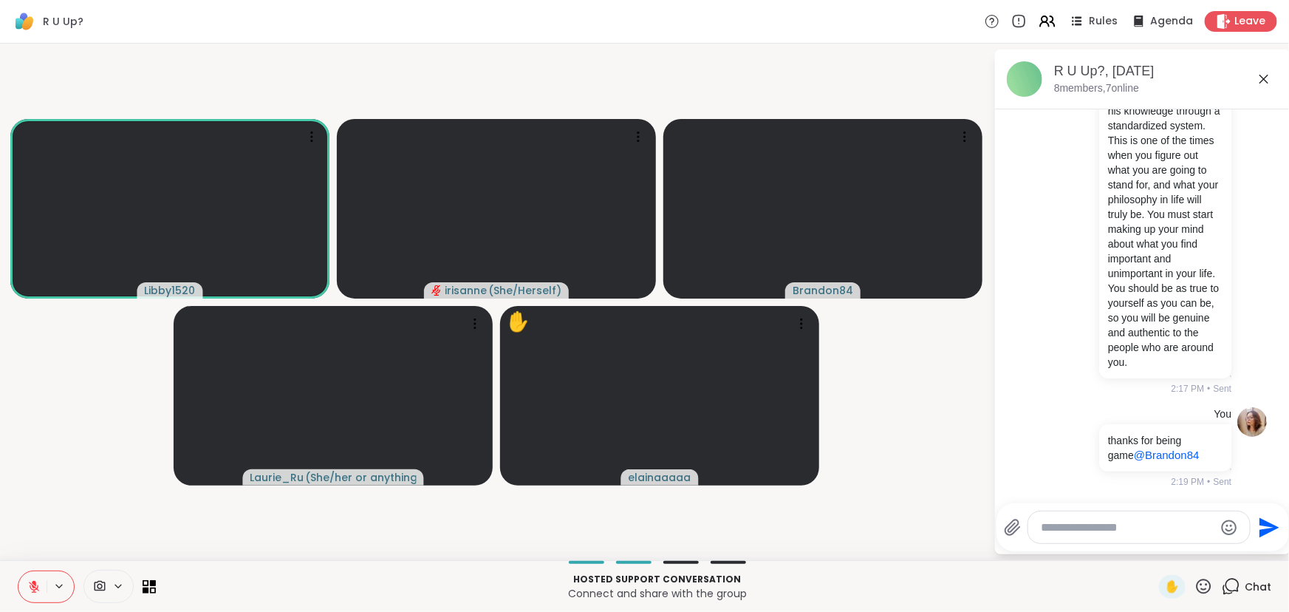
click at [1256, 78] on icon at bounding box center [1264, 79] width 18 height 18
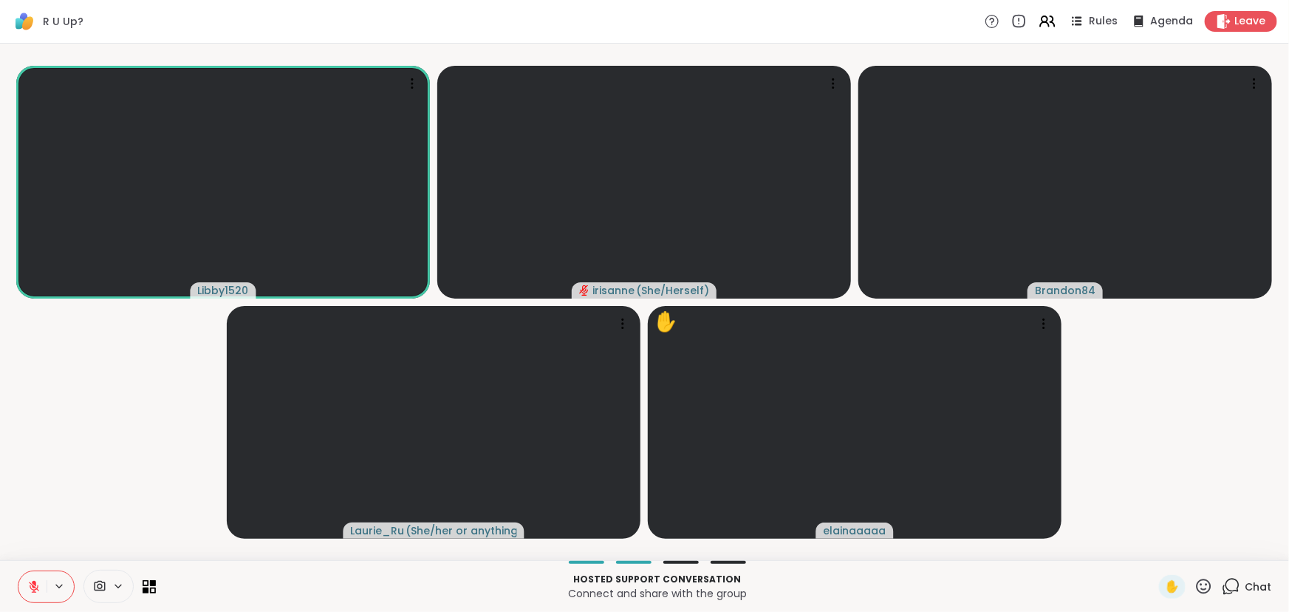
click at [184, 403] on video-player-container "Libby1520 [PERSON_NAME] ( She/Herself ) Brandon84 [PERSON_NAME] ( She/her or an…" at bounding box center [644, 301] width 1271 height 504
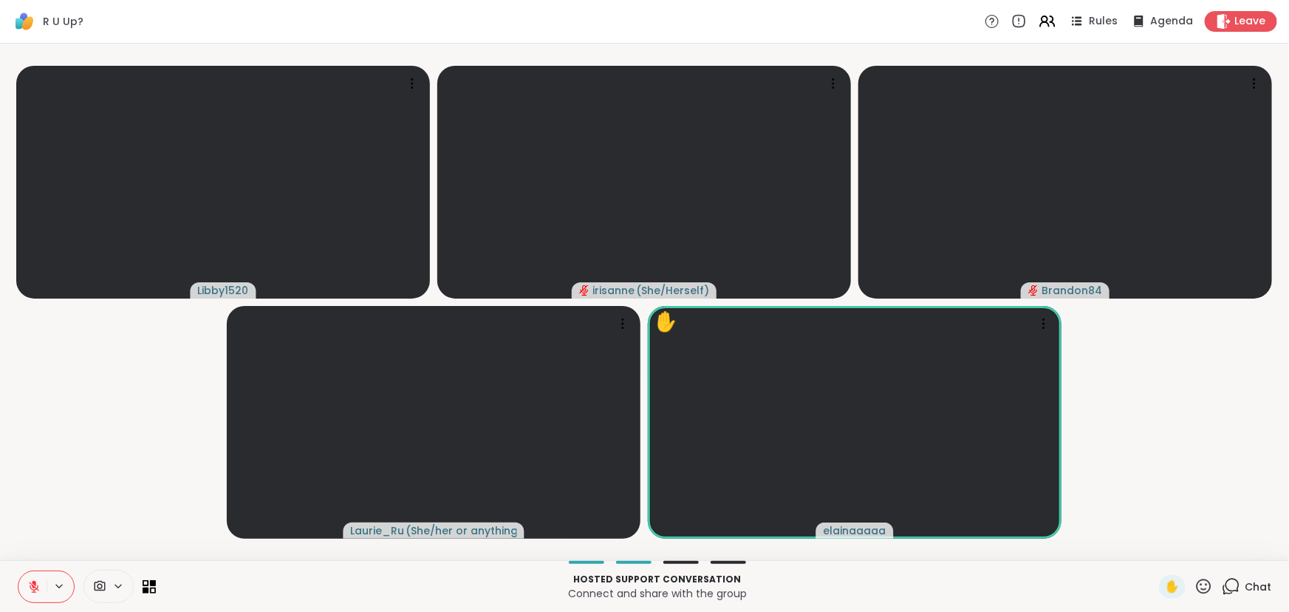
click at [38, 586] on icon at bounding box center [33, 586] width 13 height 13
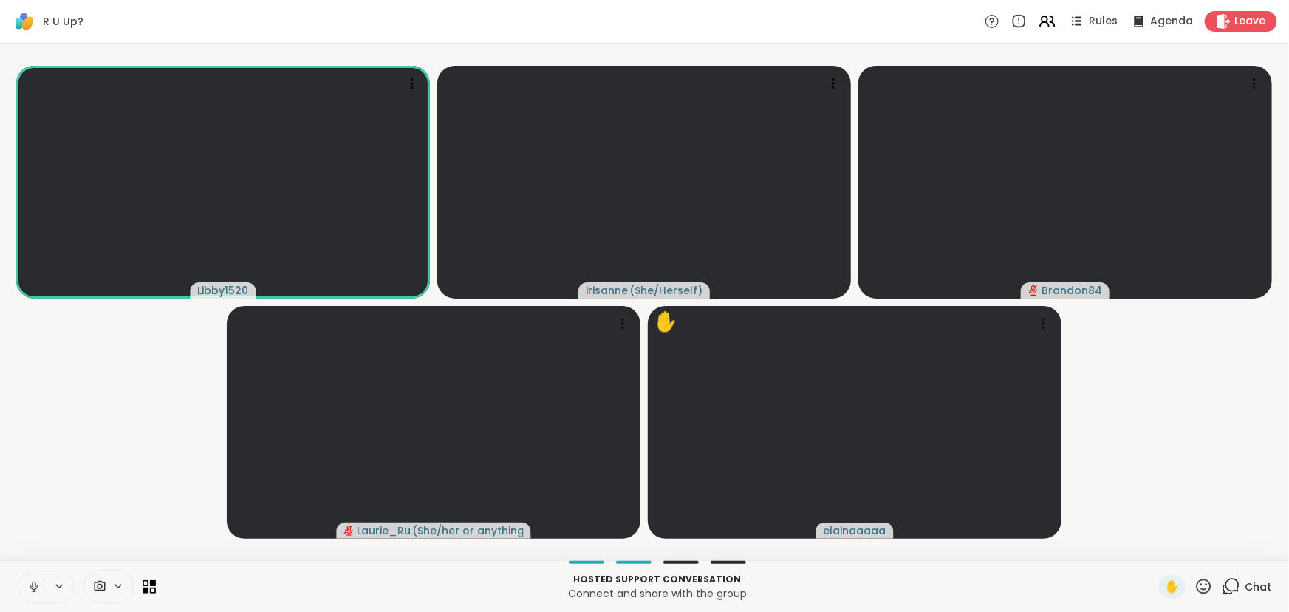
click at [29, 583] on icon at bounding box center [33, 586] width 13 height 13
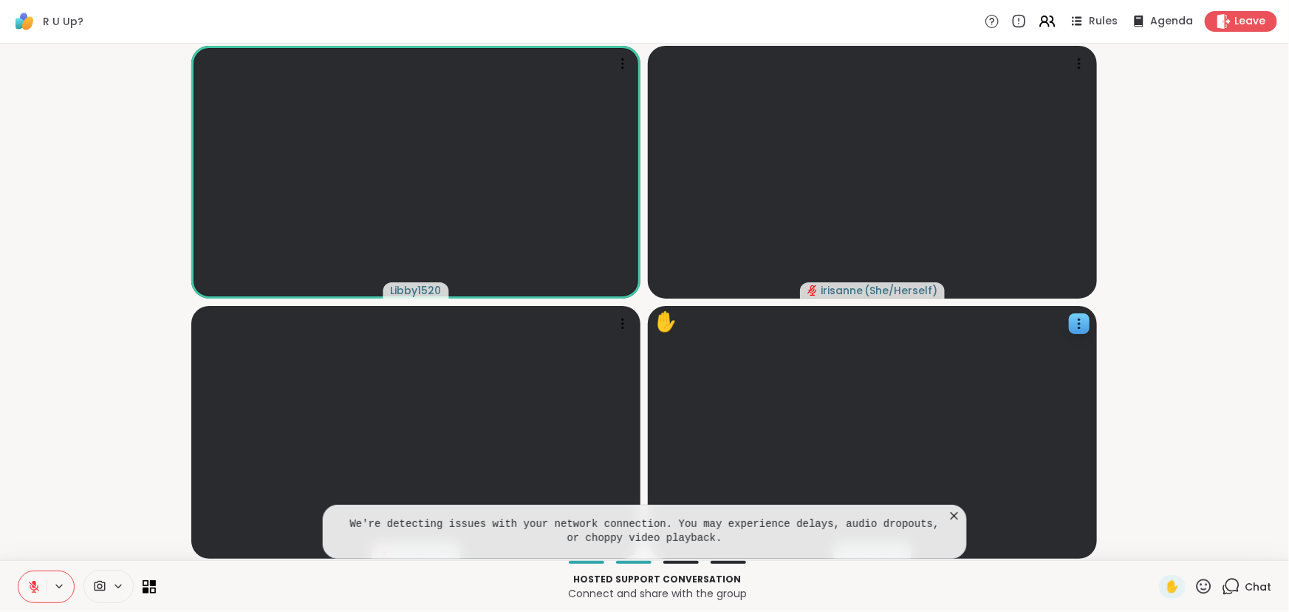
drag, startPoint x: 951, startPoint y: 511, endPoint x: 869, endPoint y: 517, distance: 82.2
click at [951, 511] on icon at bounding box center [954, 515] width 15 height 15
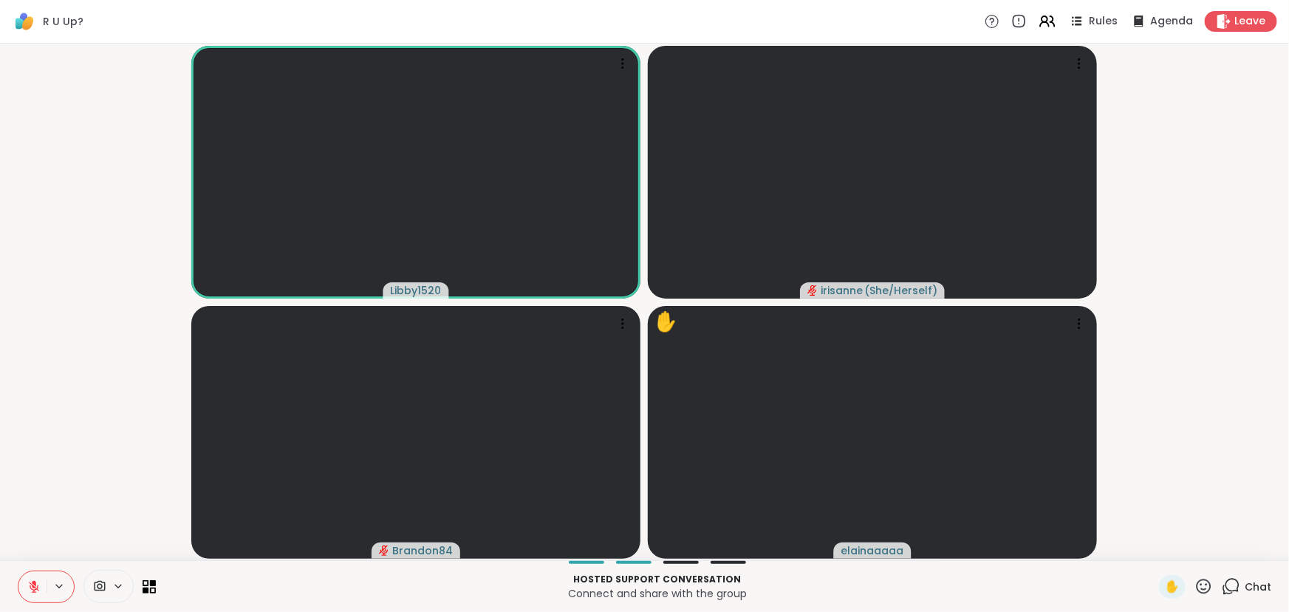
click at [120, 236] on video-player-container "Libby1520 [PERSON_NAME] ( She/Herself ) Brandon84 ✋ elainaaaaa" at bounding box center [644, 301] width 1271 height 504
click at [38, 583] on icon at bounding box center [33, 586] width 13 height 13
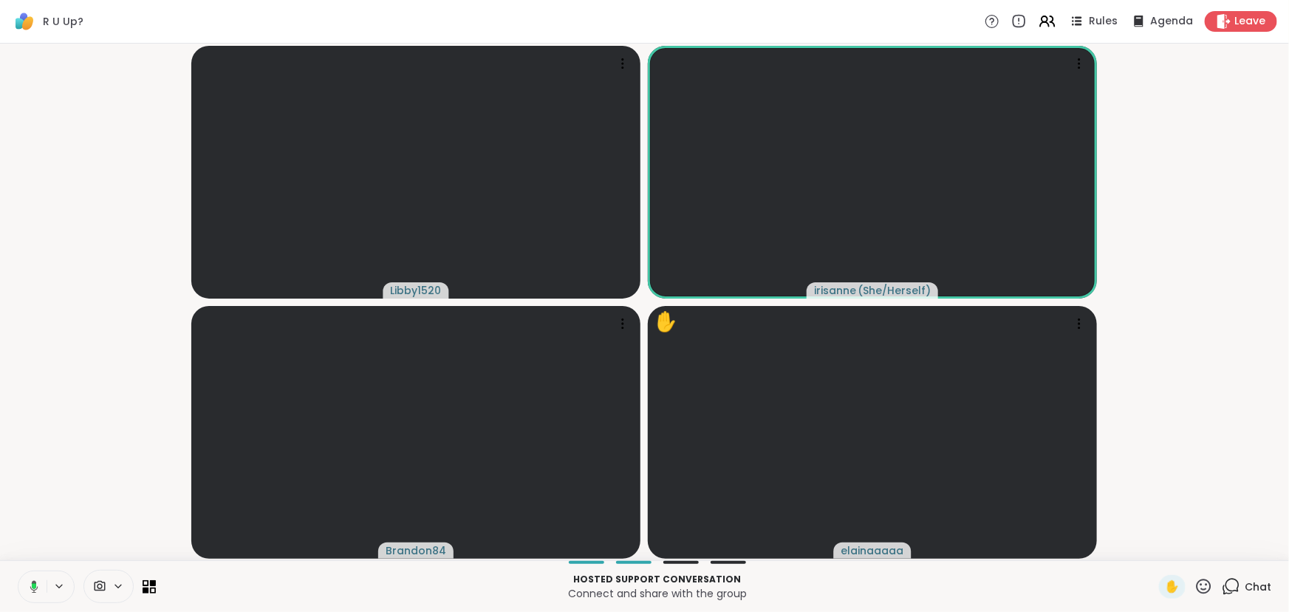
click at [37, 583] on icon at bounding box center [31, 586] width 13 height 13
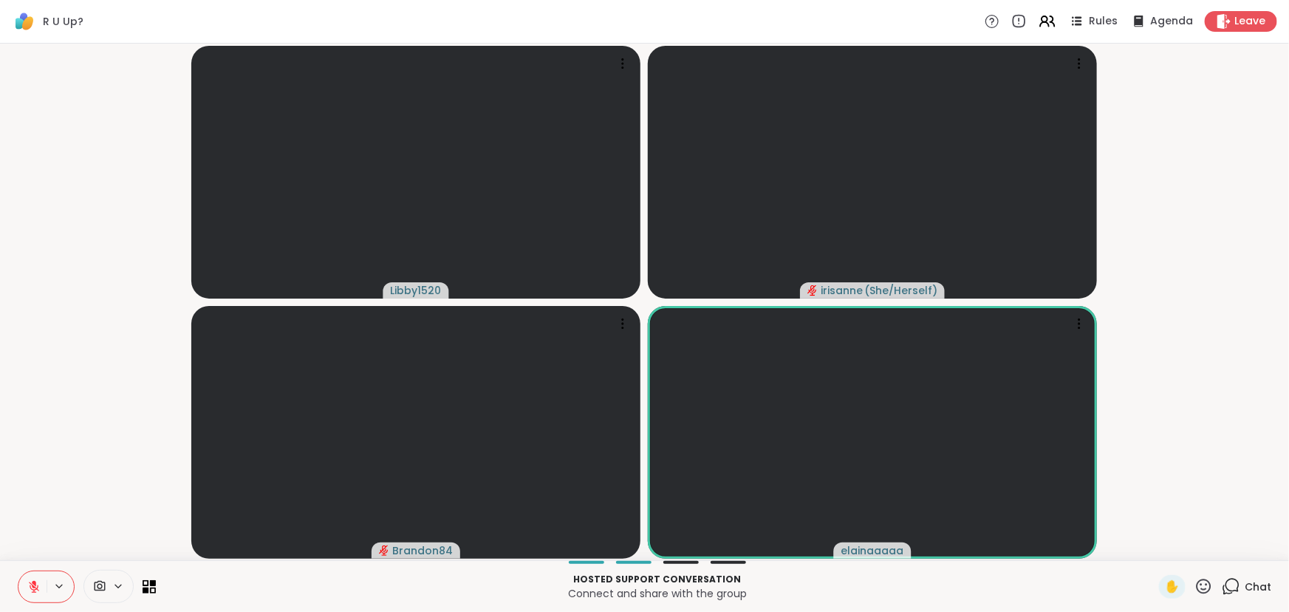
click at [1180, 362] on video-player-container "Libby1520 [PERSON_NAME] ( She/Herself ) Brandon84 elainaaaaa" at bounding box center [644, 301] width 1271 height 504
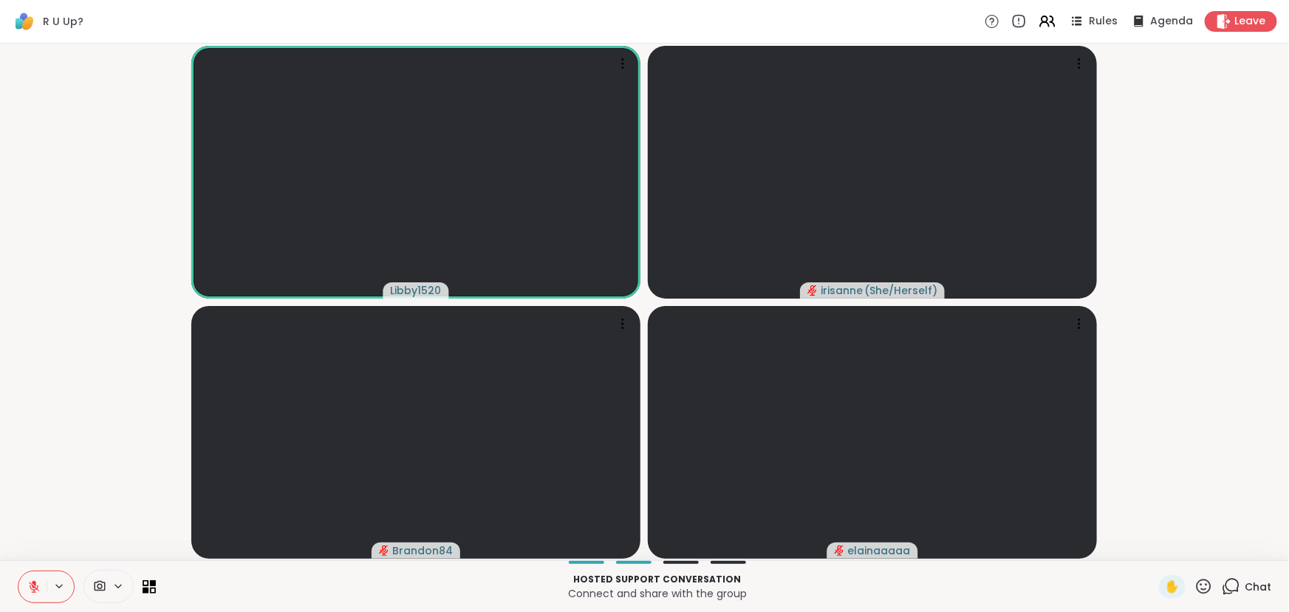
click at [31, 575] on button at bounding box center [32, 586] width 28 height 31
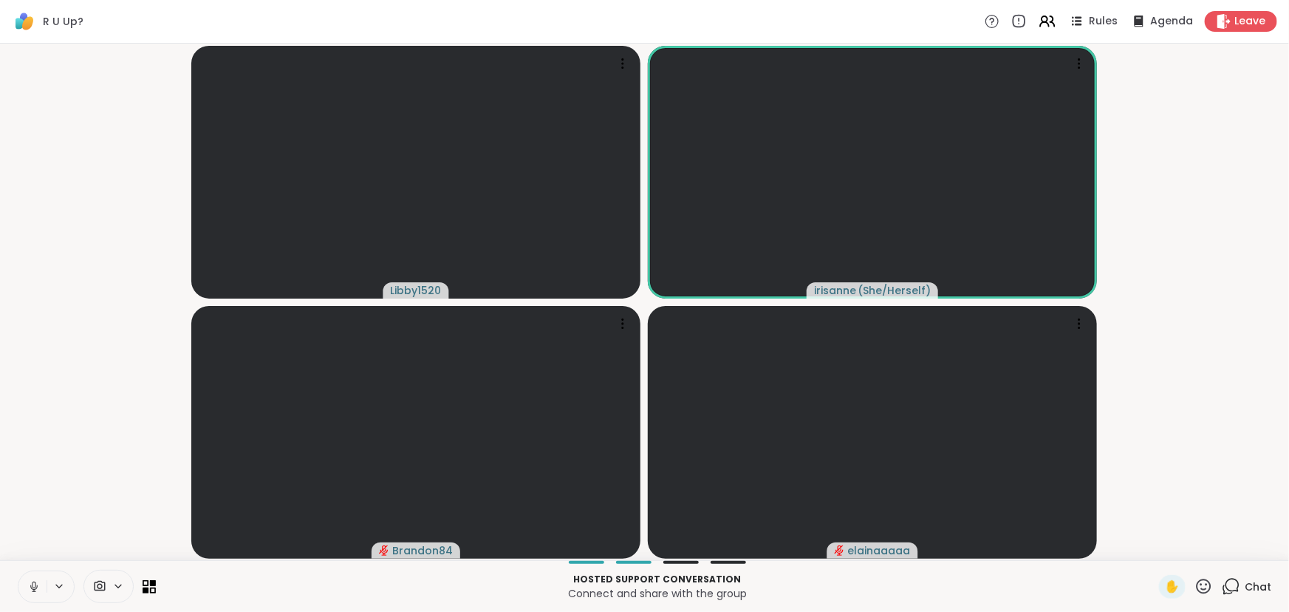
click at [78, 516] on video-player-container "Libby1520 [PERSON_NAME] ( She/Herself ) Brandon84 elainaaaaa" at bounding box center [644, 301] width 1271 height 504
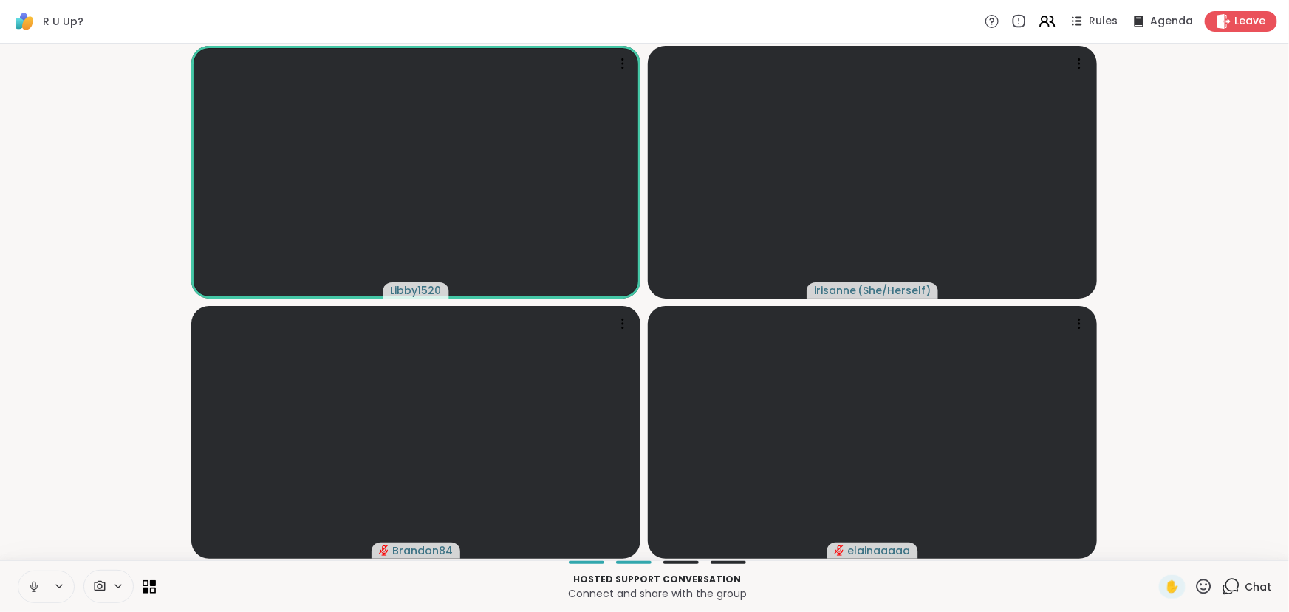
click at [80, 461] on video-player-container "Libby1520 [PERSON_NAME] ( She/Herself ) Brandon84 elainaaaaa" at bounding box center [644, 301] width 1271 height 504
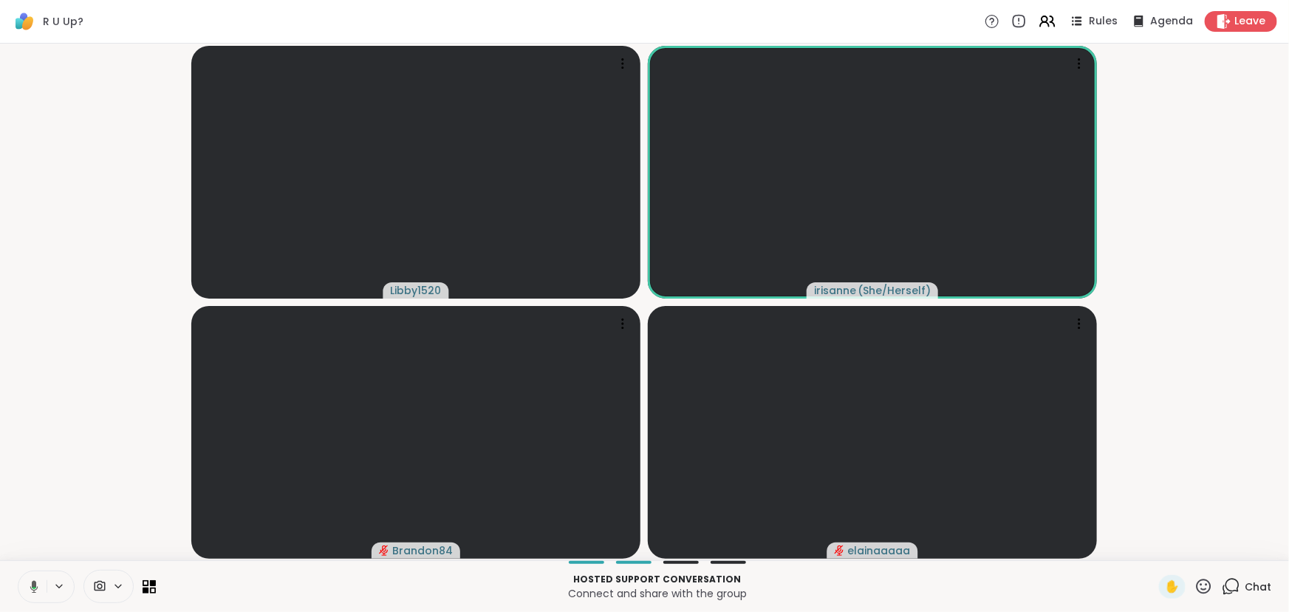
click at [151, 371] on video-player-container "Libby1520 [PERSON_NAME] ( She/Herself ) Brandon84 elainaaaaa" at bounding box center [644, 301] width 1271 height 504
click at [75, 443] on video-player-container "Libby1520 [PERSON_NAME] ( She/Herself ) Brandon84 elainaaaaa" at bounding box center [644, 301] width 1271 height 504
click at [76, 448] on video-player-container "Libby1520 [PERSON_NAME] ( She/Herself ) Brandon84 elainaaaaa" at bounding box center [644, 301] width 1271 height 504
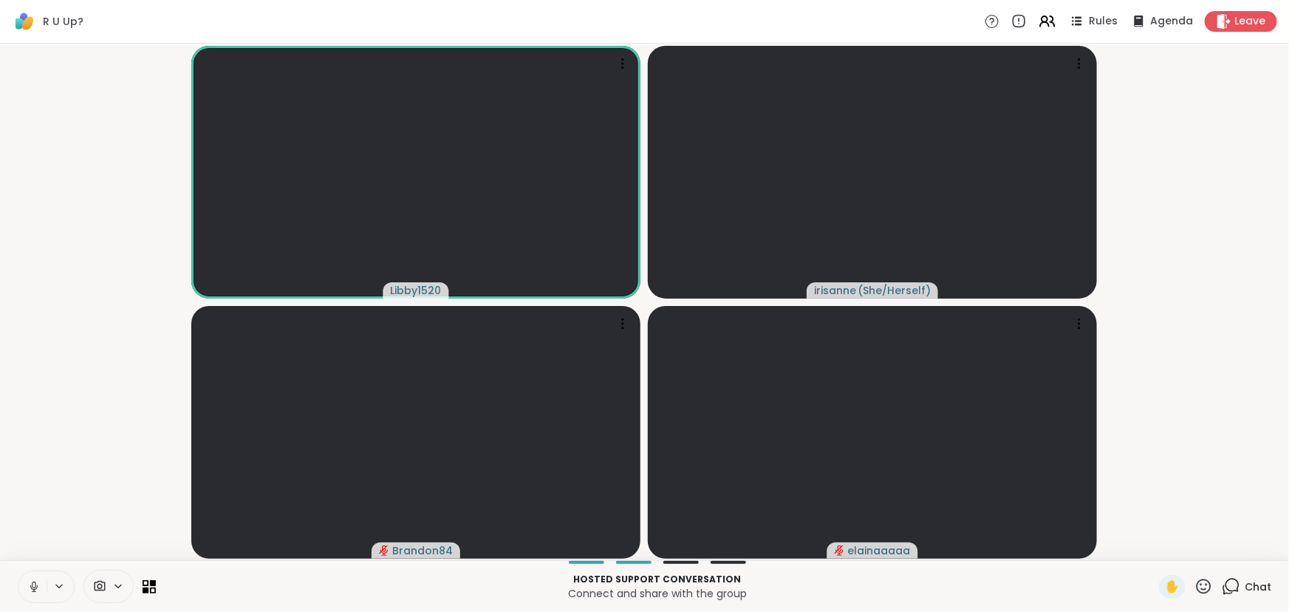
click at [69, 448] on video-player-container "Libby1520 [PERSON_NAME] ( She/Herself ) Brandon84 elainaaaaa" at bounding box center [644, 301] width 1271 height 504
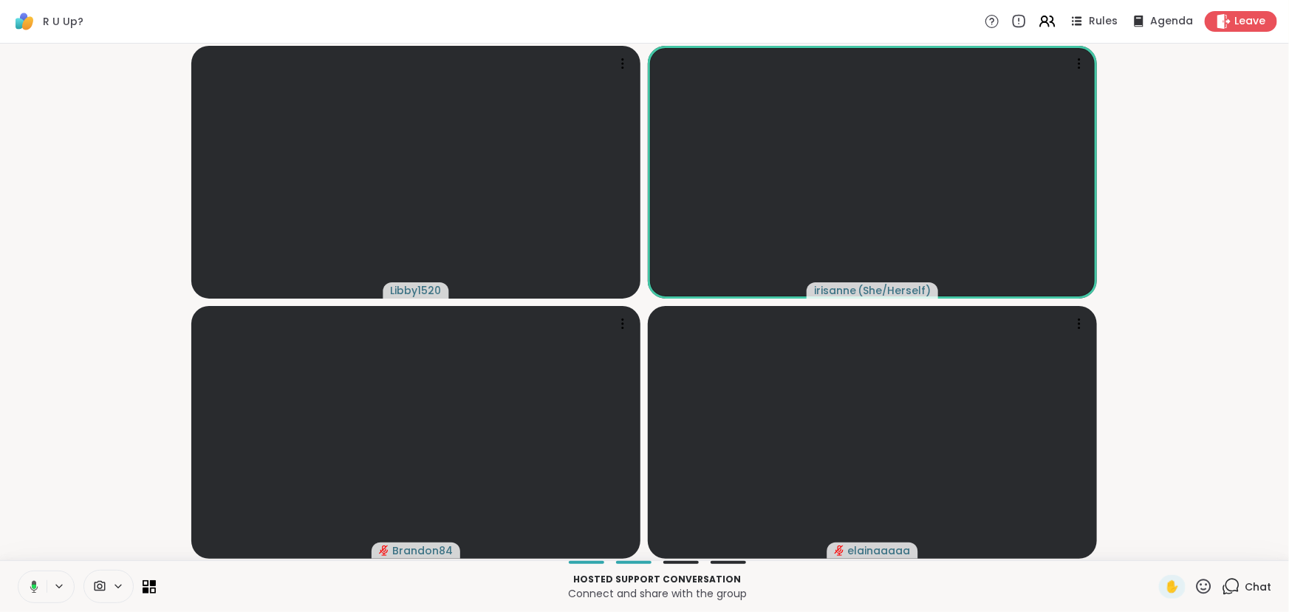
click at [138, 398] on video-player-container "Libby1520 [PERSON_NAME] ( She/Herself ) Brandon84 elainaaaaa" at bounding box center [644, 301] width 1271 height 504
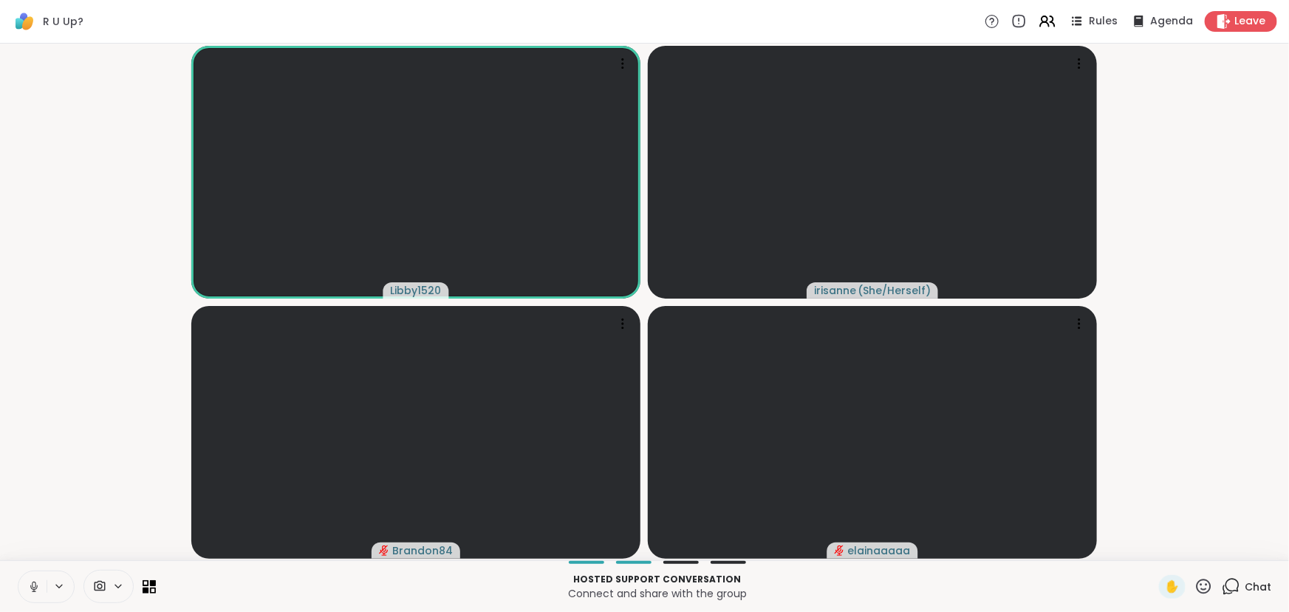
click at [32, 587] on icon at bounding box center [33, 586] width 13 height 13
click at [77, 494] on video-player-container "Libby1520 [PERSON_NAME] ( She/Herself ) Brandon84 elainaaaaa" at bounding box center [644, 301] width 1271 height 504
click at [92, 481] on video-player-container "Libby1520 [PERSON_NAME] ( She/Herself ) Brandon84 elainaaaaa" at bounding box center [644, 301] width 1271 height 504
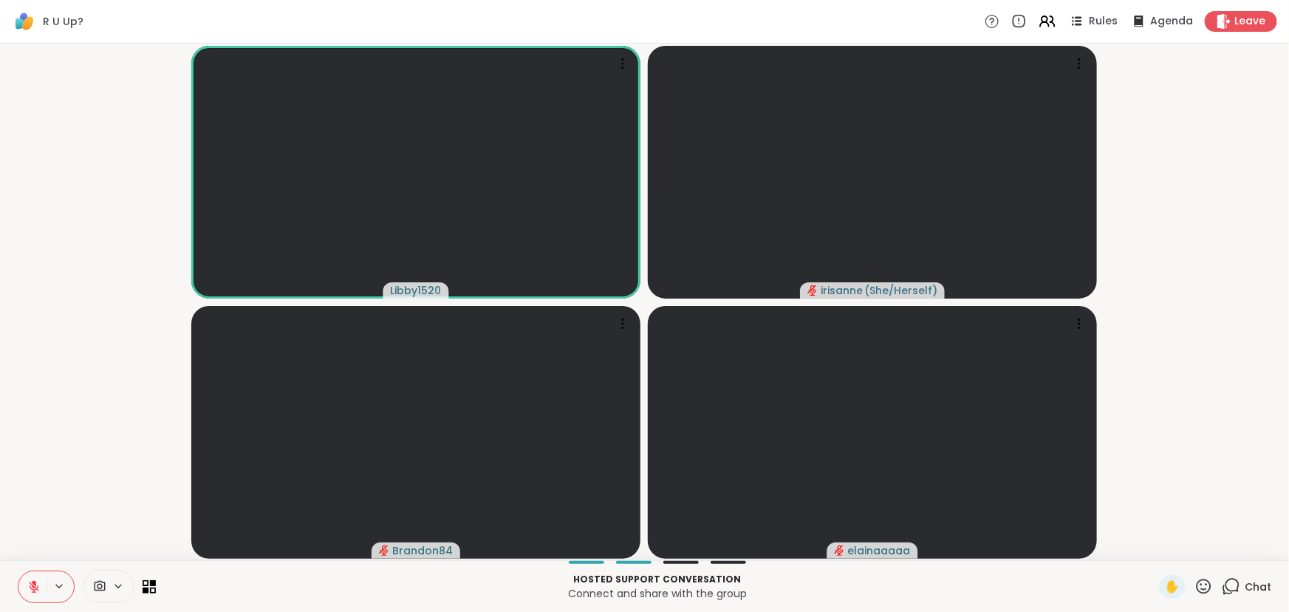
click at [32, 555] on div "Libby1520 [PERSON_NAME] ( She/Herself ) Brandon84 elainaaaaa" at bounding box center [644, 302] width 1289 height 516
click at [44, 586] on button at bounding box center [32, 586] width 28 height 31
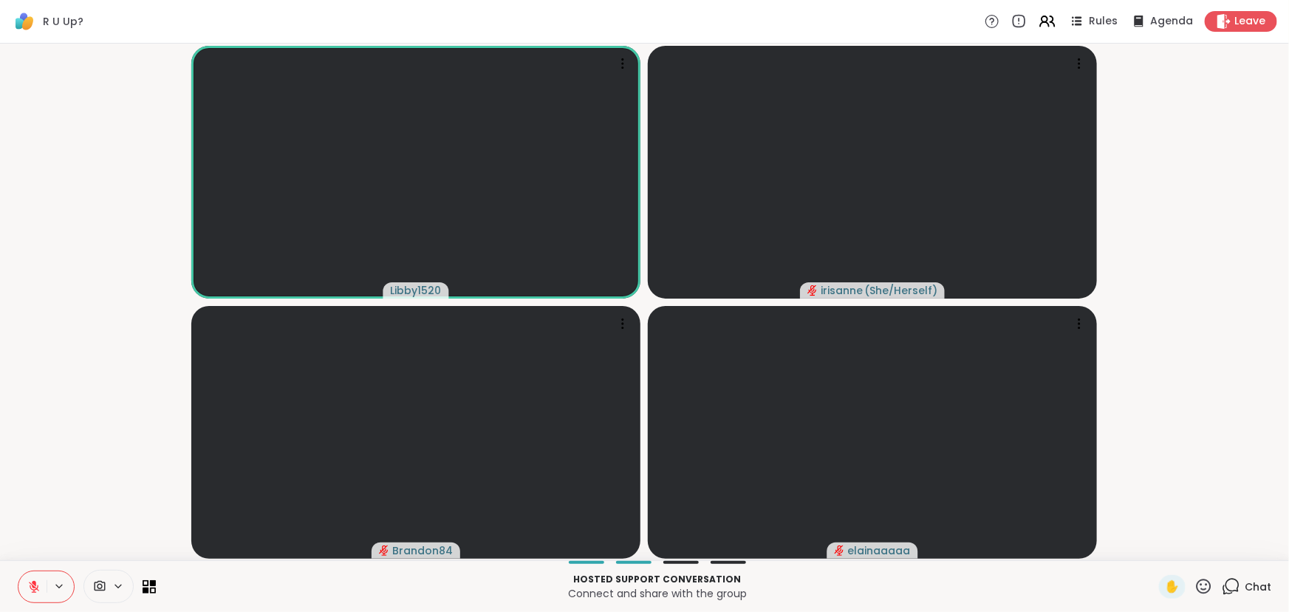
drag, startPoint x: 44, startPoint y: 530, endPoint x: 39, endPoint y: 502, distance: 28.5
click at [44, 530] on video-player-container "Libby1520 [PERSON_NAME] ( She/Herself ) Brandon84 elainaaaaa" at bounding box center [644, 301] width 1271 height 504
click at [1196, 588] on icon at bounding box center [1203, 585] width 15 height 15
click at [1153, 554] on span "❤️" at bounding box center [1160, 547] width 15 height 18
click at [1178, 408] on video-player-container "Libby1520 ❤️ irisanne ( She/Herself ) ❤️ ❤️ ❤️ ❤️ ❤️ ❤️ ❤️ ❤️ ❤️ ❤️ ❤️ ❤️ ❤️ ❤️…" at bounding box center [644, 301] width 1271 height 504
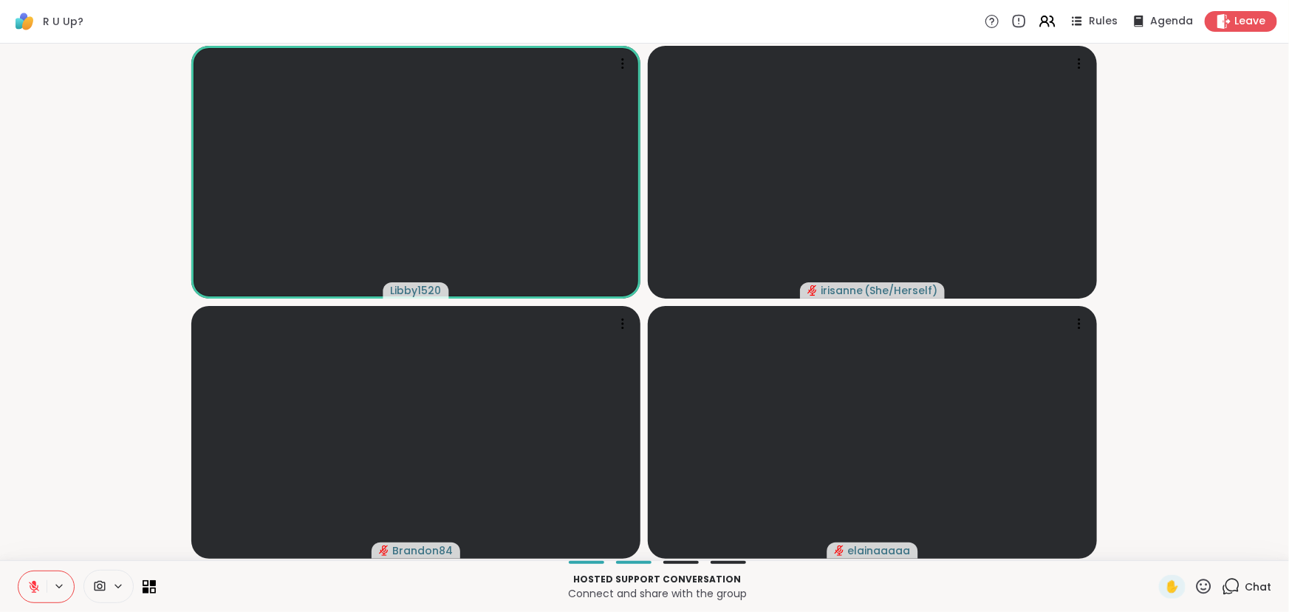
click at [140, 186] on video-player-container "Libby1520 [PERSON_NAME] ( She/Herself ) Brandon84 elainaaaaa" at bounding box center [644, 301] width 1271 height 504
drag, startPoint x: 30, startPoint y: 593, endPoint x: 2, endPoint y: 578, distance: 32.1
click at [30, 593] on button at bounding box center [32, 586] width 28 height 31
click at [120, 332] on video-player-container "Libby1520 [PERSON_NAME] ( She/Herself ) Brandon84 elainaaaaa" at bounding box center [644, 301] width 1271 height 504
drag, startPoint x: 136, startPoint y: 329, endPoint x: 139, endPoint y: 362, distance: 32.6
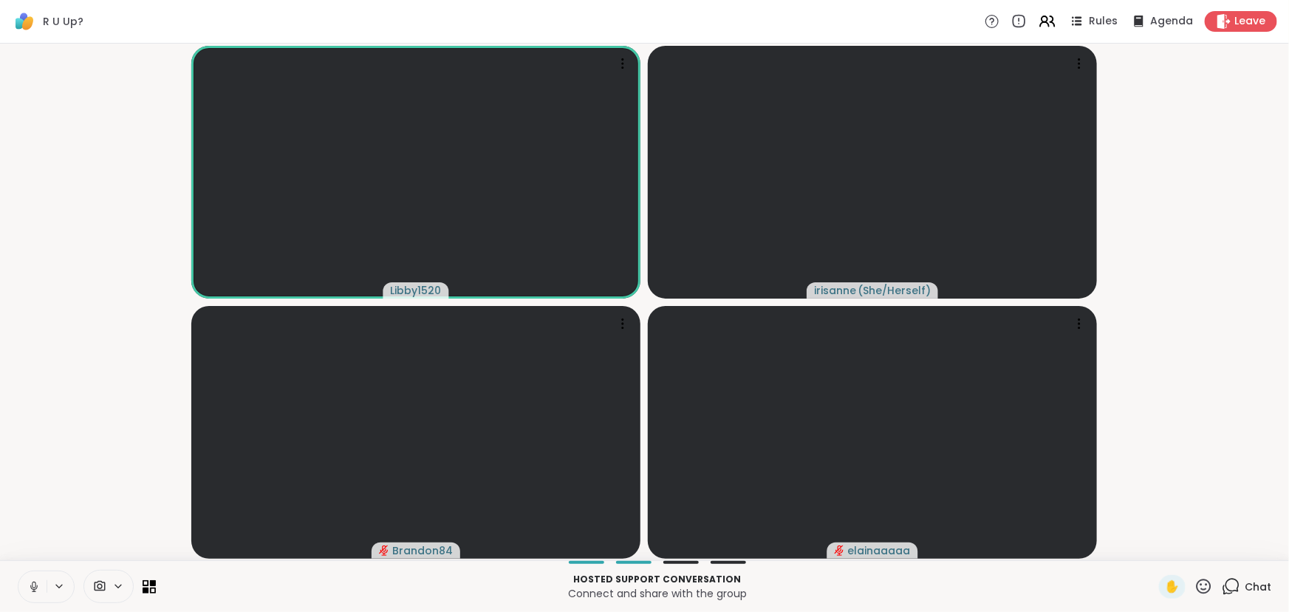
click at [136, 332] on video-player-container "Libby1520 [PERSON_NAME] ( She/Herself ) Brandon84 elainaaaaa" at bounding box center [644, 301] width 1271 height 504
drag, startPoint x: 140, startPoint y: 363, endPoint x: 147, endPoint y: 369, distance: 9.5
click at [147, 369] on video-player-container "Libby1520 [PERSON_NAME] ( She/Herself ) Brandon84 elainaaaaa" at bounding box center [644, 301] width 1271 height 504
click at [123, 403] on video-player-container "Libby1520 [PERSON_NAME] ( She/Herself ) Brandon84 elainaaaaa" at bounding box center [644, 301] width 1271 height 504
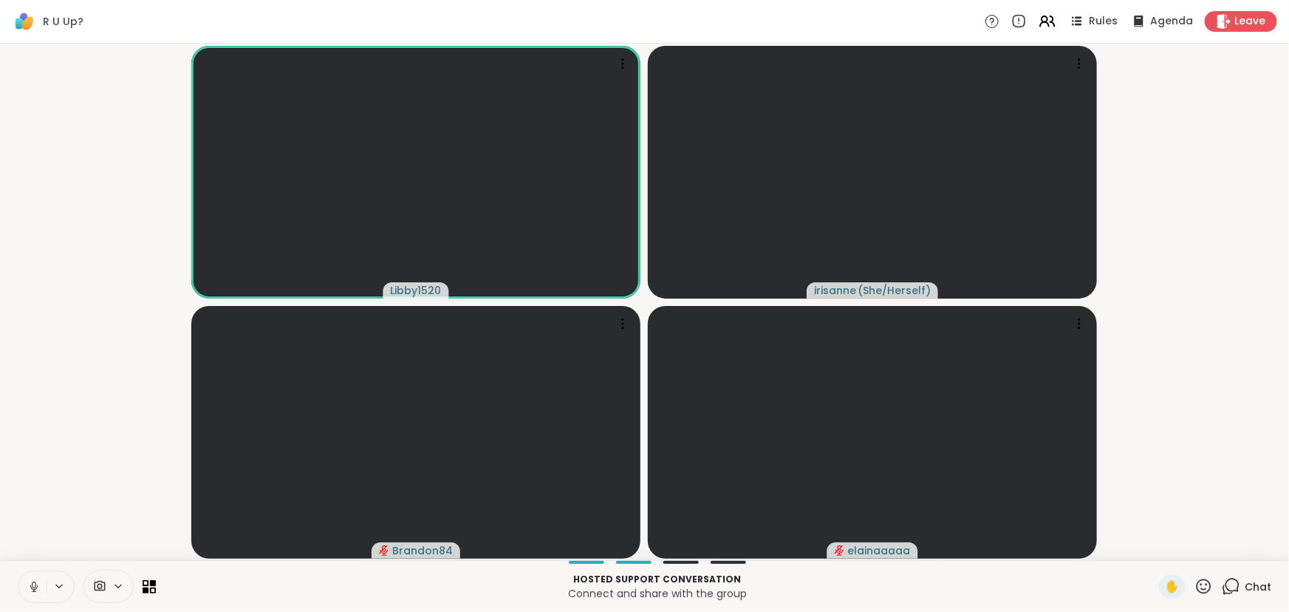
click at [123, 403] on video-player-container "Libby1520 [PERSON_NAME] ( She/Herself ) Brandon84 elainaaaaa" at bounding box center [644, 301] width 1271 height 504
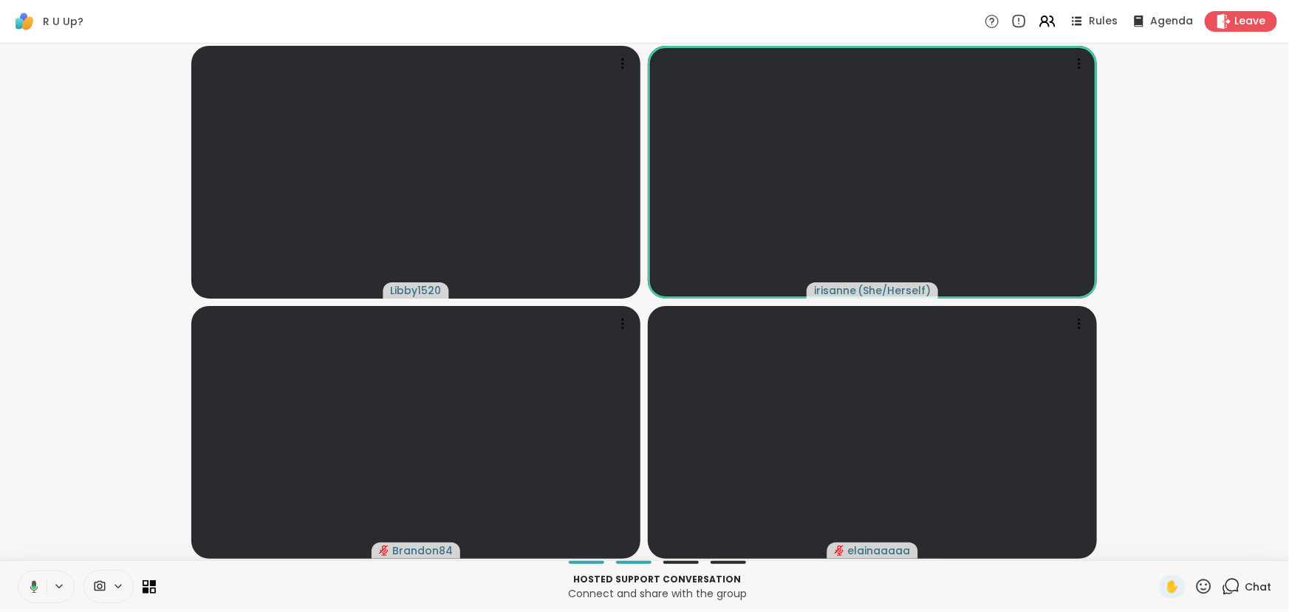
click at [13, 428] on video-player-container "Libby1520 [PERSON_NAME] ( She/Herself ) Brandon84 elainaaaaa" at bounding box center [644, 301] width 1271 height 504
click at [88, 495] on video-player-container "Libby1520 [PERSON_NAME] ( She/Herself ) Brandon84 elainaaaaa" at bounding box center [644, 301] width 1271 height 504
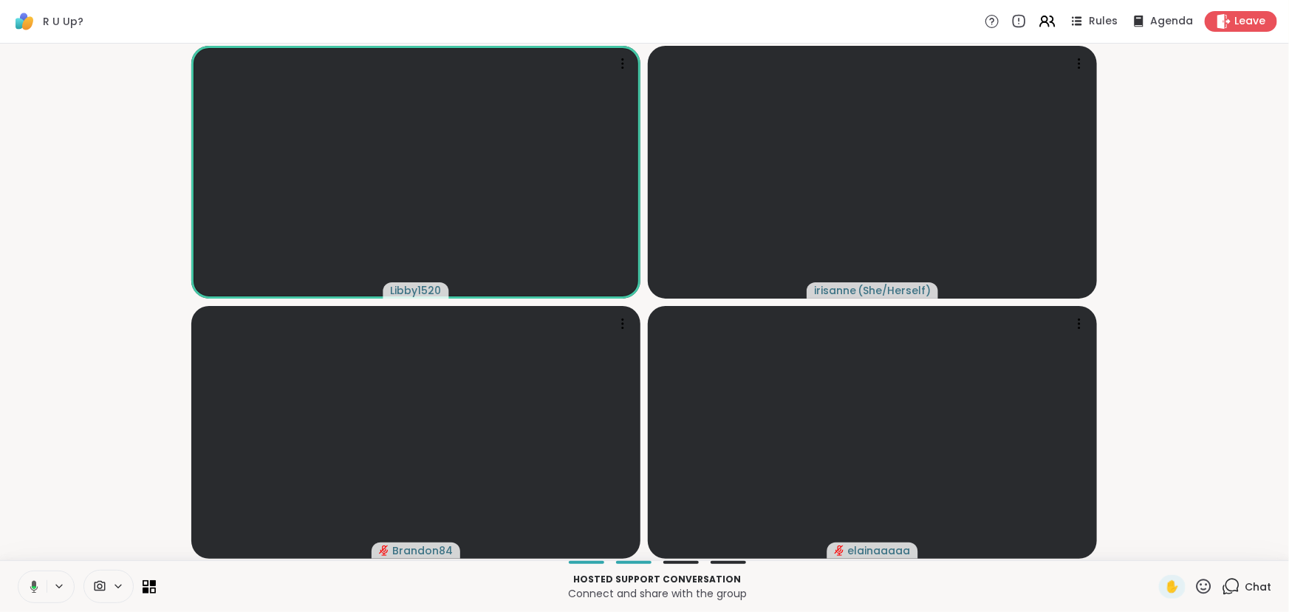
click at [30, 586] on icon at bounding box center [34, 586] width 8 height 13
click at [53, 439] on video-player-container "Libby1520 [PERSON_NAME] ( She/Herself ) Brandon84 elainaaaaa" at bounding box center [644, 301] width 1271 height 504
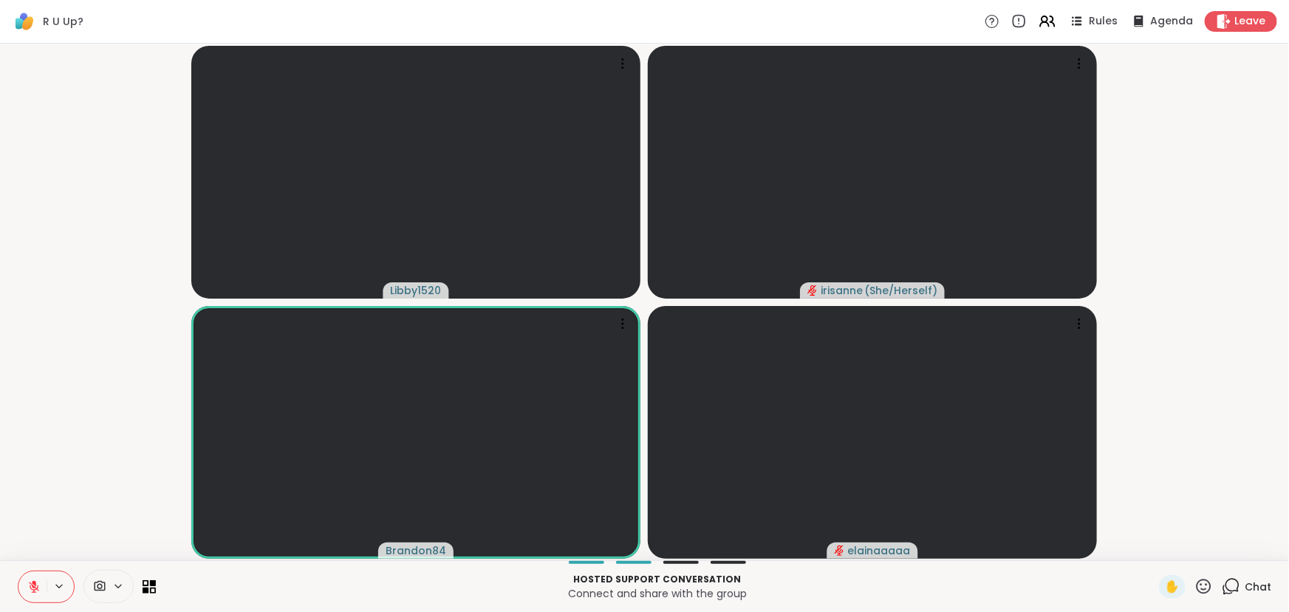
click at [114, 377] on video-player-container "Libby1520 [PERSON_NAME] ( She/Herself ) Brandon84 elainaaaaa" at bounding box center [644, 301] width 1271 height 504
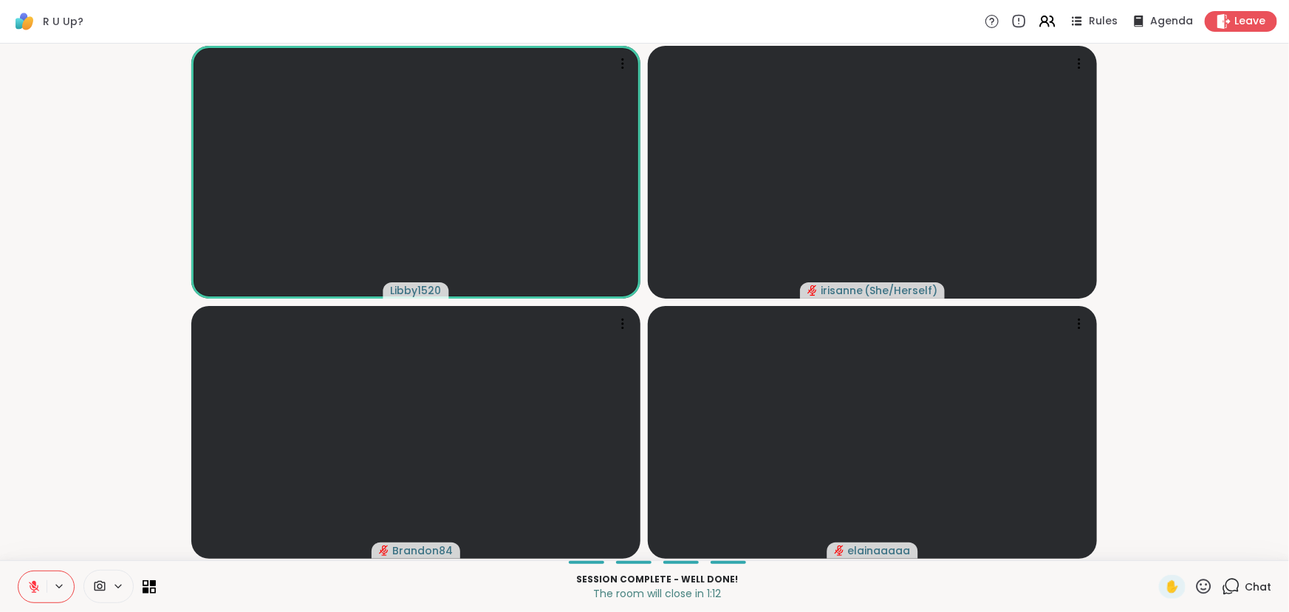
click at [37, 586] on icon at bounding box center [33, 586] width 13 height 13
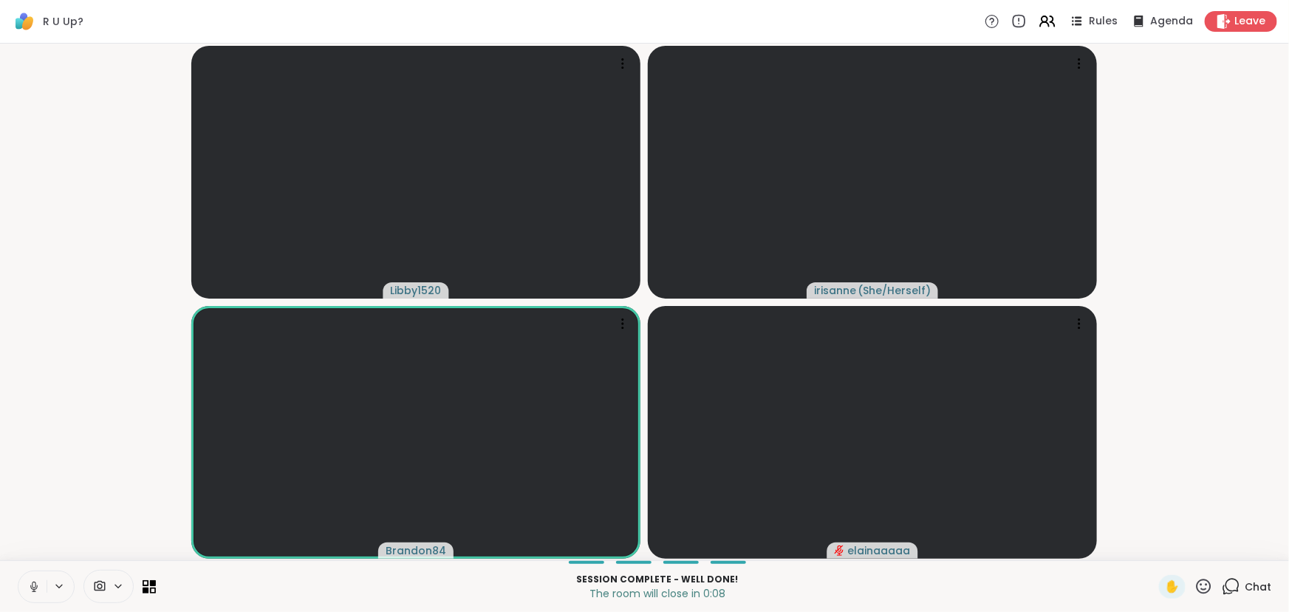
click at [1166, 395] on video-player-container "Libby1520 [PERSON_NAME] ( She/Herself ) Brandon84 elainaaaaa" at bounding box center [644, 301] width 1271 height 504
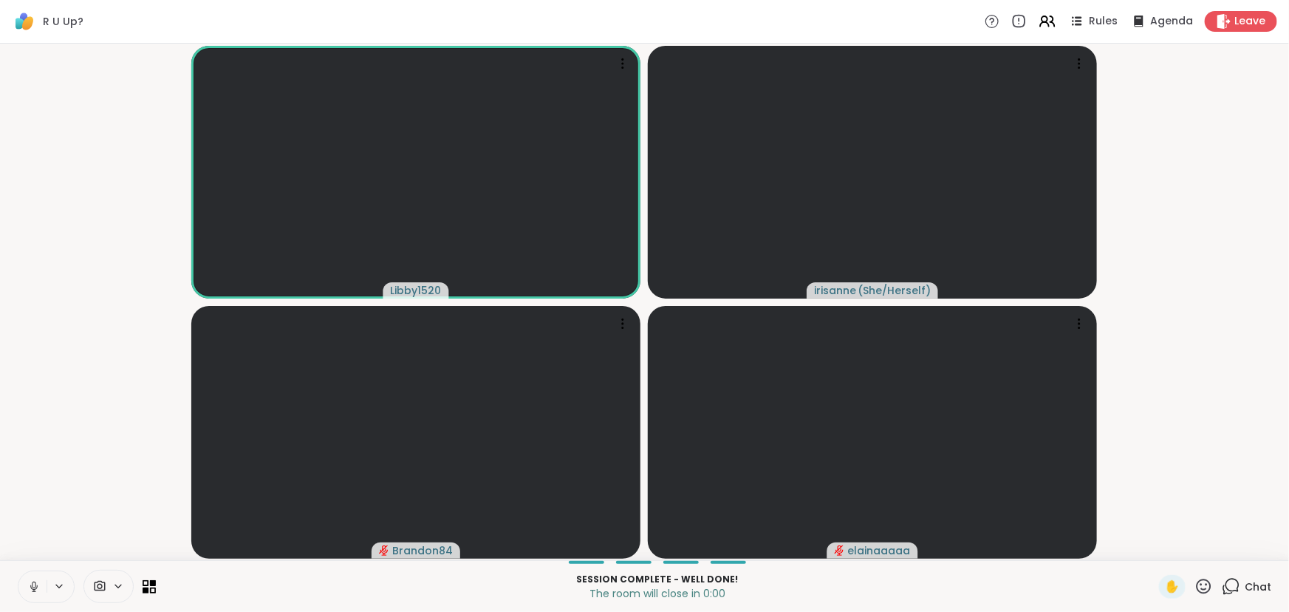
click at [81, 507] on video-player-container "Libby1520 [PERSON_NAME] ( She/Herself ) Brandon84 elainaaaaa" at bounding box center [644, 301] width 1271 height 504
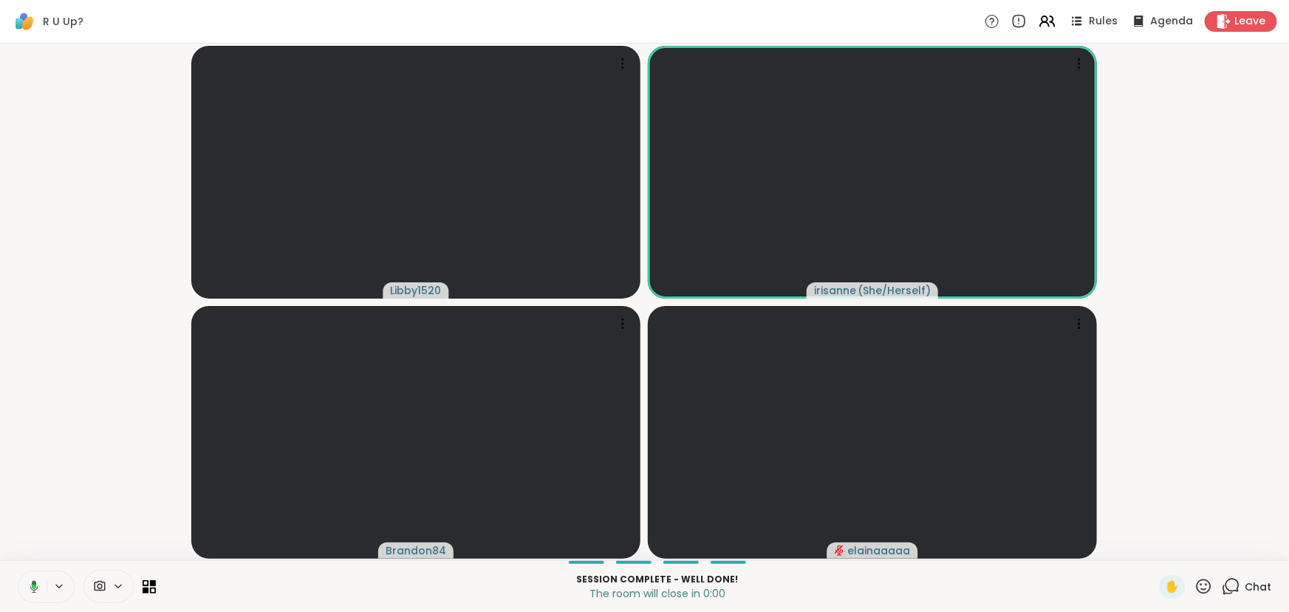
click at [59, 460] on video-player-container "Libby1520 [PERSON_NAME] ( She/Herself ) Brandon84 elainaaaaa" at bounding box center [644, 301] width 1271 height 504
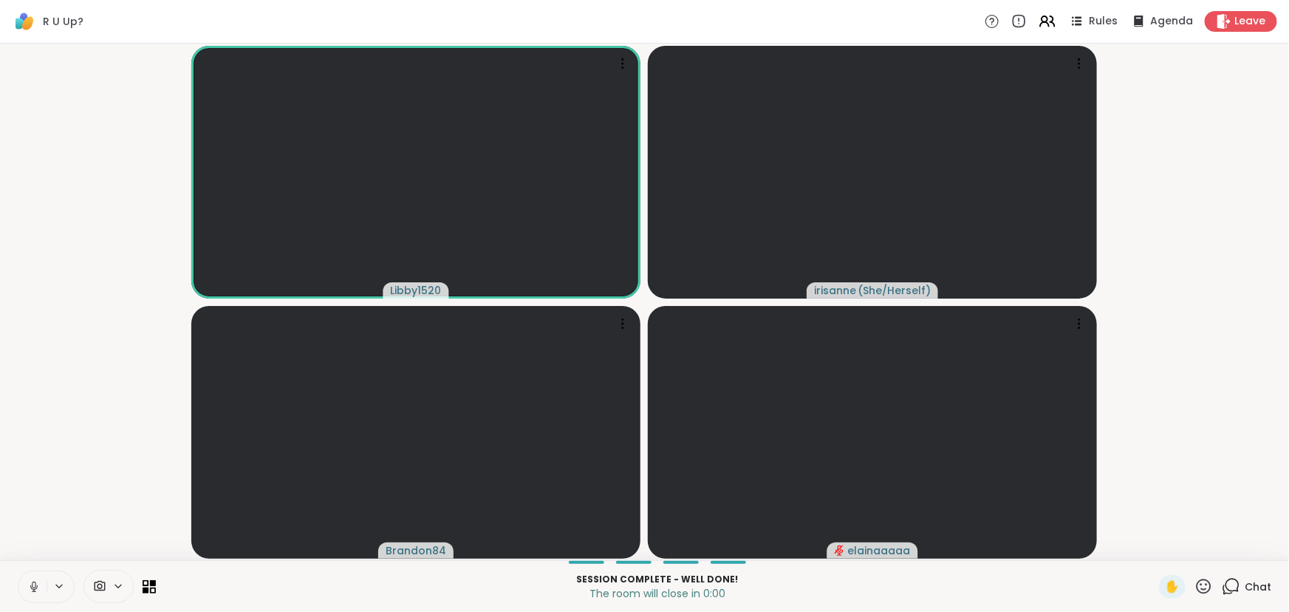
click at [32, 591] on icon at bounding box center [33, 586] width 13 height 13
